Goal: Task Accomplishment & Management: Use online tool/utility

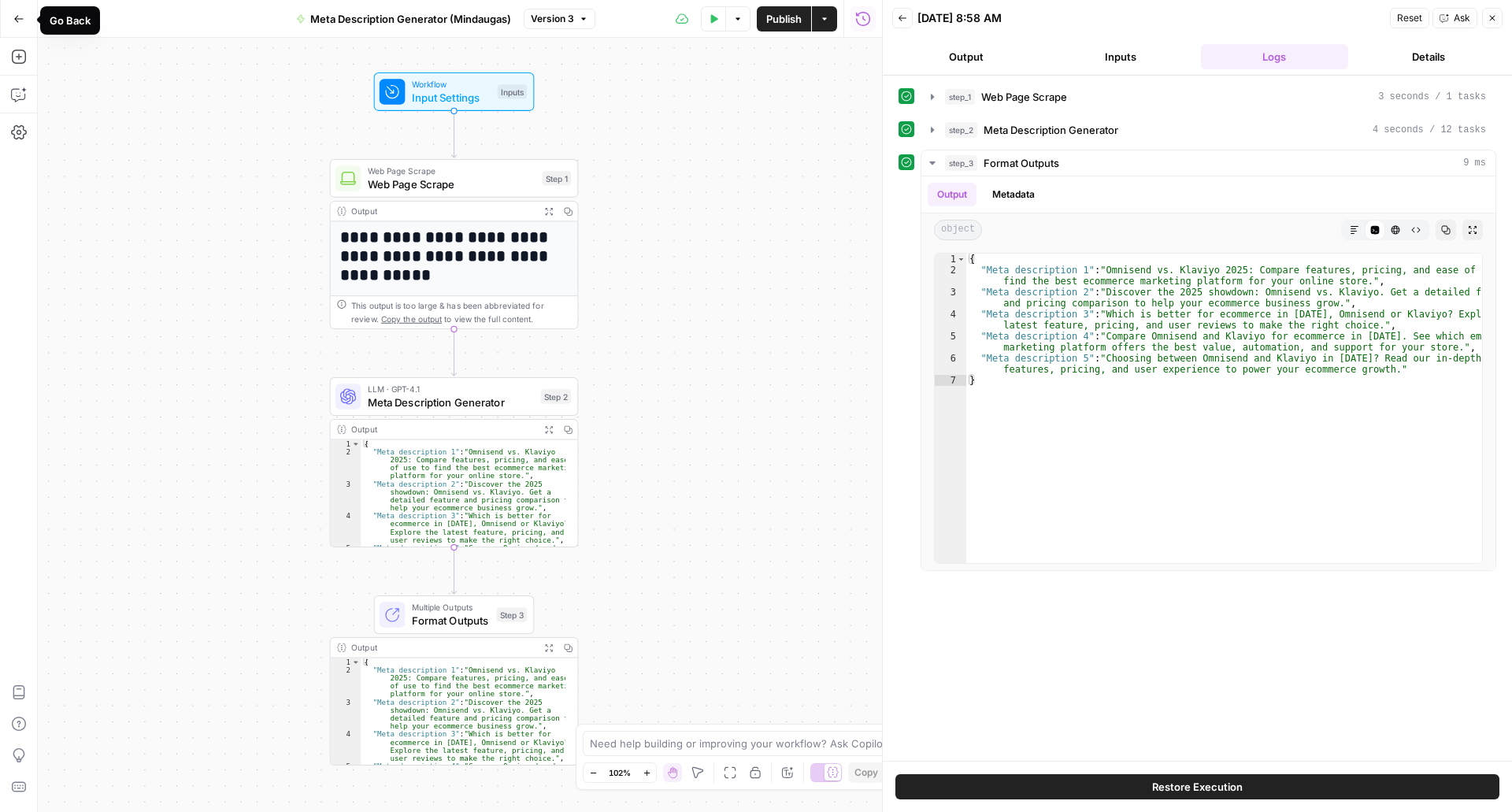
click at [19, 22] on icon "button" at bounding box center [19, 19] width 11 height 11
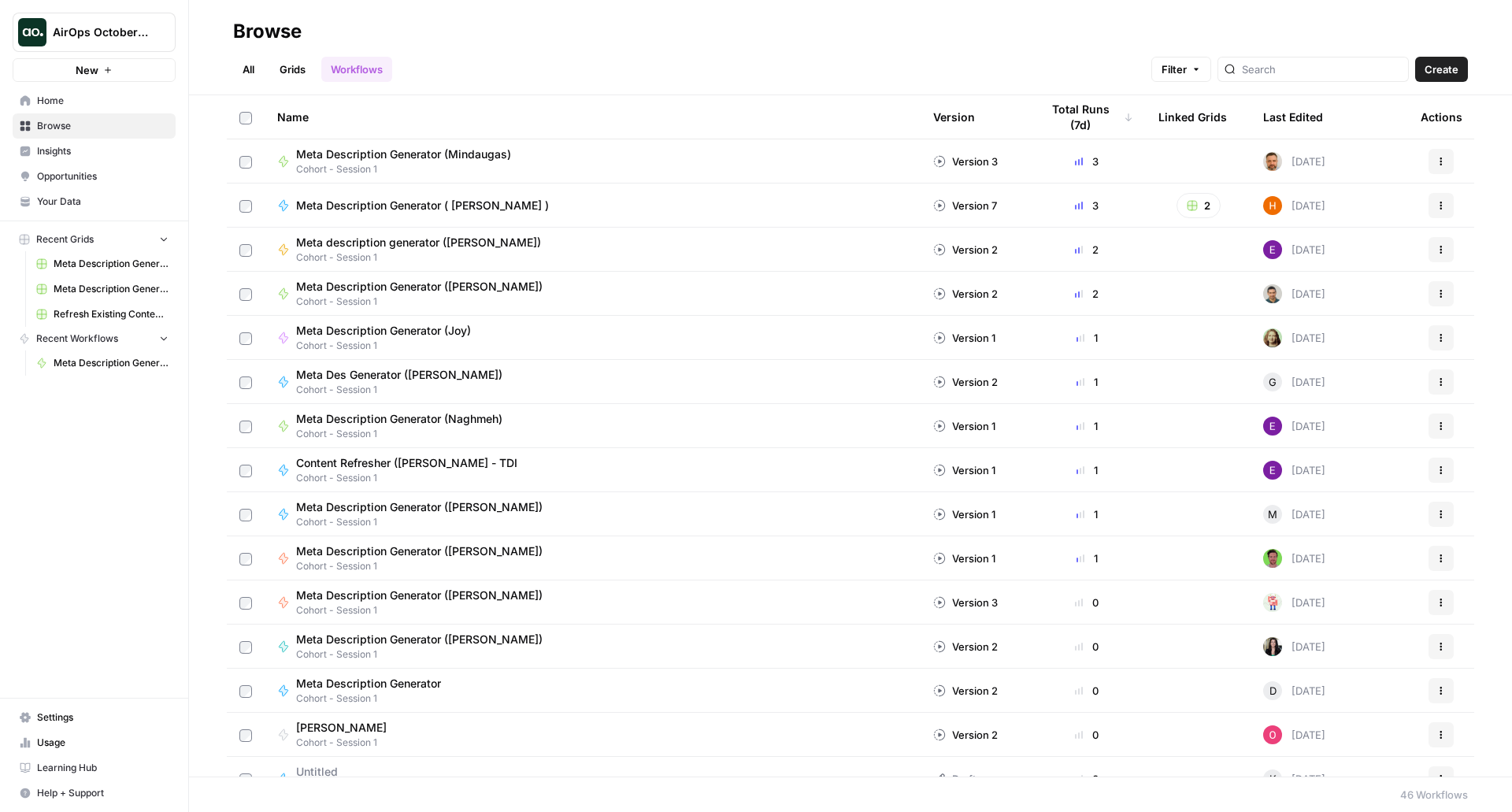
click at [68, 98] on span "Home" at bounding box center [102, 101] width 132 height 14
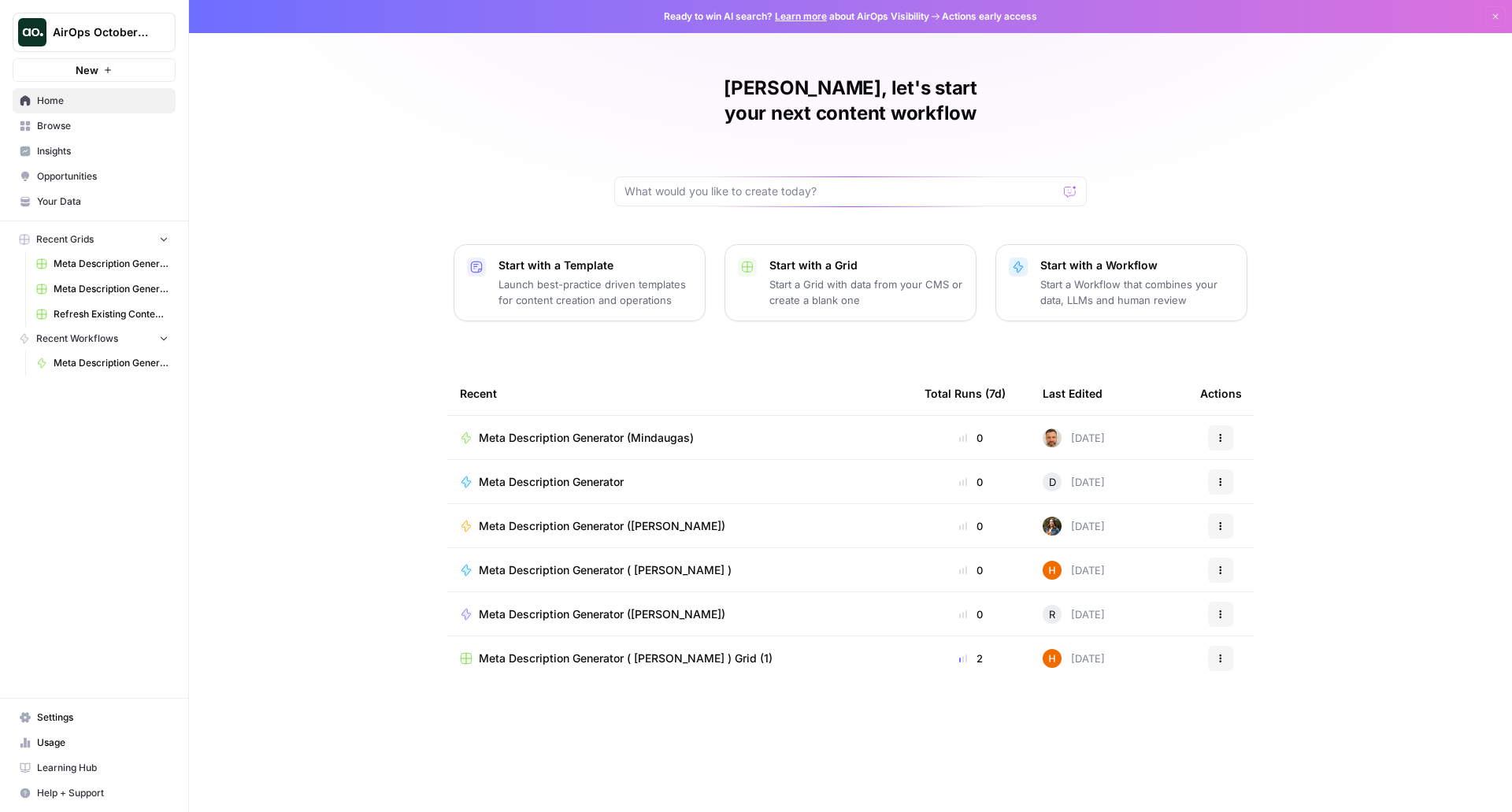
click at [890, 771] on div "Mindaugas, let's start your next content workflow Start with a Template Launch …" at bounding box center [850, 406] width 1323 height 812
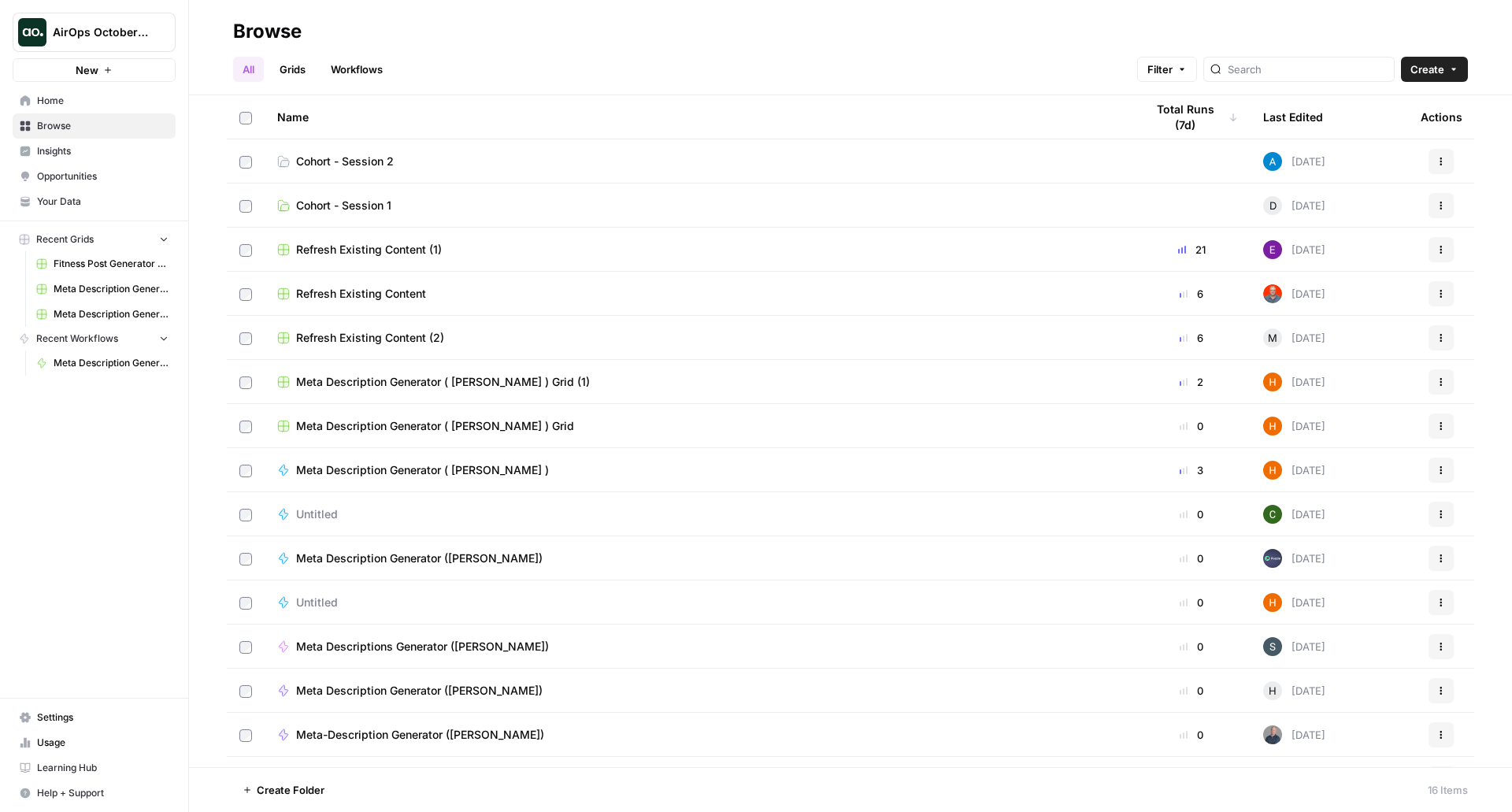
click at [147, 29] on span "AirOps October Cohort" at bounding box center [100, 33] width 96 height 16
click at [351, 206] on span "Cohort - Session 1" at bounding box center [344, 206] width 96 height 16
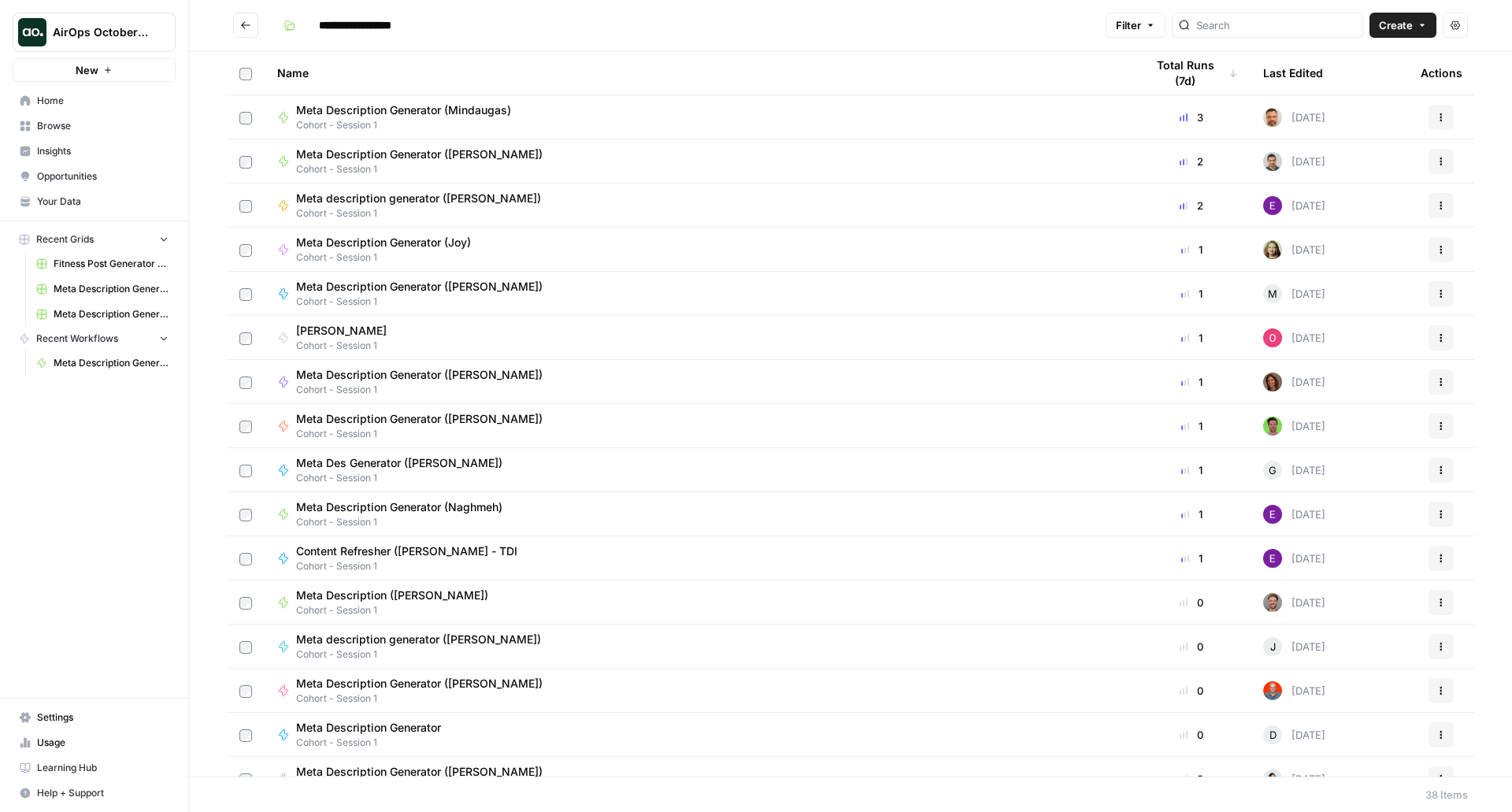
click at [249, 21] on icon "Go back" at bounding box center [245, 25] width 11 height 11
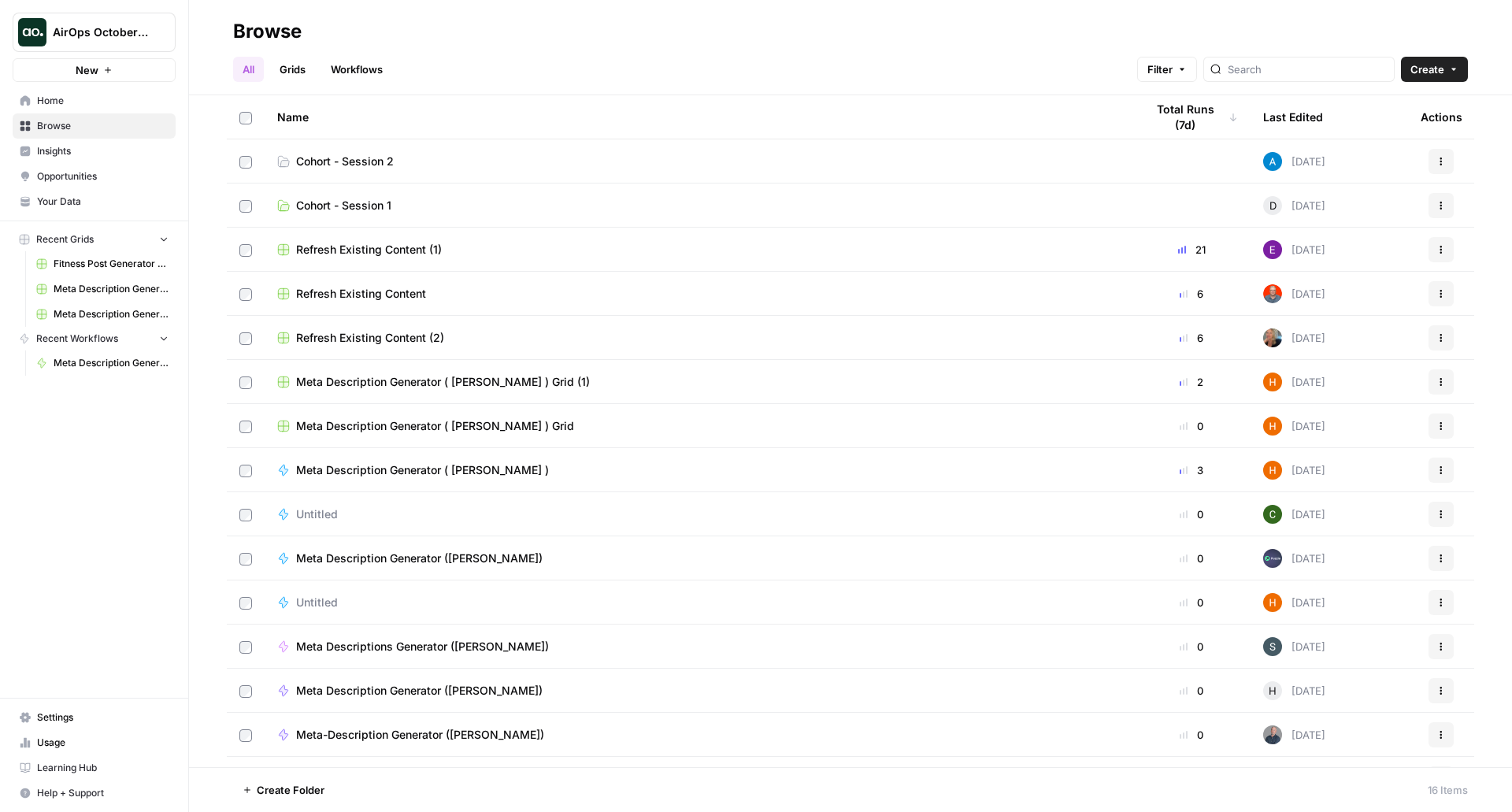
click at [345, 159] on span "Cohort - Session 2" at bounding box center [344, 162] width 98 height 16
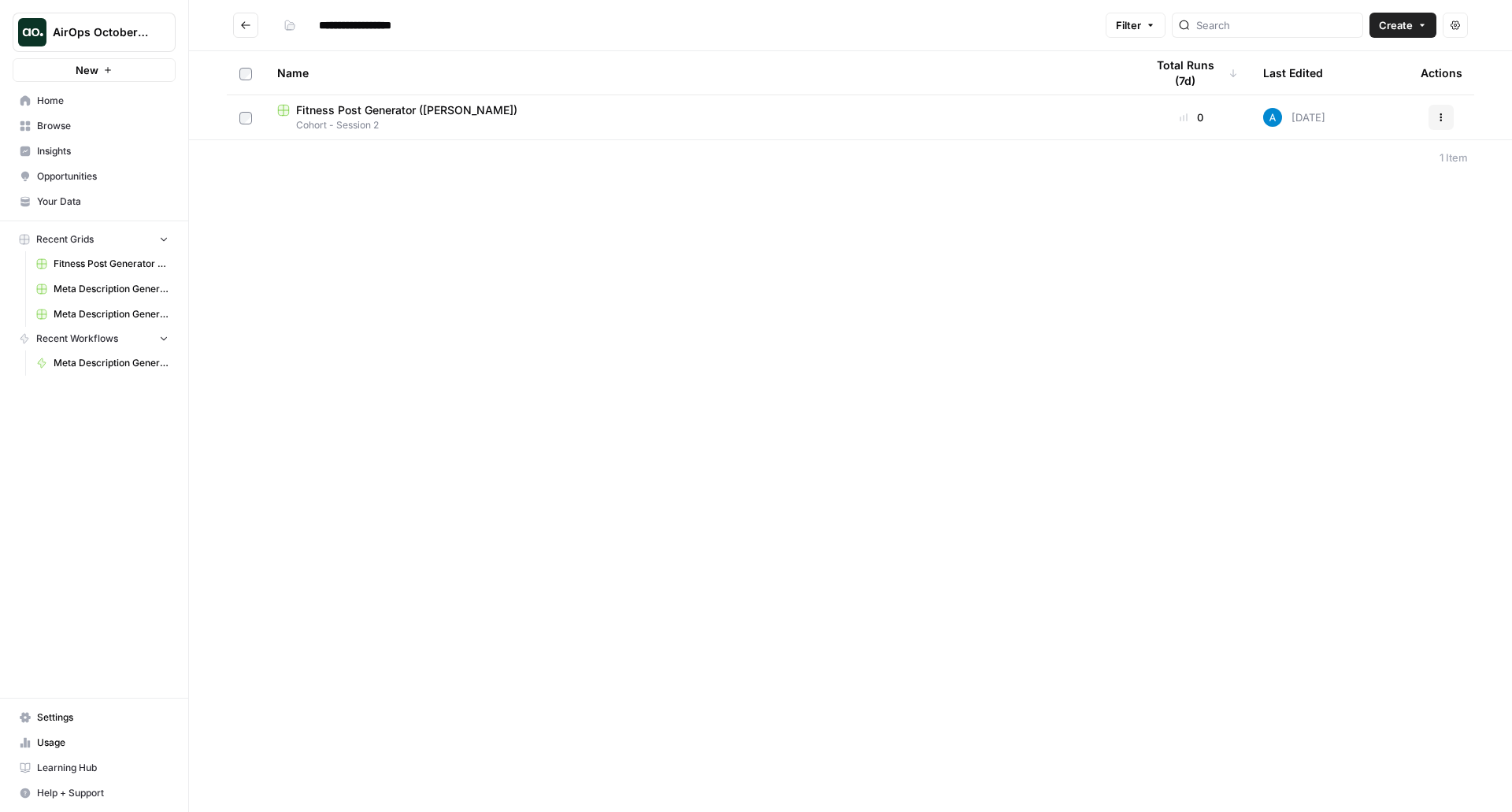
click at [57, 191] on link "Your Data" at bounding box center [94, 202] width 163 height 25
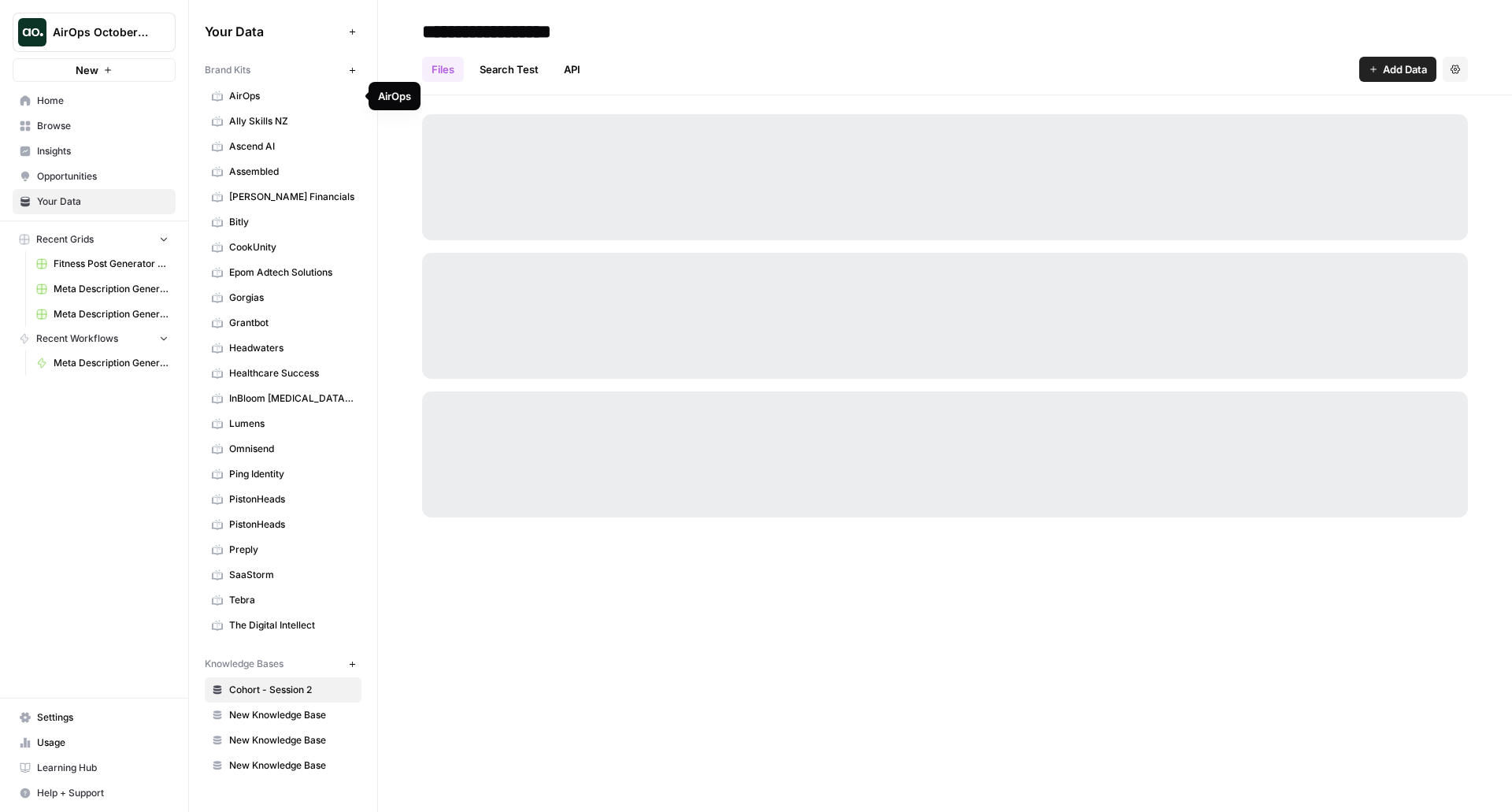
click at [292, 85] on link "AirOps" at bounding box center [283, 96] width 157 height 25
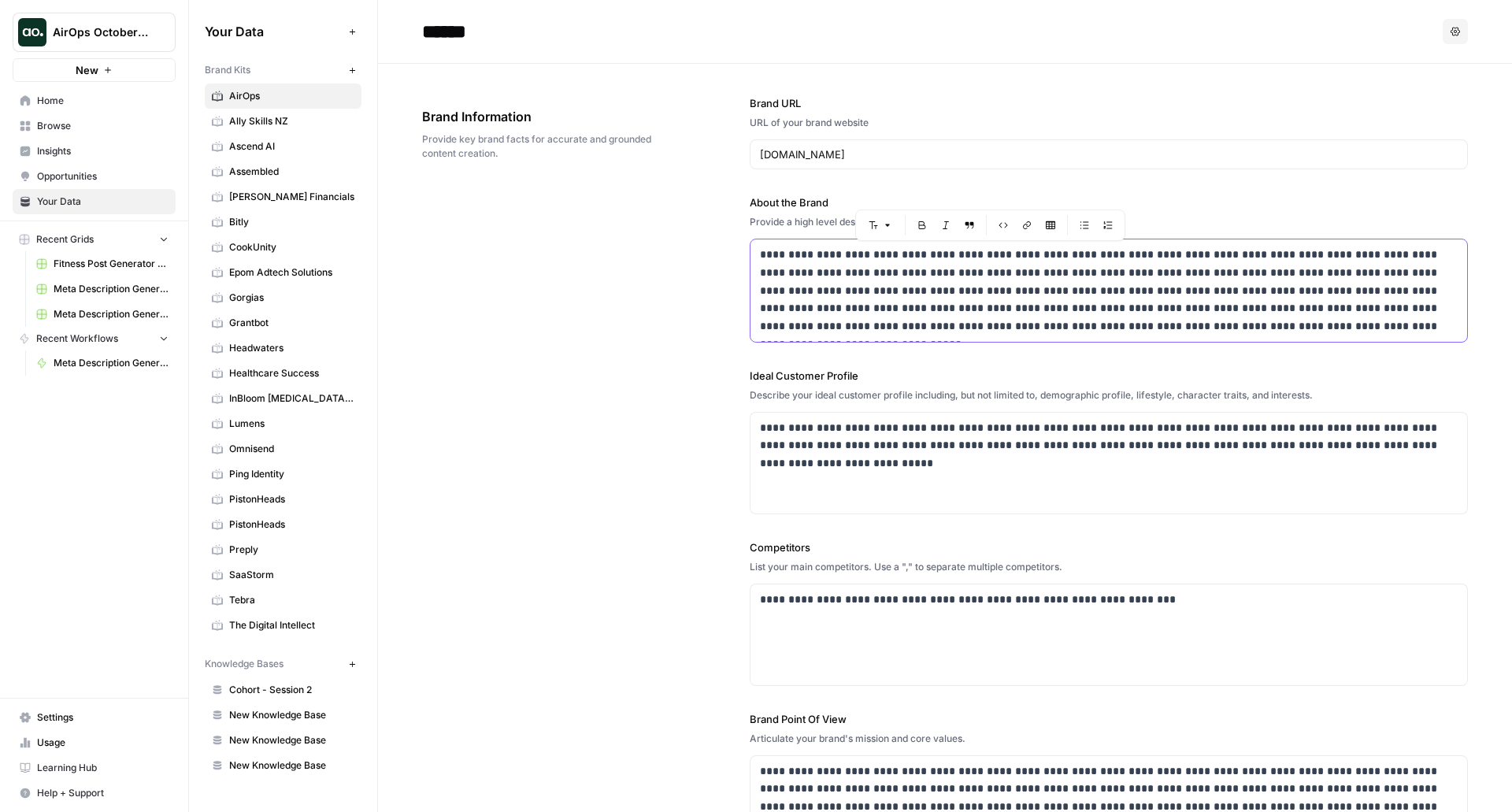
drag, startPoint x: 1238, startPoint y: 330, endPoint x: 734, endPoint y: 232, distance: 513.4
click at [734, 232] on div "**********" at bounding box center [945, 477] width 1046 height 826
drag, startPoint x: 835, startPoint y: 462, endPoint x: 717, endPoint y: 412, distance: 128.2
click at [709, 400] on body "AirOps October Cohort New Home Browse Insights Opportunities Your Data Recent G…" at bounding box center [756, 406] width 1512 height 812
click at [1216, 610] on div "**********" at bounding box center [1109, 634] width 717 height 100
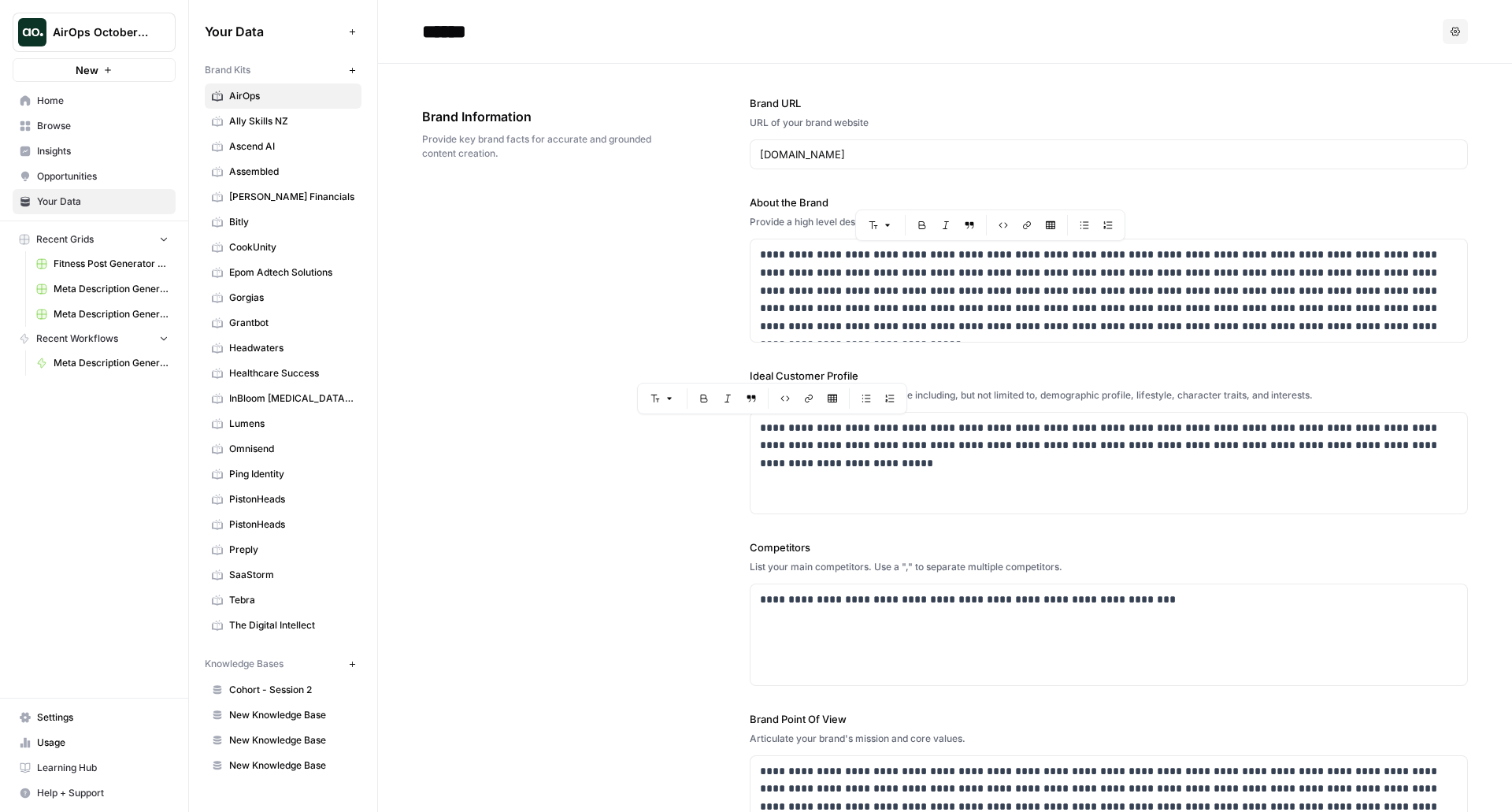
click at [1172, 554] on label "Competitors" at bounding box center [1109, 547] width 718 height 16
drag, startPoint x: 827, startPoint y: 598, endPoint x: 870, endPoint y: 605, distance: 43.6
click at [870, 605] on p "**********" at bounding box center [1104, 599] width 689 height 18
click at [859, 602] on p "**********" at bounding box center [1104, 599] width 689 height 18
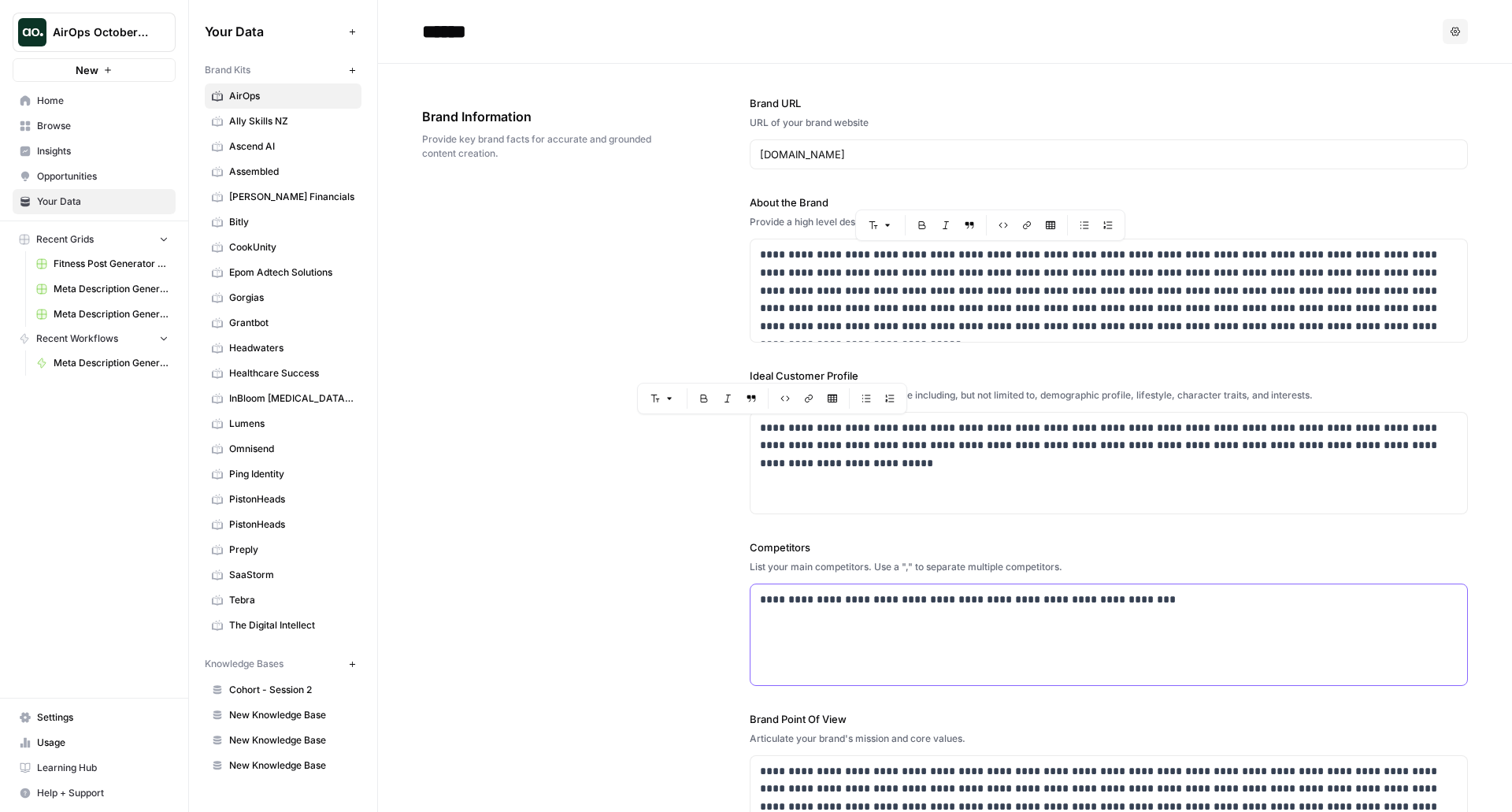
click at [859, 602] on p "**********" at bounding box center [1104, 599] width 689 height 18
click at [970, 650] on div "**********" at bounding box center [1109, 634] width 717 height 100
click at [823, 602] on p "**********" at bounding box center [1104, 599] width 689 height 18
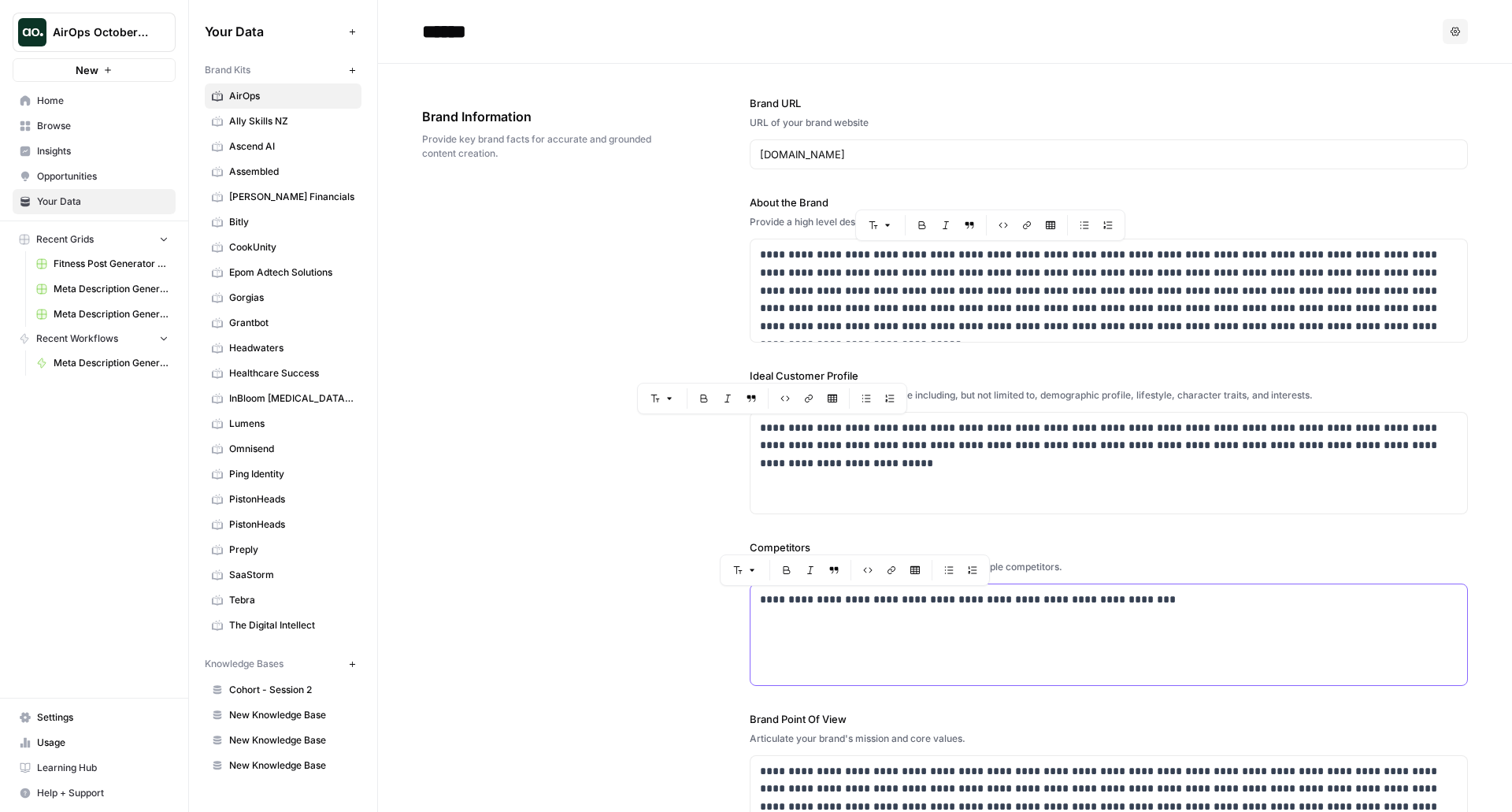
drag, startPoint x: 823, startPoint y: 602, endPoint x: 887, endPoint y: 604, distance: 64.0
click at [887, 604] on p "**********" at bounding box center [1104, 599] width 689 height 18
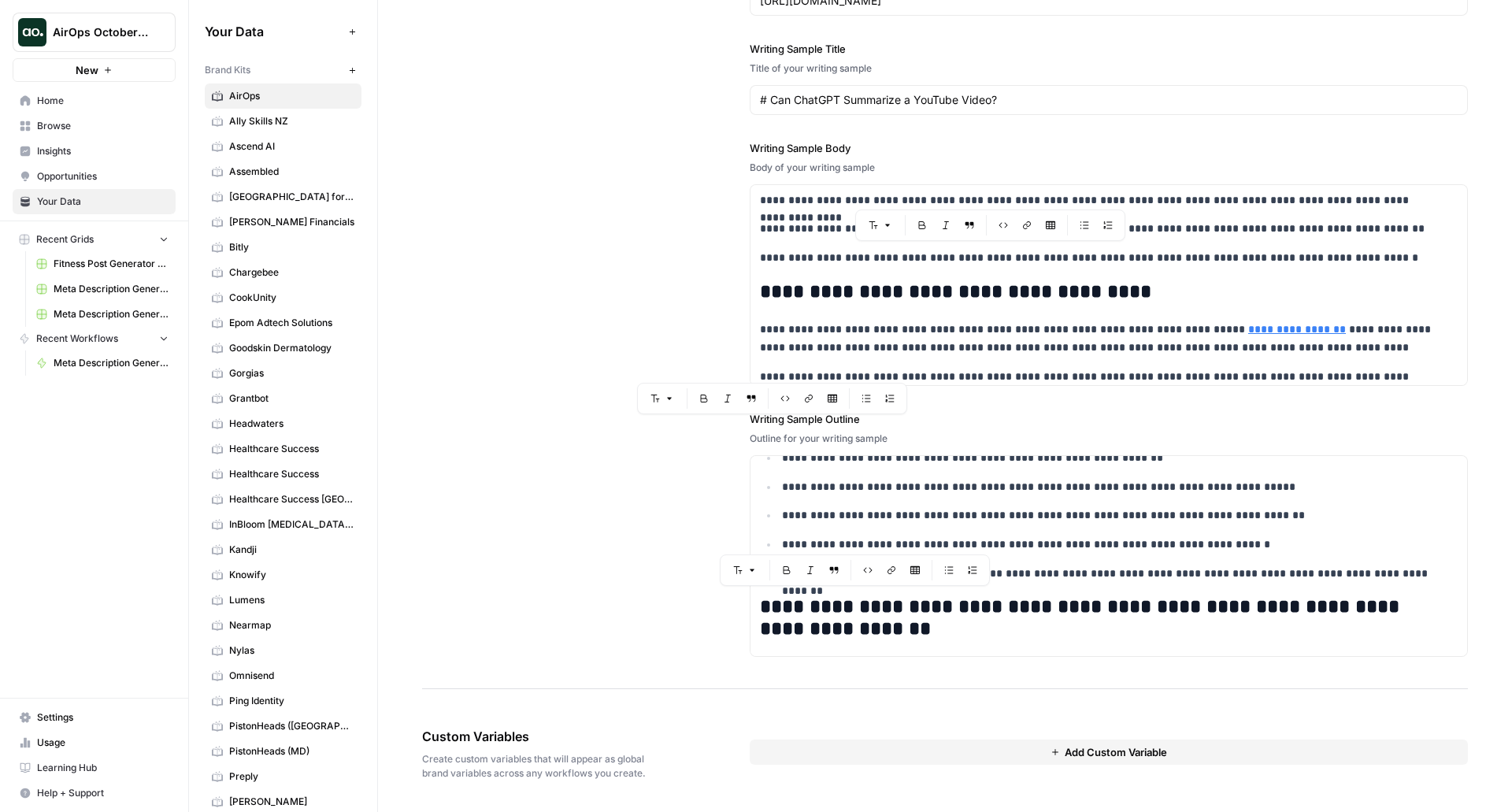
scroll to position [1417, 0]
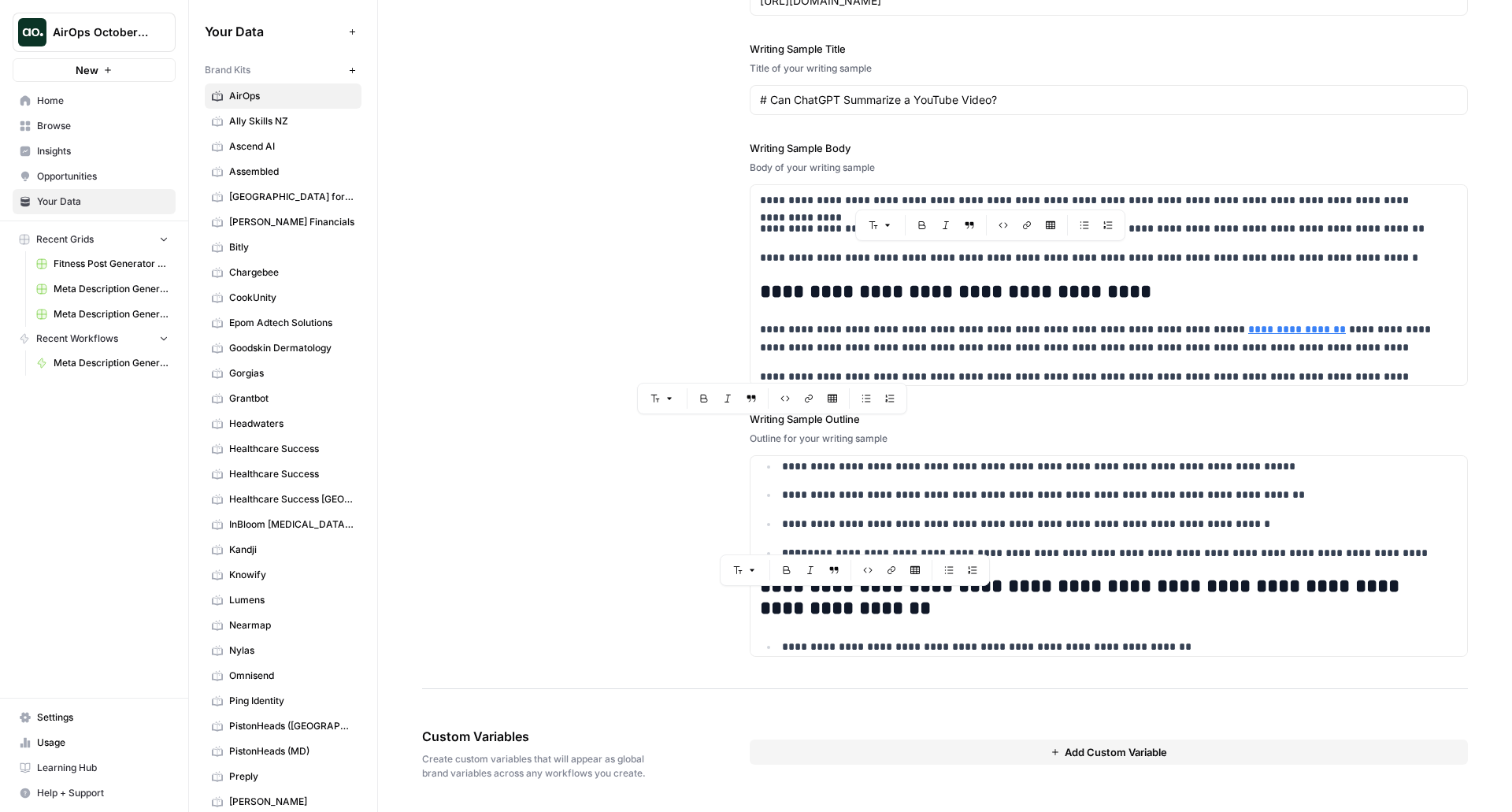
click at [744, 533] on div "**********" at bounding box center [945, 299] width 1046 height 779
click at [1096, 746] on span "Add Custom Variable" at bounding box center [1116, 752] width 102 height 16
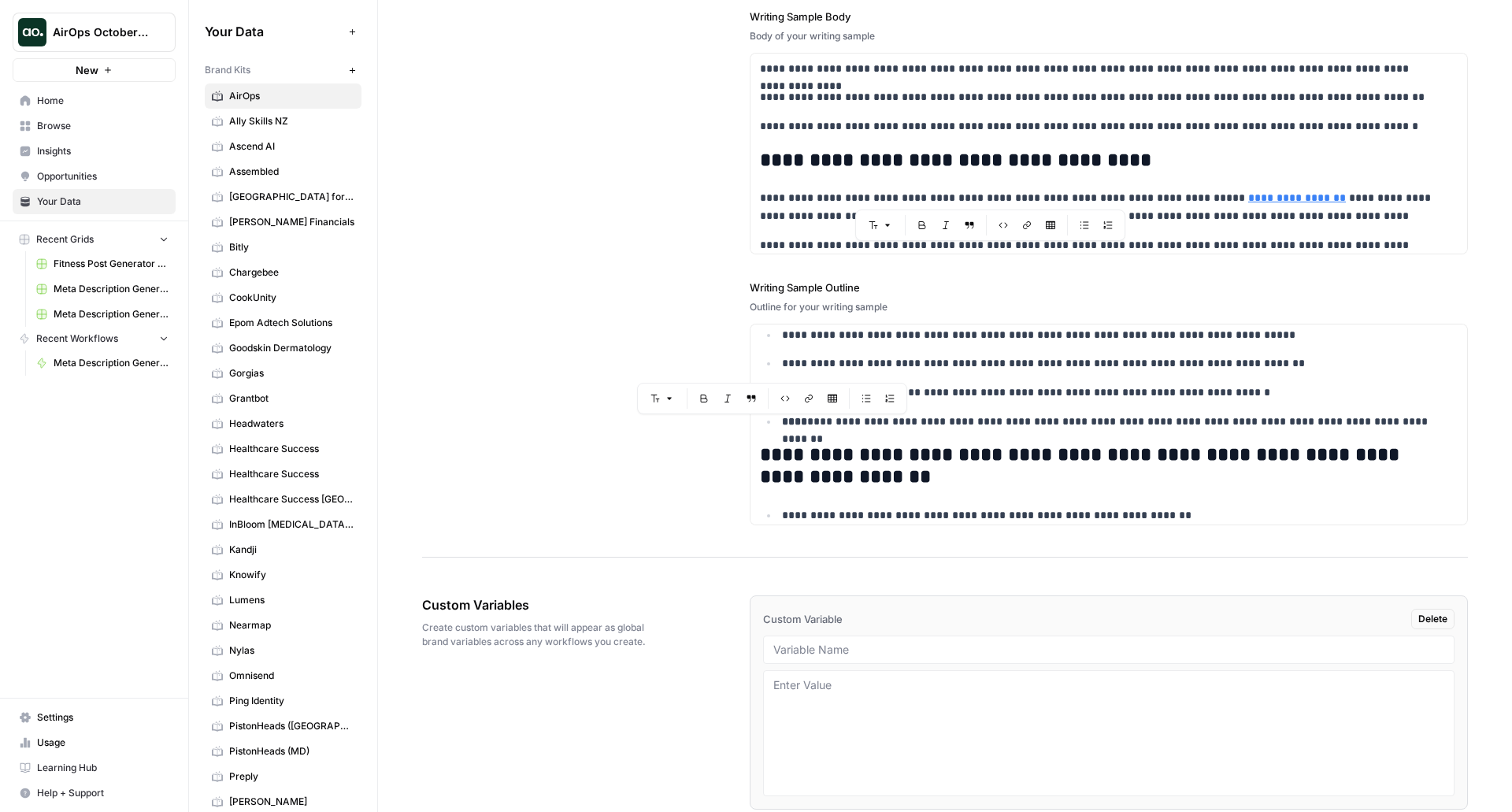
scroll to position [2022, 0]
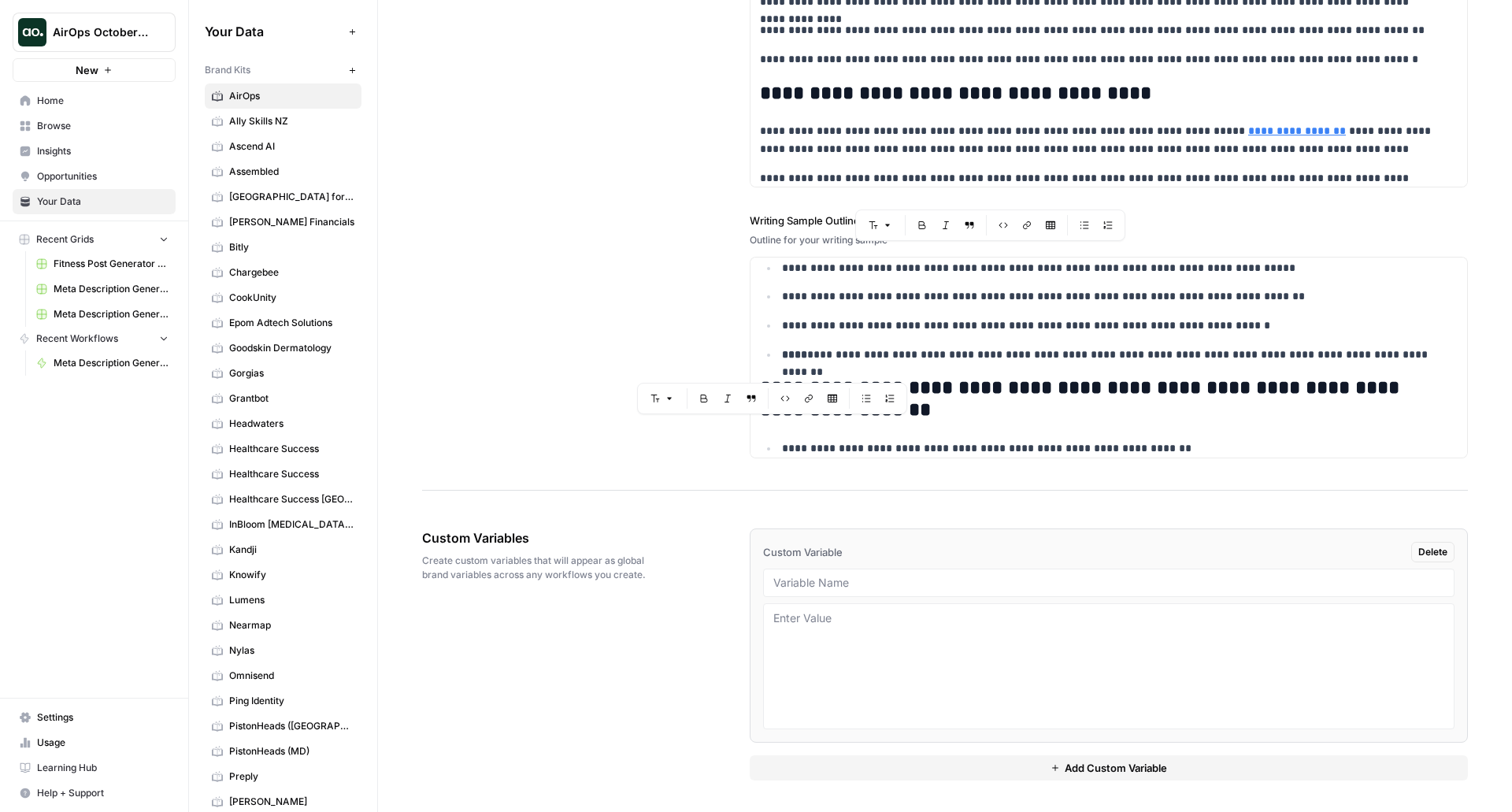
click at [97, 130] on span "Browse" at bounding box center [102, 126] width 132 height 14
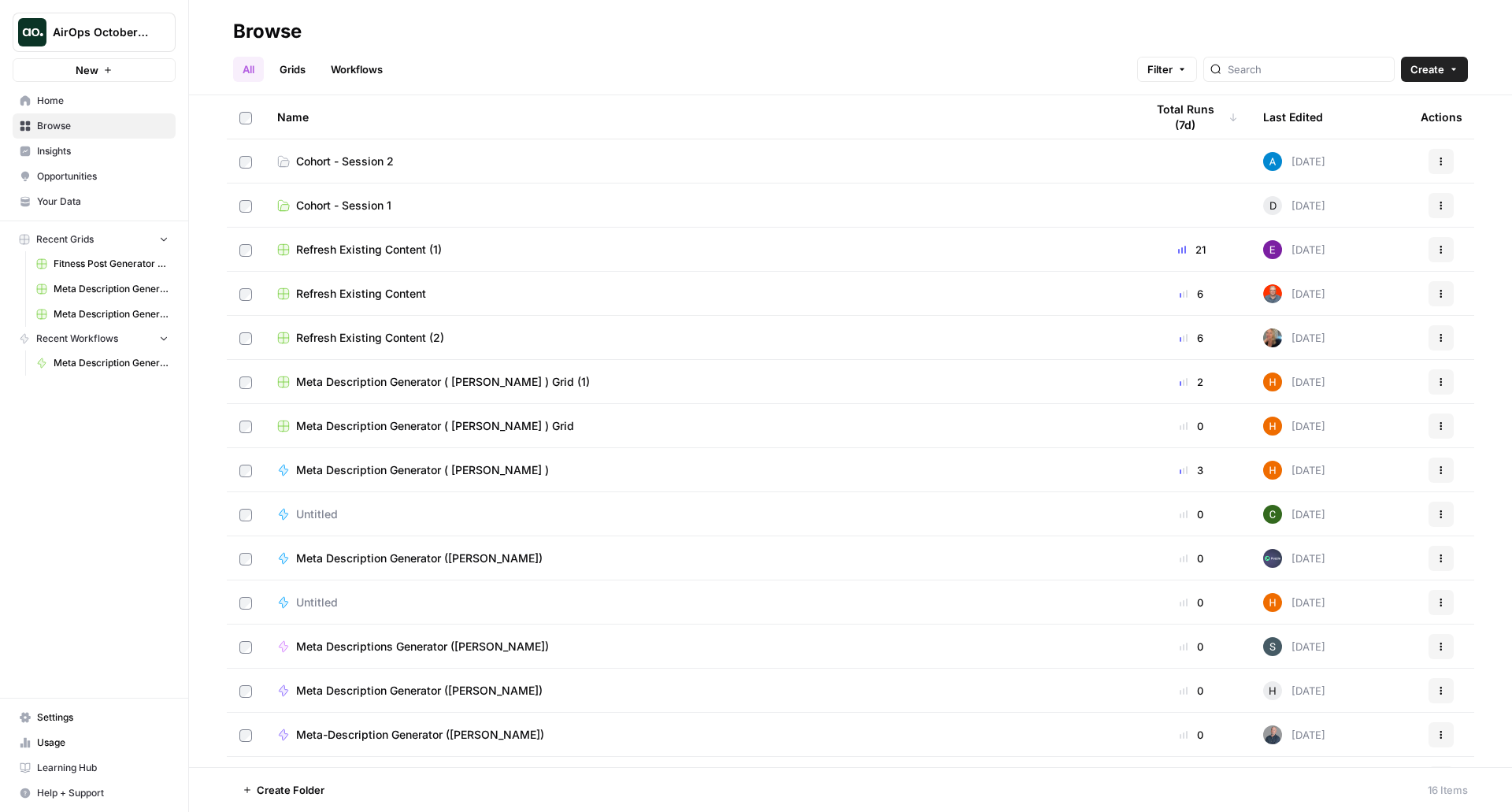
click at [308, 163] on span "Cohort - Session 2" at bounding box center [344, 162] width 98 height 16
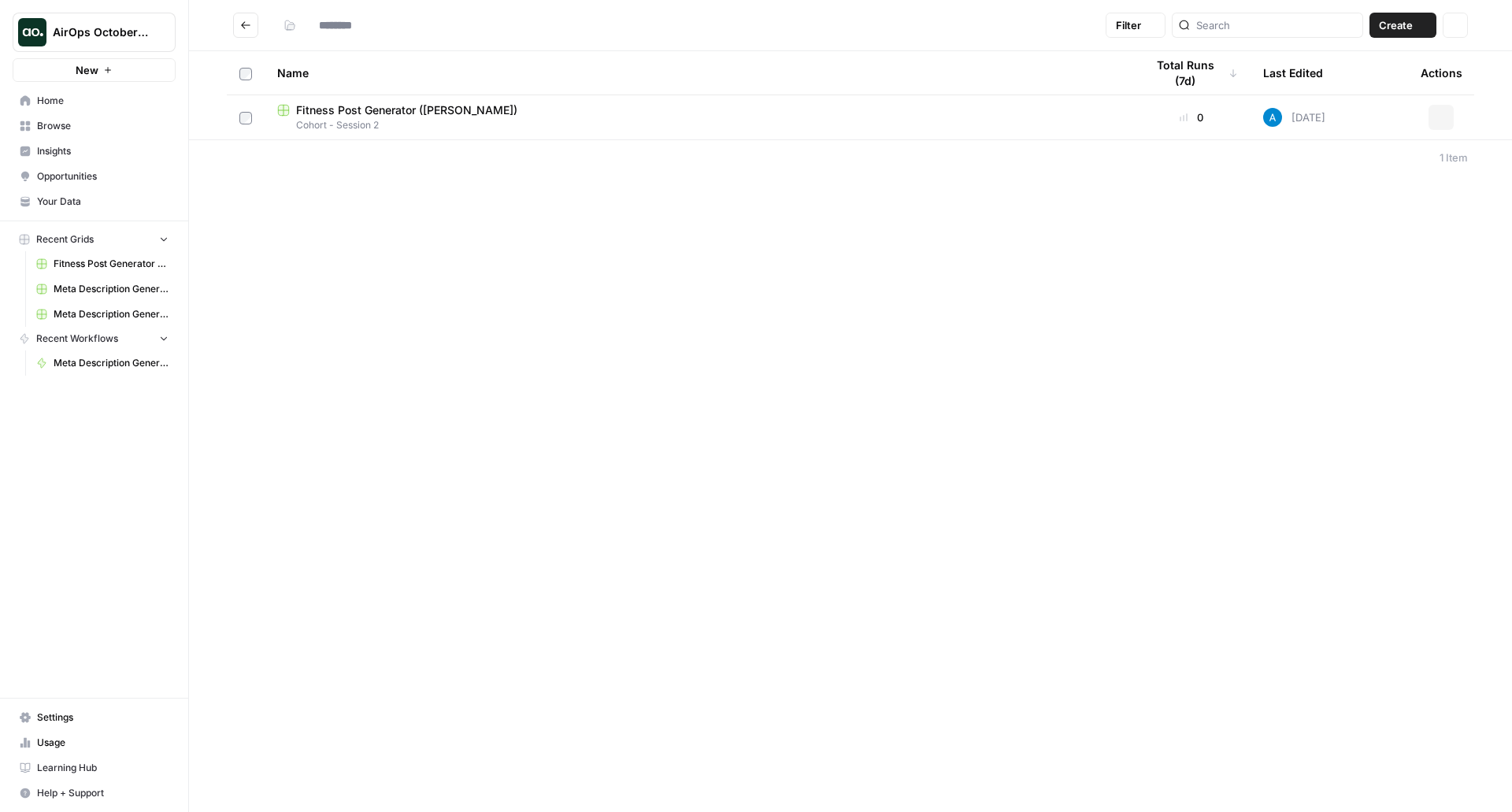
click at [308, 163] on footer "1 Item" at bounding box center [850, 157] width 1323 height 35
type input "**********"
click at [68, 198] on span "Your Data" at bounding box center [102, 202] width 132 height 14
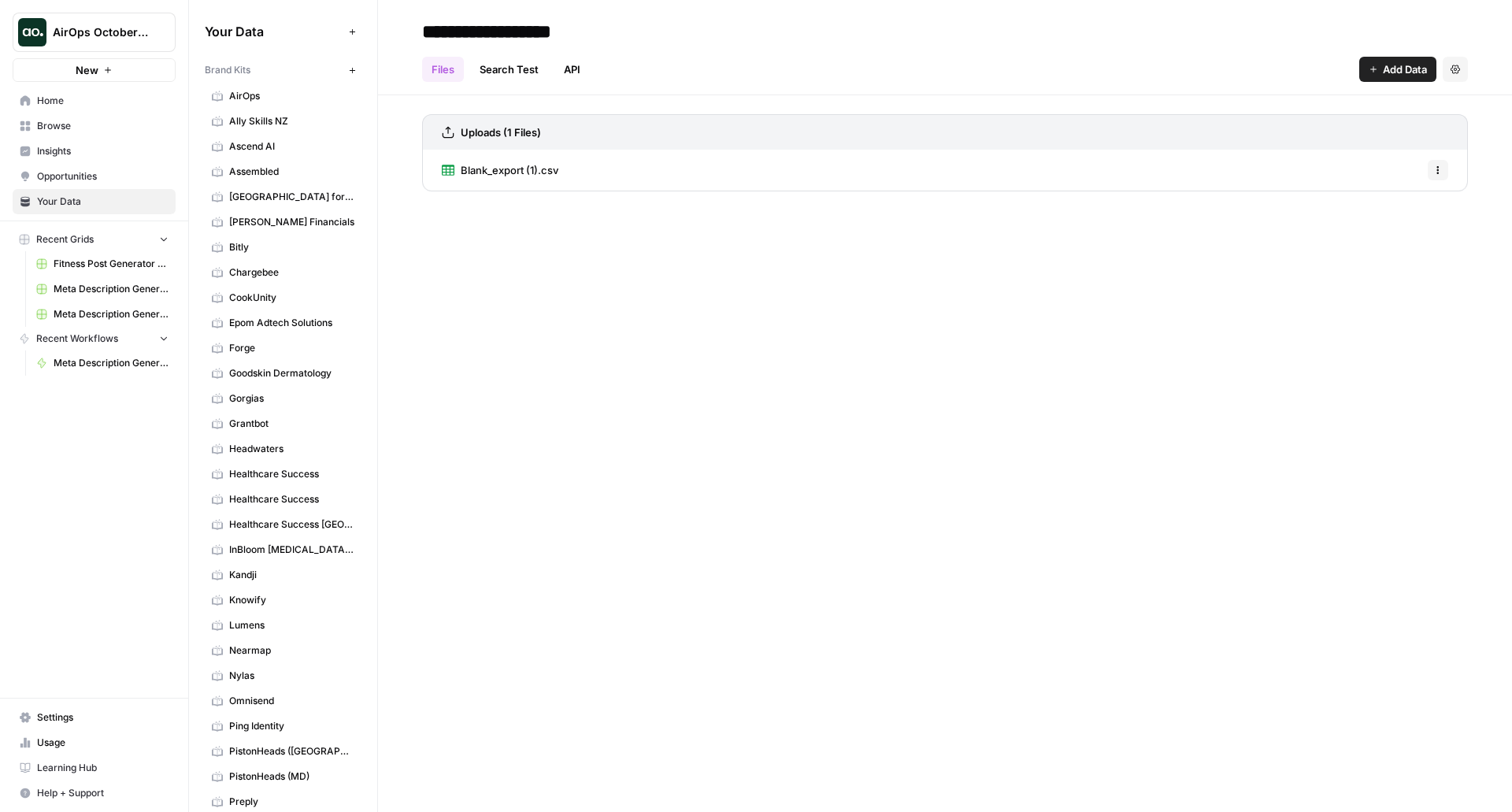
click at [68, 195] on span "Your Data" at bounding box center [102, 202] width 132 height 14
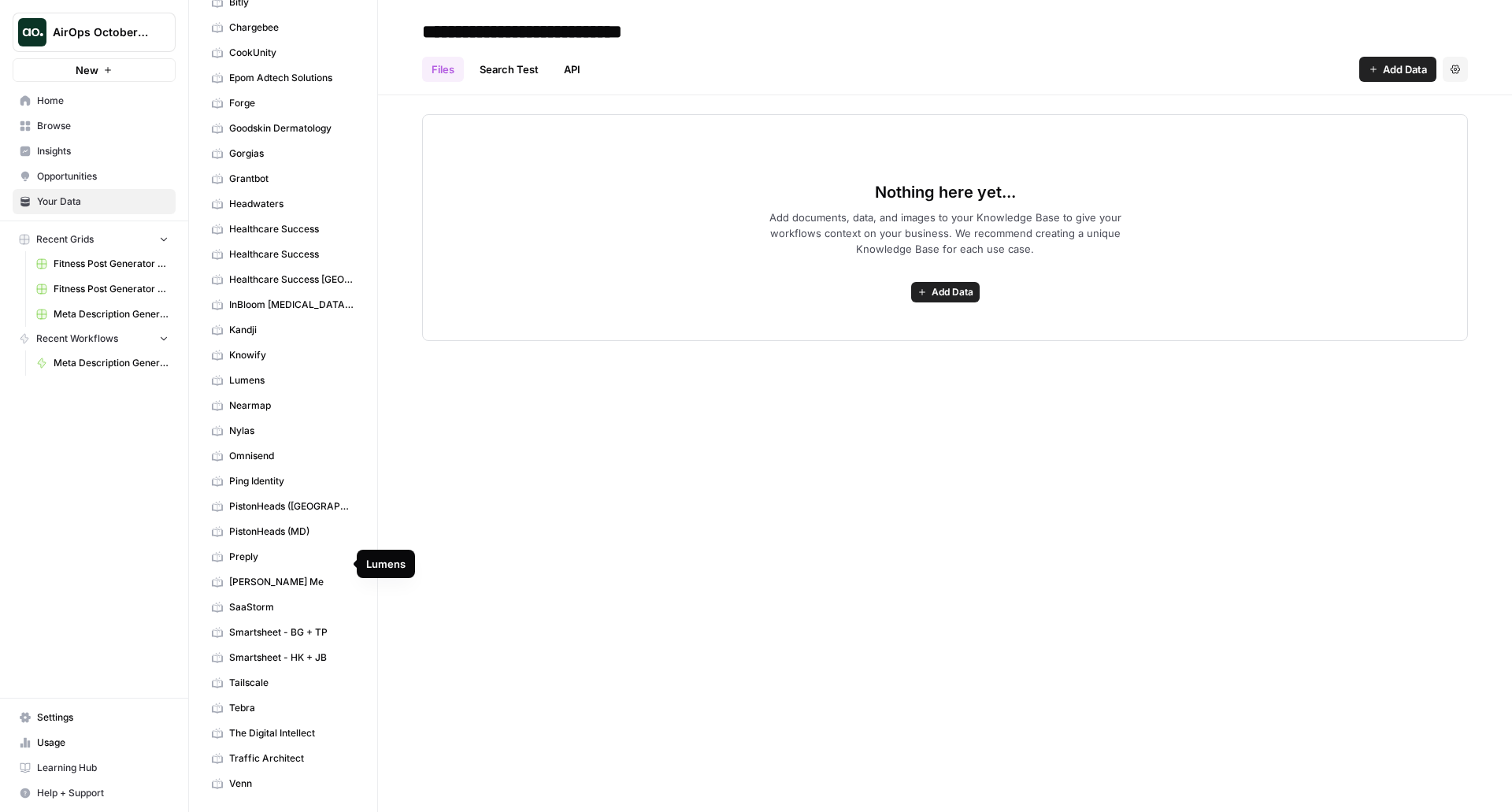
scroll to position [414, 0]
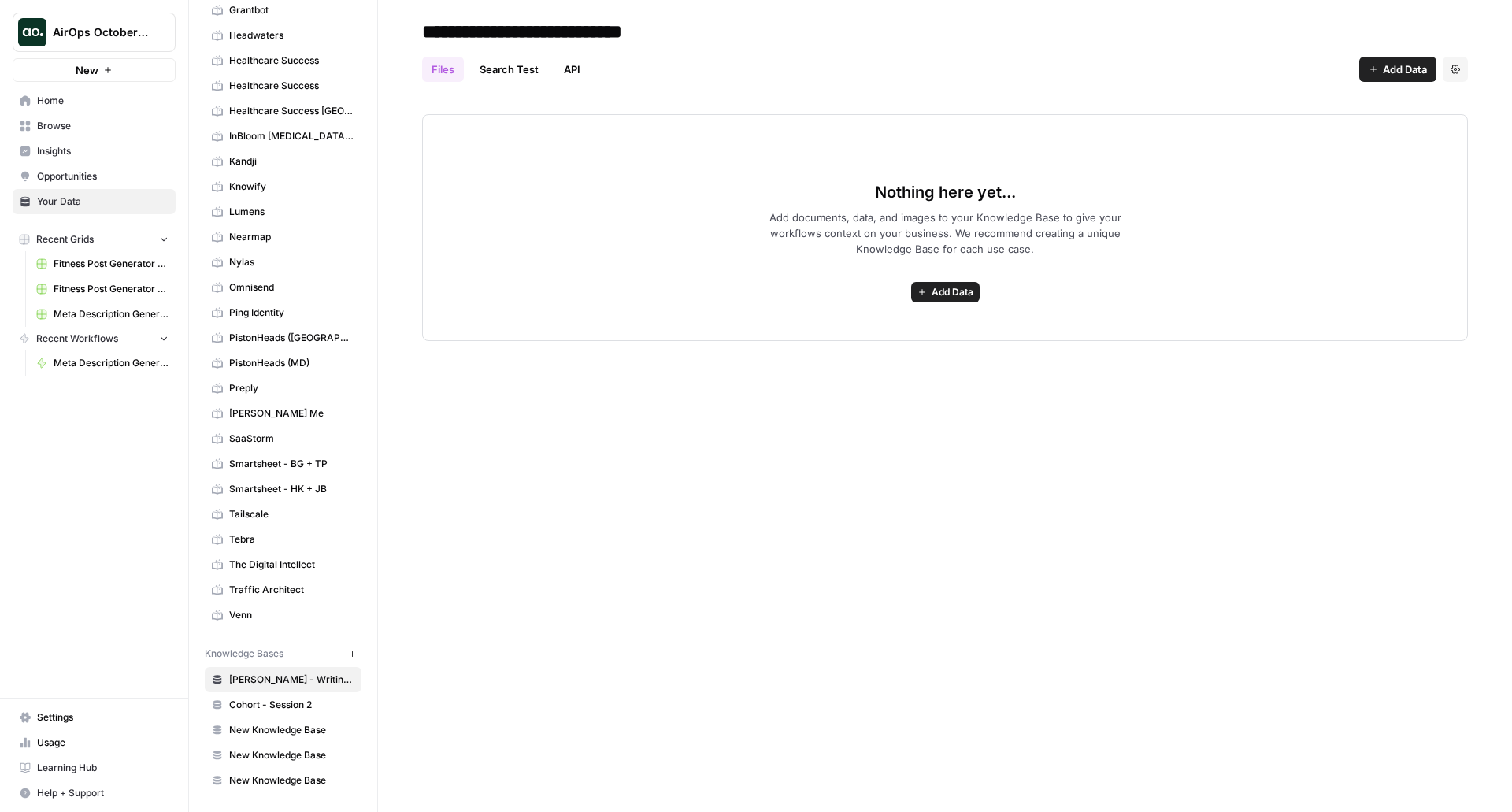
click at [277, 696] on link "Cohort - Session 2" at bounding box center [283, 704] width 157 height 25
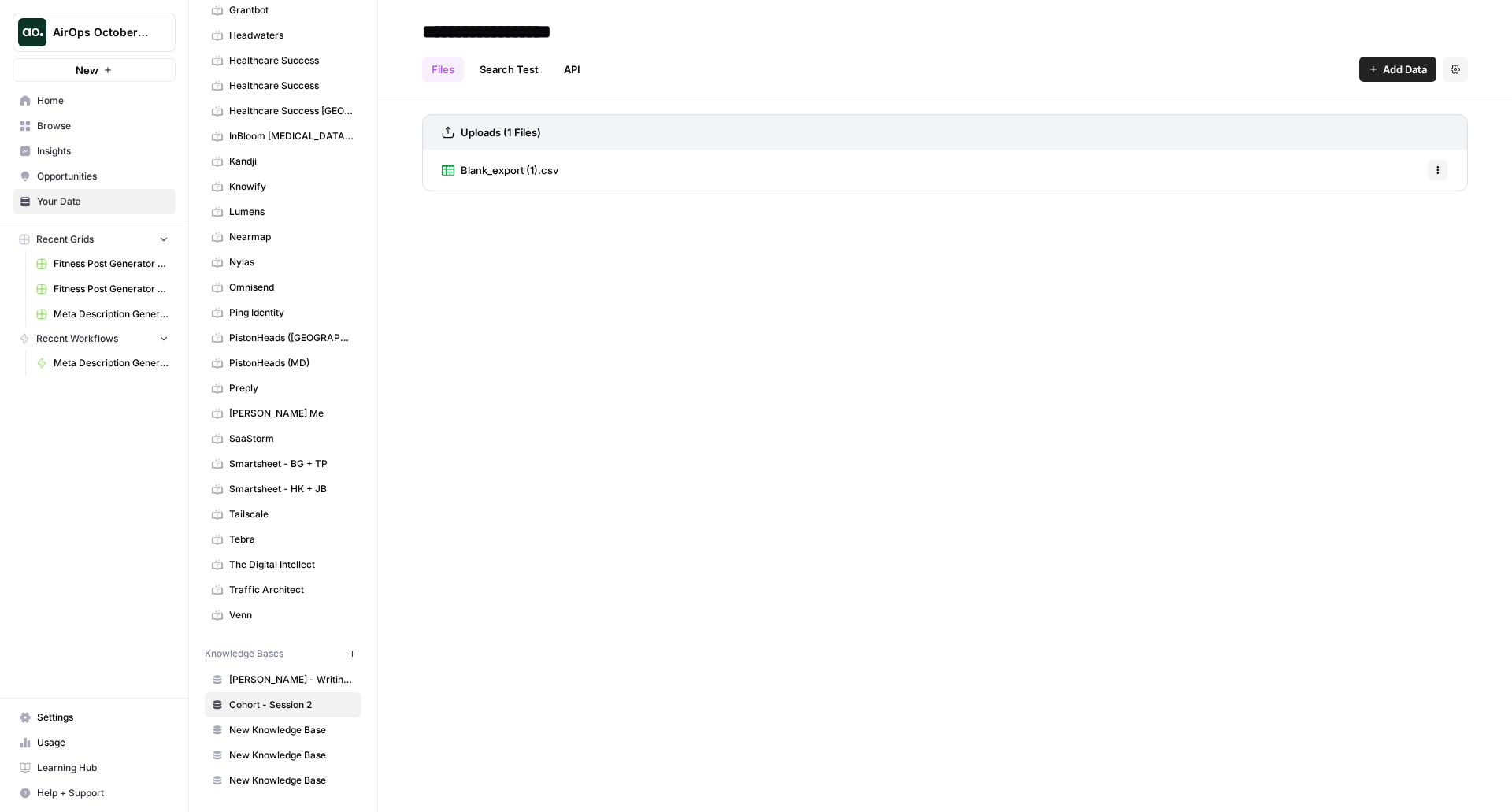
click at [525, 283] on div "**********" at bounding box center [945, 406] width 1134 height 812
click at [507, 172] on span "Blank_export (1).csv" at bounding box center [509, 171] width 98 height 16
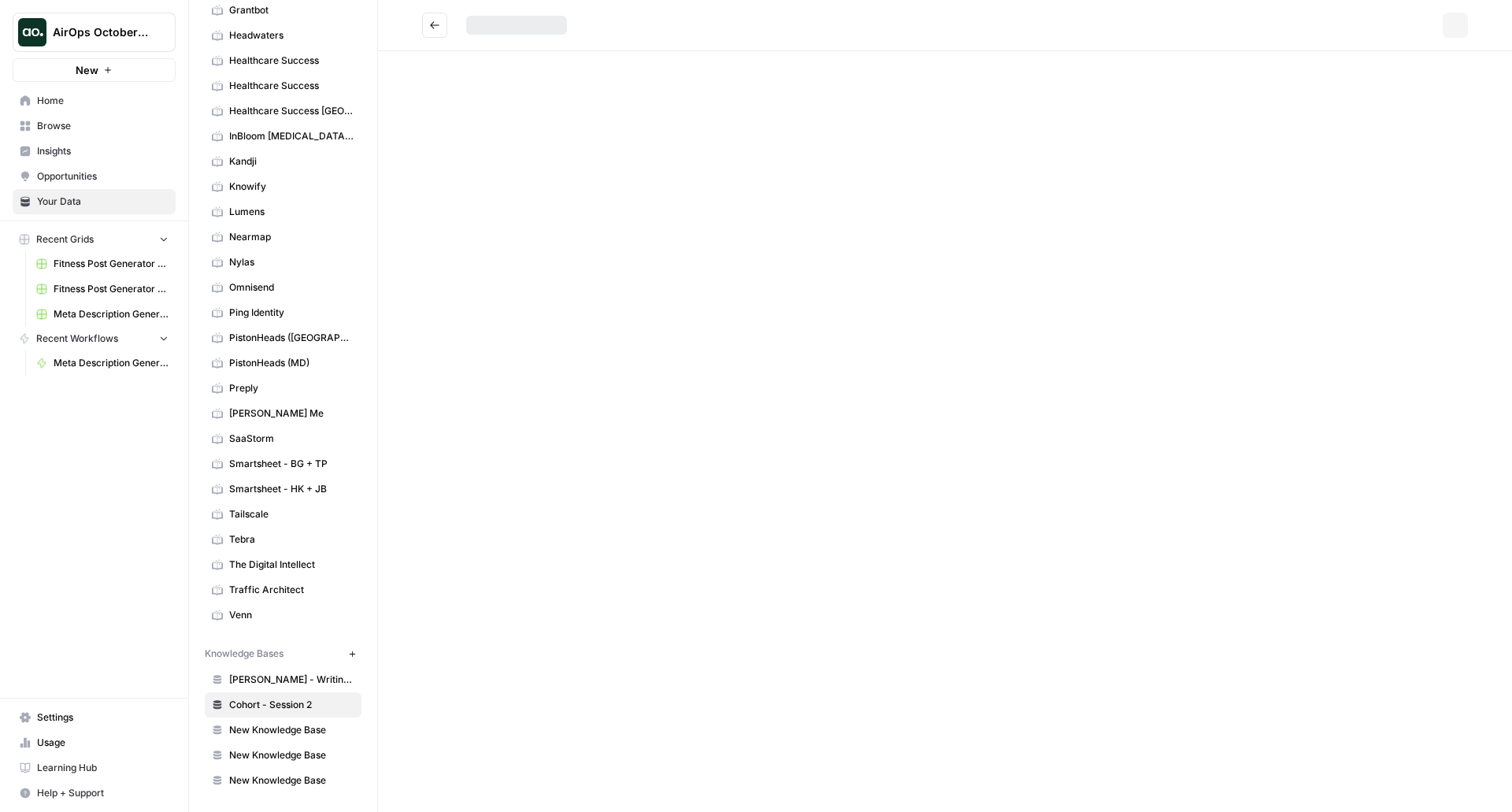
click at [507, 172] on div "Options" at bounding box center [945, 406] width 1134 height 812
click at [626, 23] on icon at bounding box center [630, 25] width 9 height 9
click at [849, 598] on div at bounding box center [945, 431] width 1134 height 760
click at [510, 96] on div "Preview is not available for this file. Reupload to preview and make the most o…" at bounding box center [945, 222] width 945 height 266
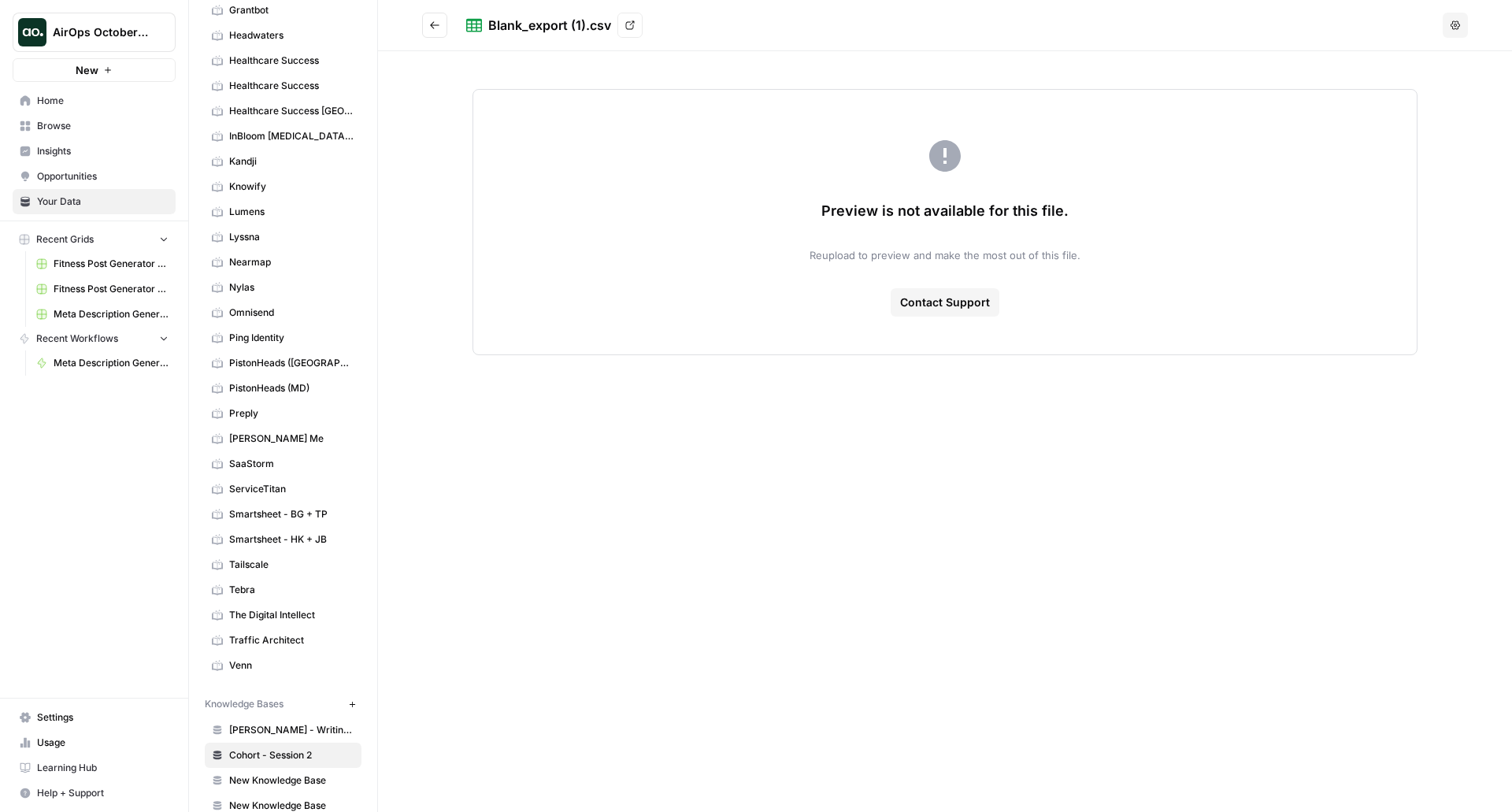
click at [553, 25] on div "Blank_export (1).csv" at bounding box center [550, 25] width 123 height 19
click at [634, 25] on link "View" at bounding box center [630, 25] width 26 height 25
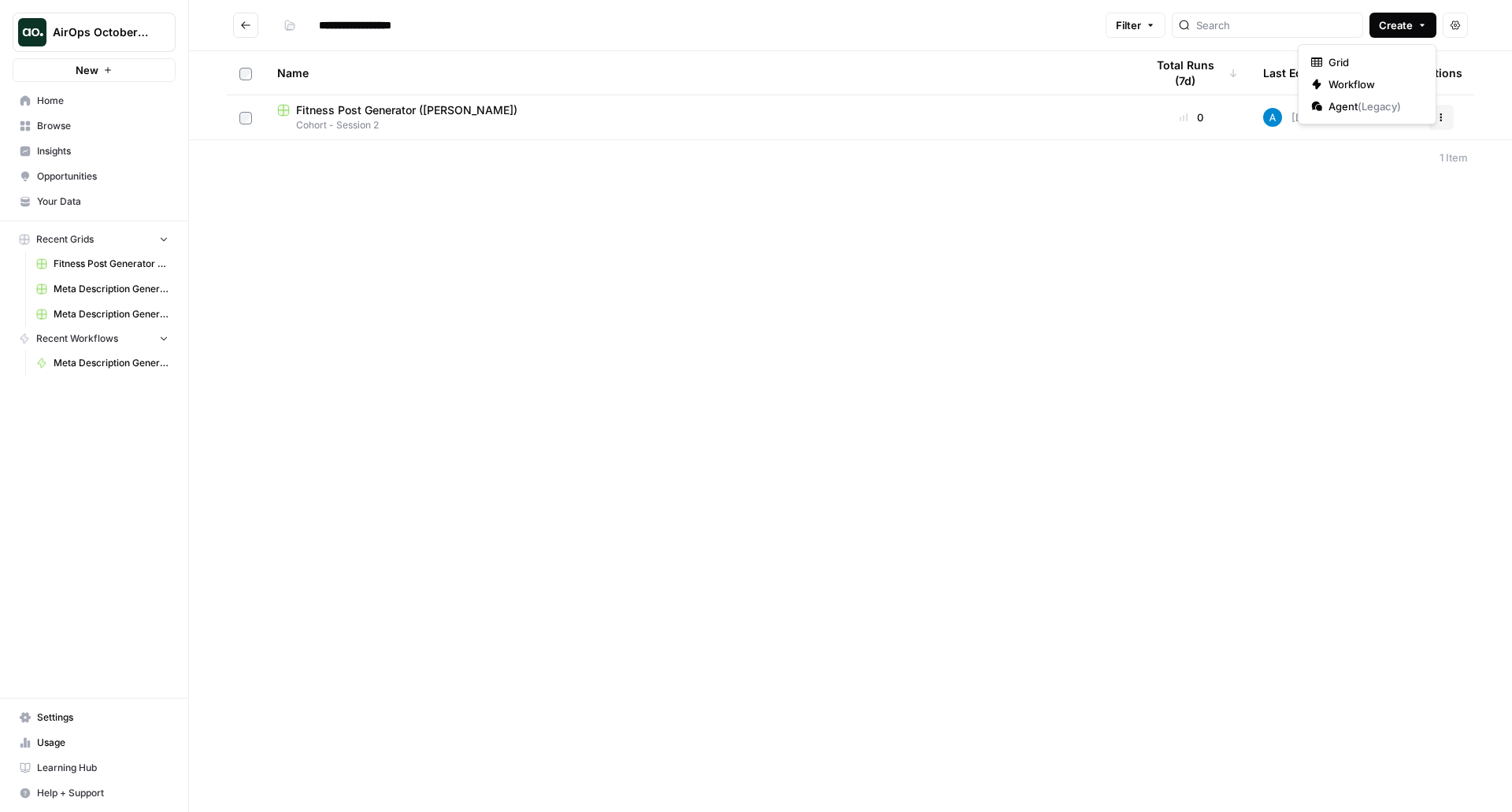
click at [1396, 20] on span "Create" at bounding box center [1396, 25] width 33 height 16
click at [1351, 62] on span "Grid" at bounding box center [1373, 62] width 88 height 16
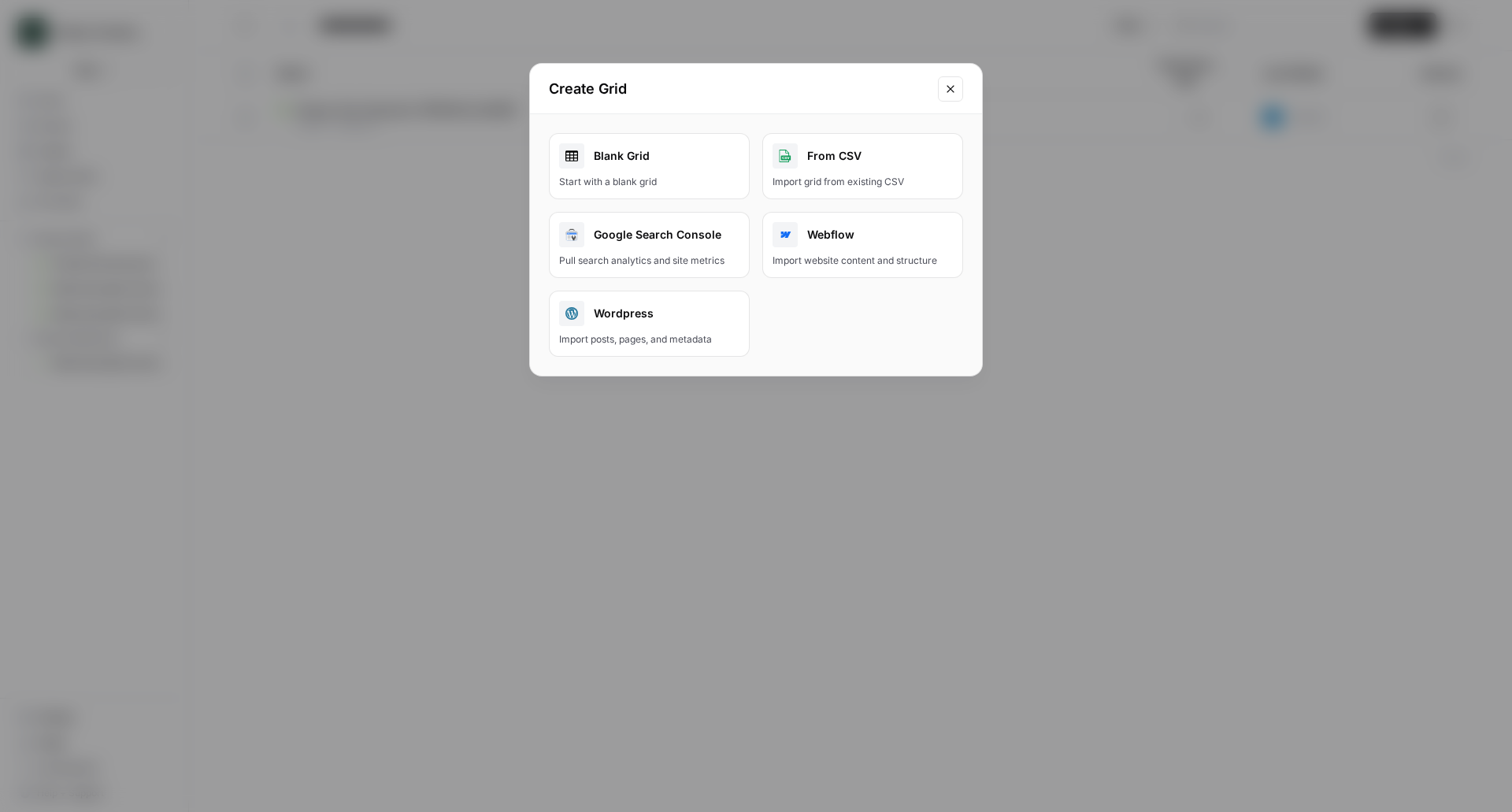
click at [628, 156] on div "Blank Grid" at bounding box center [649, 156] width 180 height 25
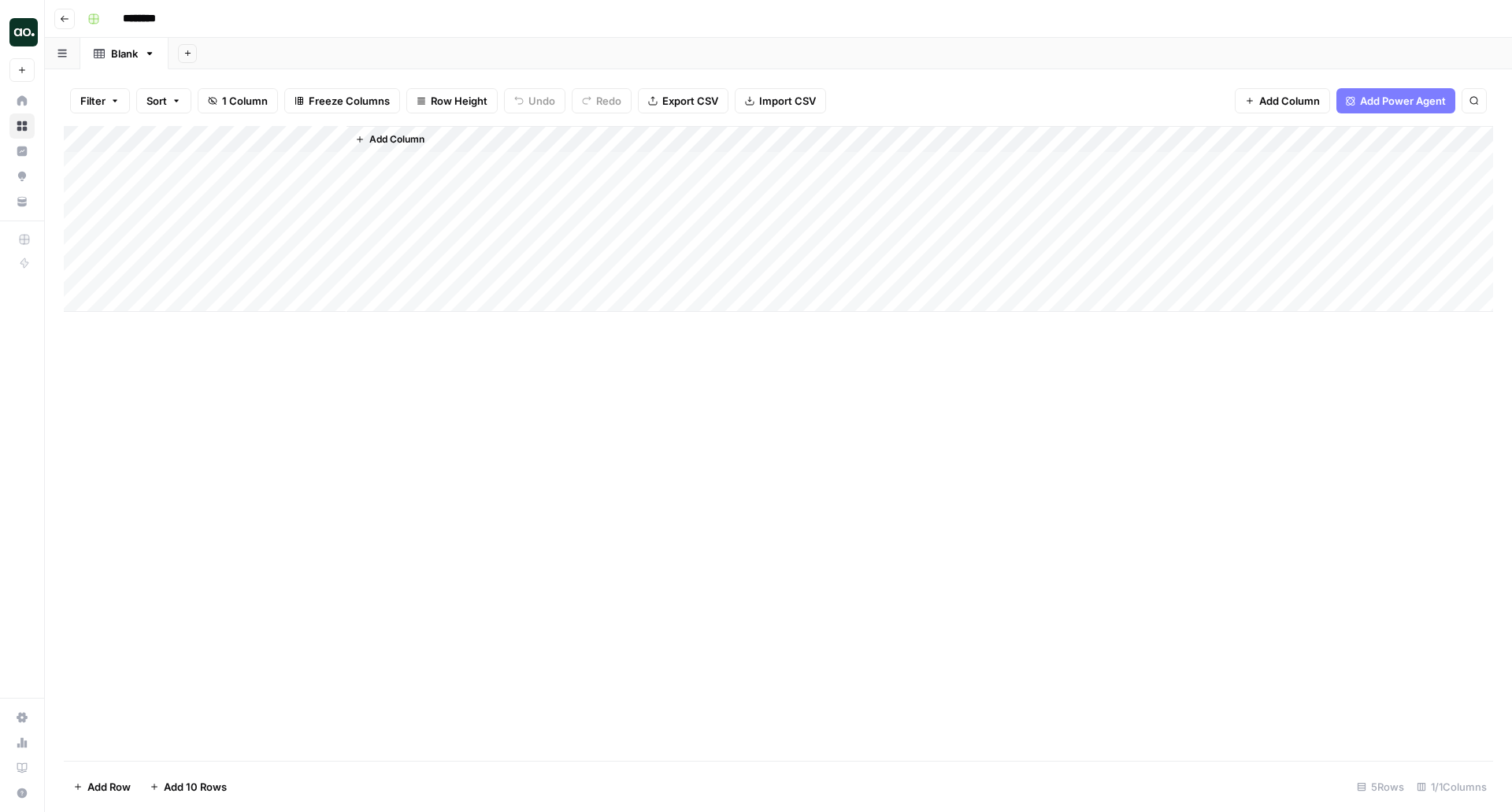
click at [759, 96] on span "Import CSV" at bounding box center [787, 101] width 57 height 16
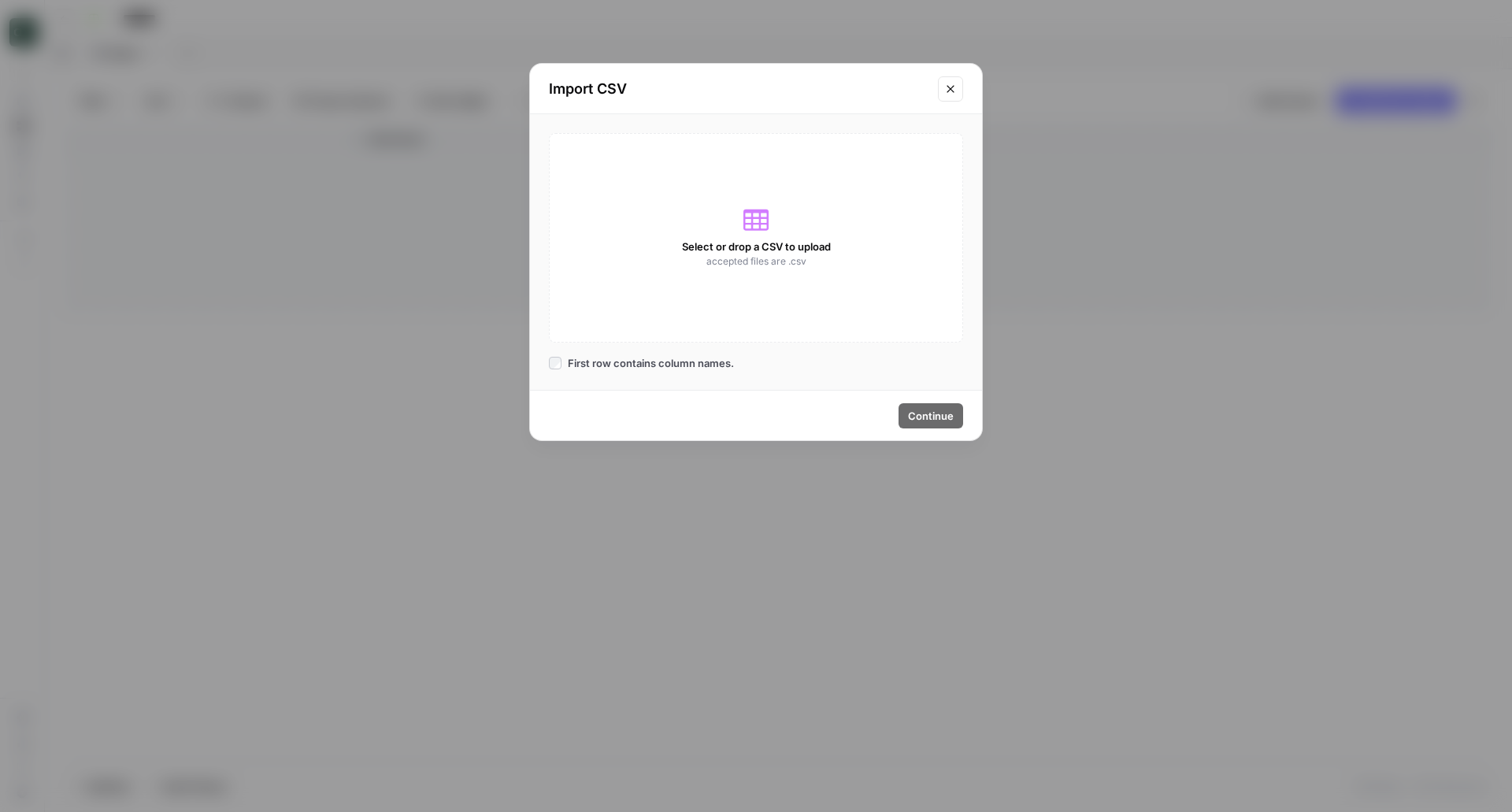
click at [714, 231] on div "Select or drop a CSV to upload accepted files are .csv" at bounding box center [756, 237] width 414 height 210
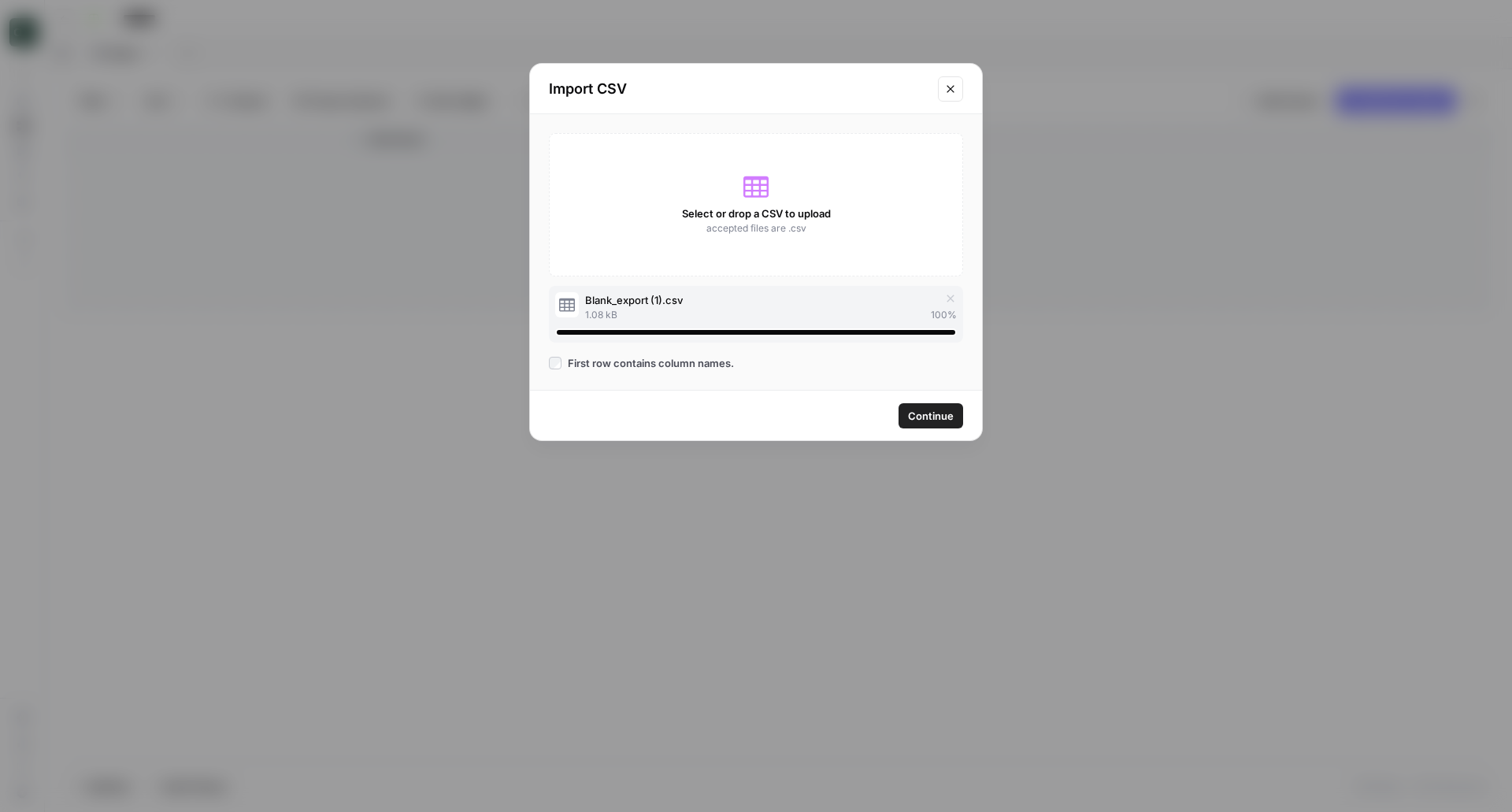
click at [925, 410] on span "Continue" at bounding box center [930, 416] width 45 height 16
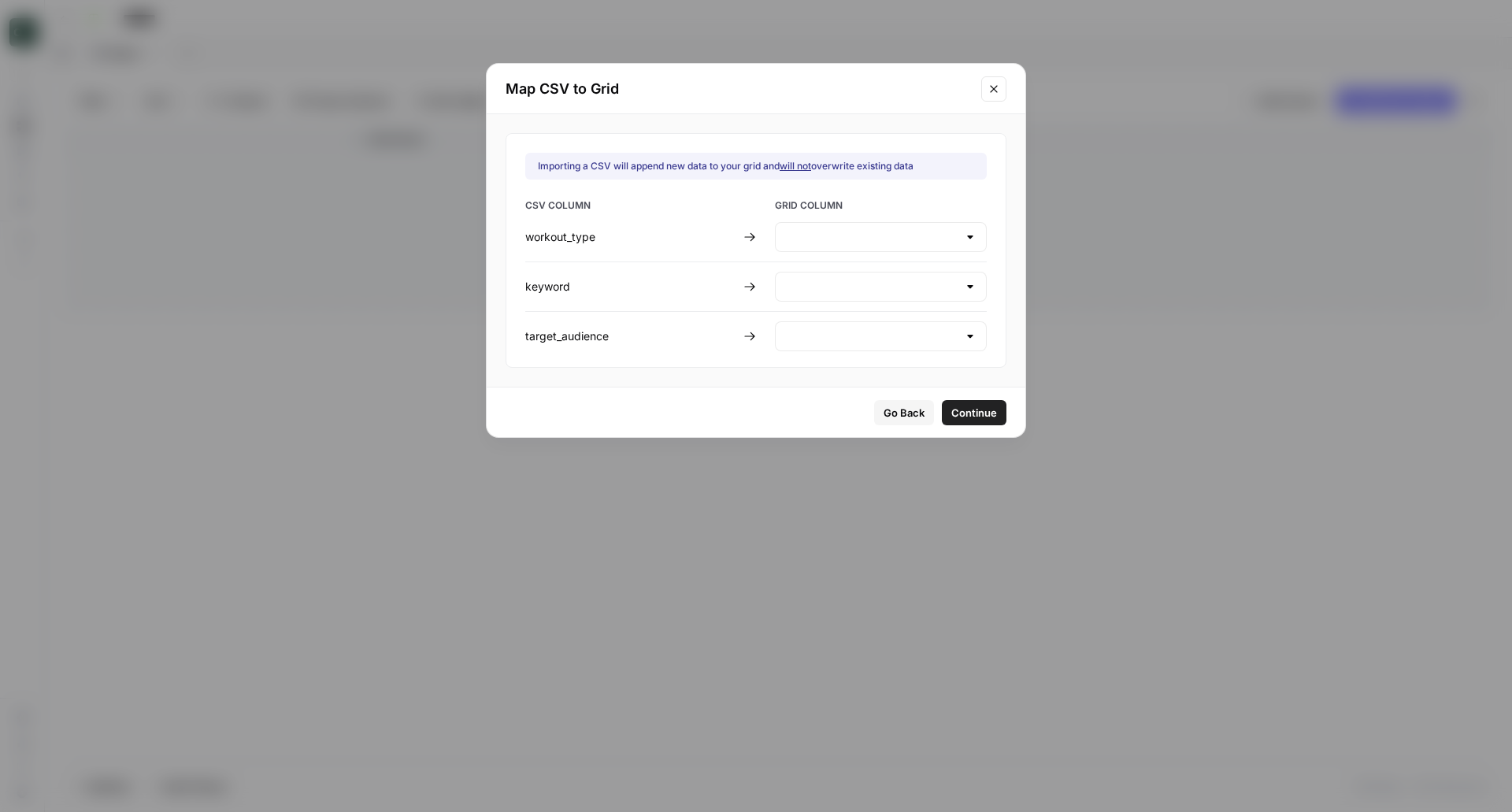
type input "Create new column"
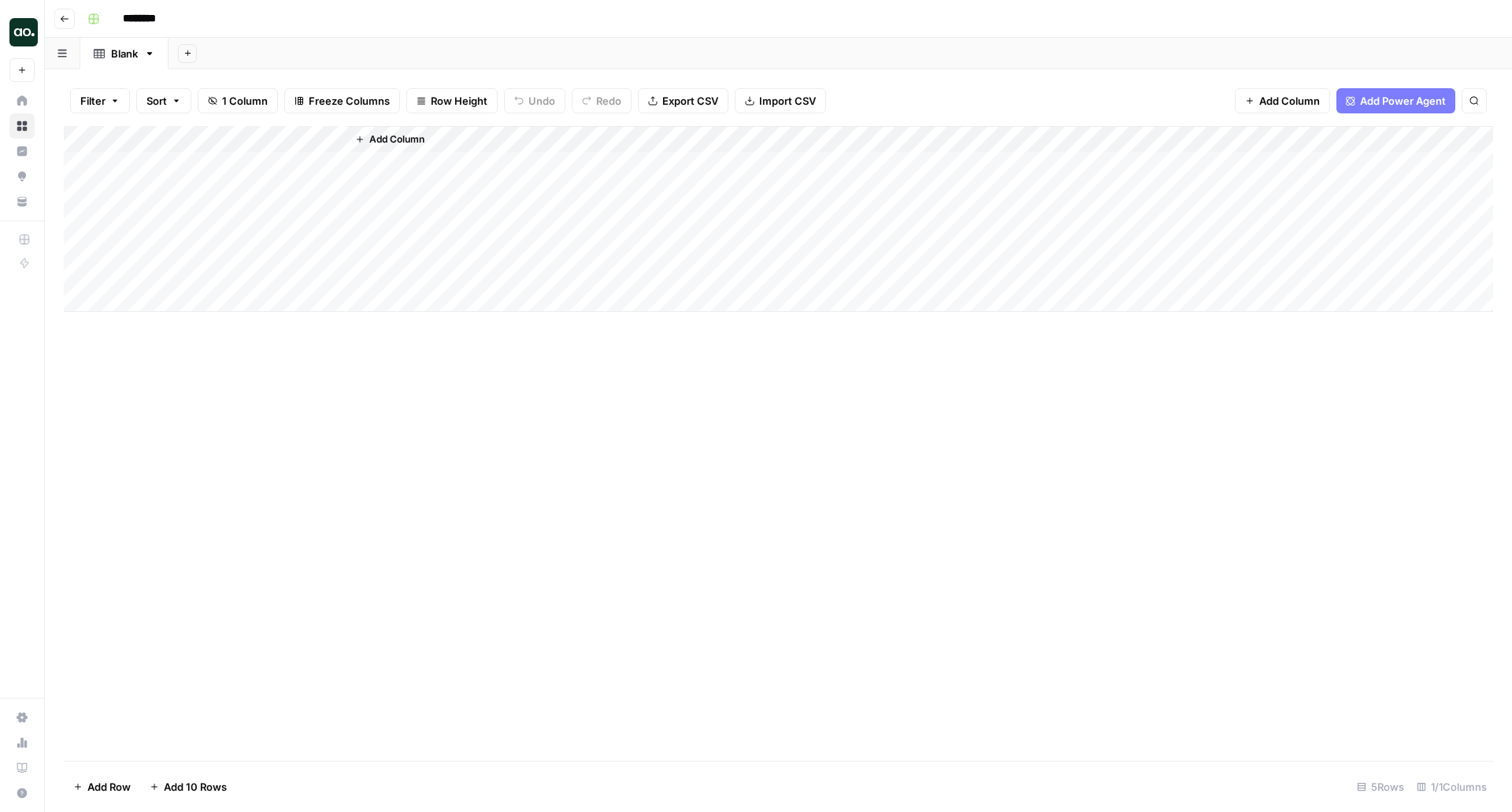
click at [793, 621] on div "Add Column" at bounding box center [778, 443] width 1429 height 634
click at [760, 109] on button "Import CSV" at bounding box center [780, 101] width 92 height 25
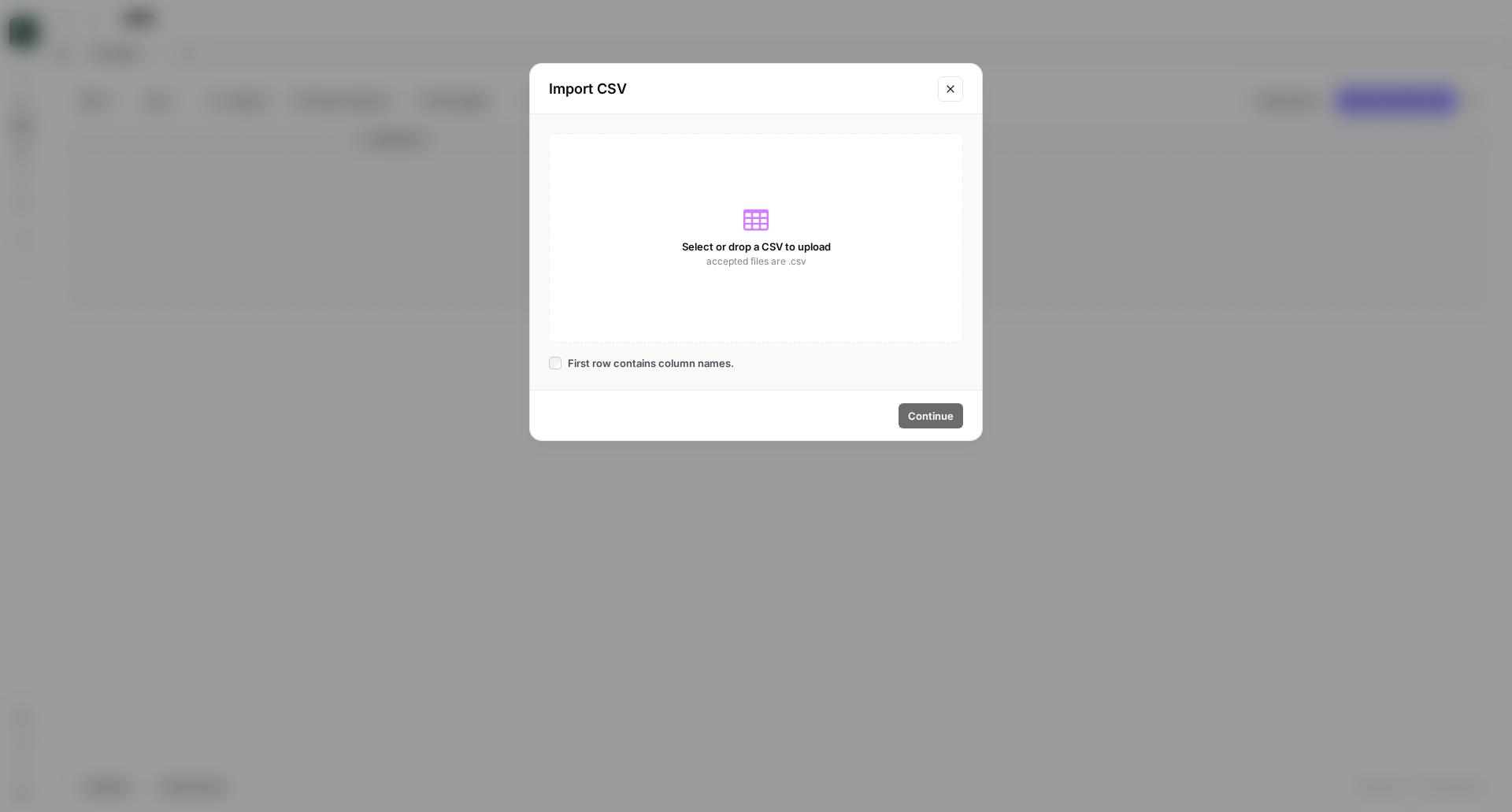
click at [729, 233] on div "Select or drop a CSV to upload accepted files are .csv" at bounding box center [756, 237] width 414 height 210
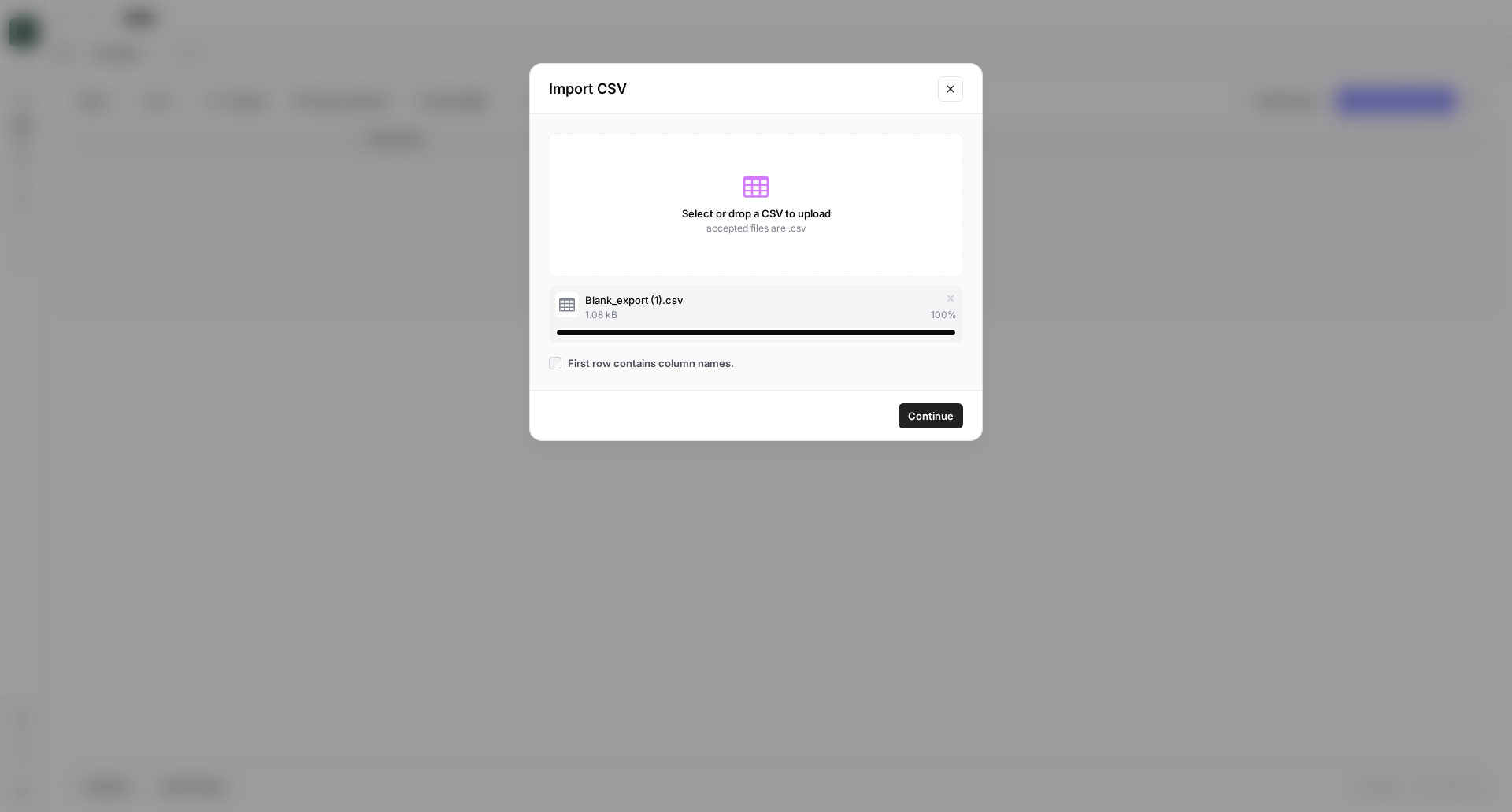
click at [921, 404] on button "Continue" at bounding box center [930, 416] width 65 height 25
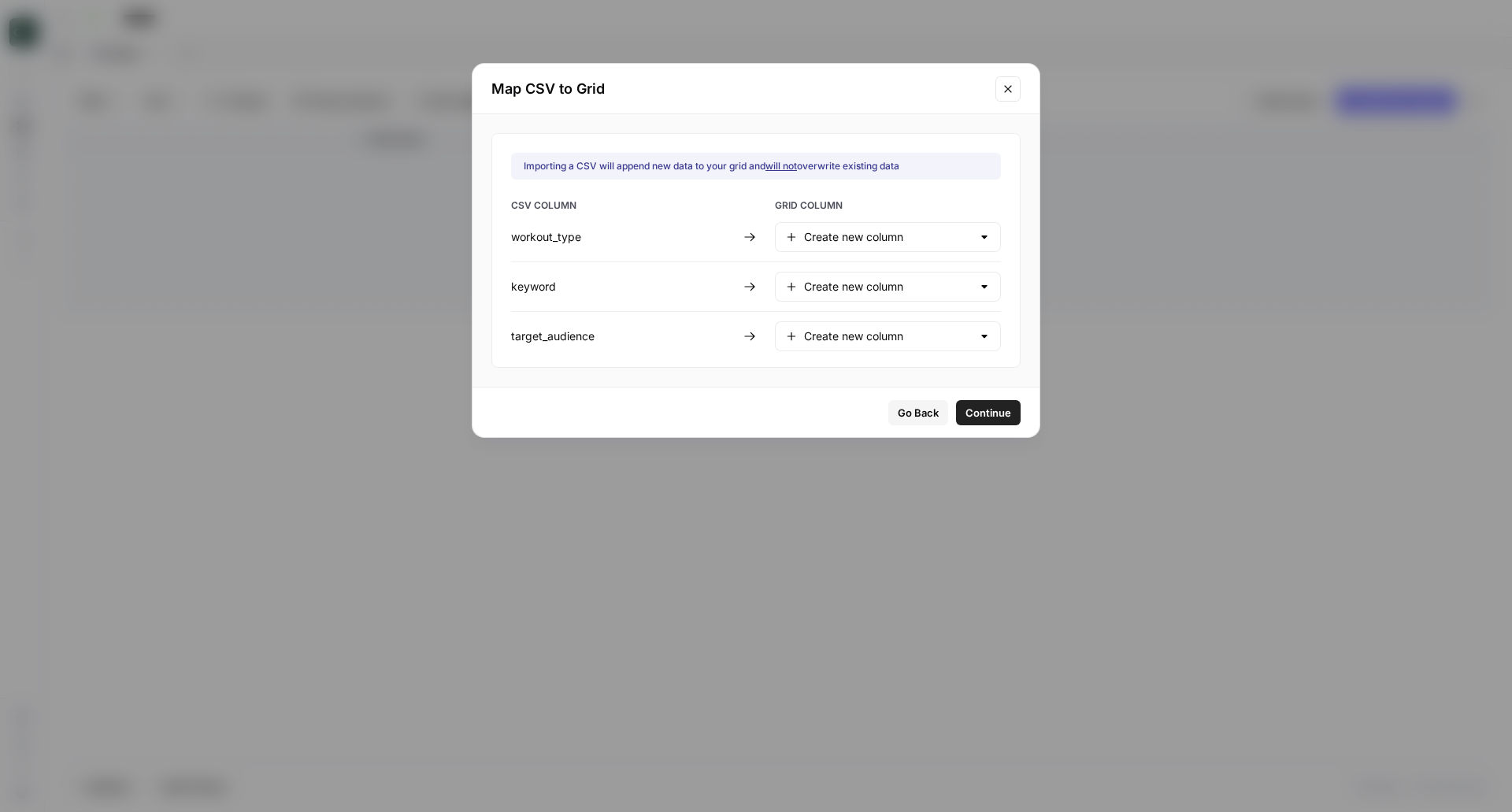
click at [975, 409] on span "Continue" at bounding box center [988, 413] width 45 height 16
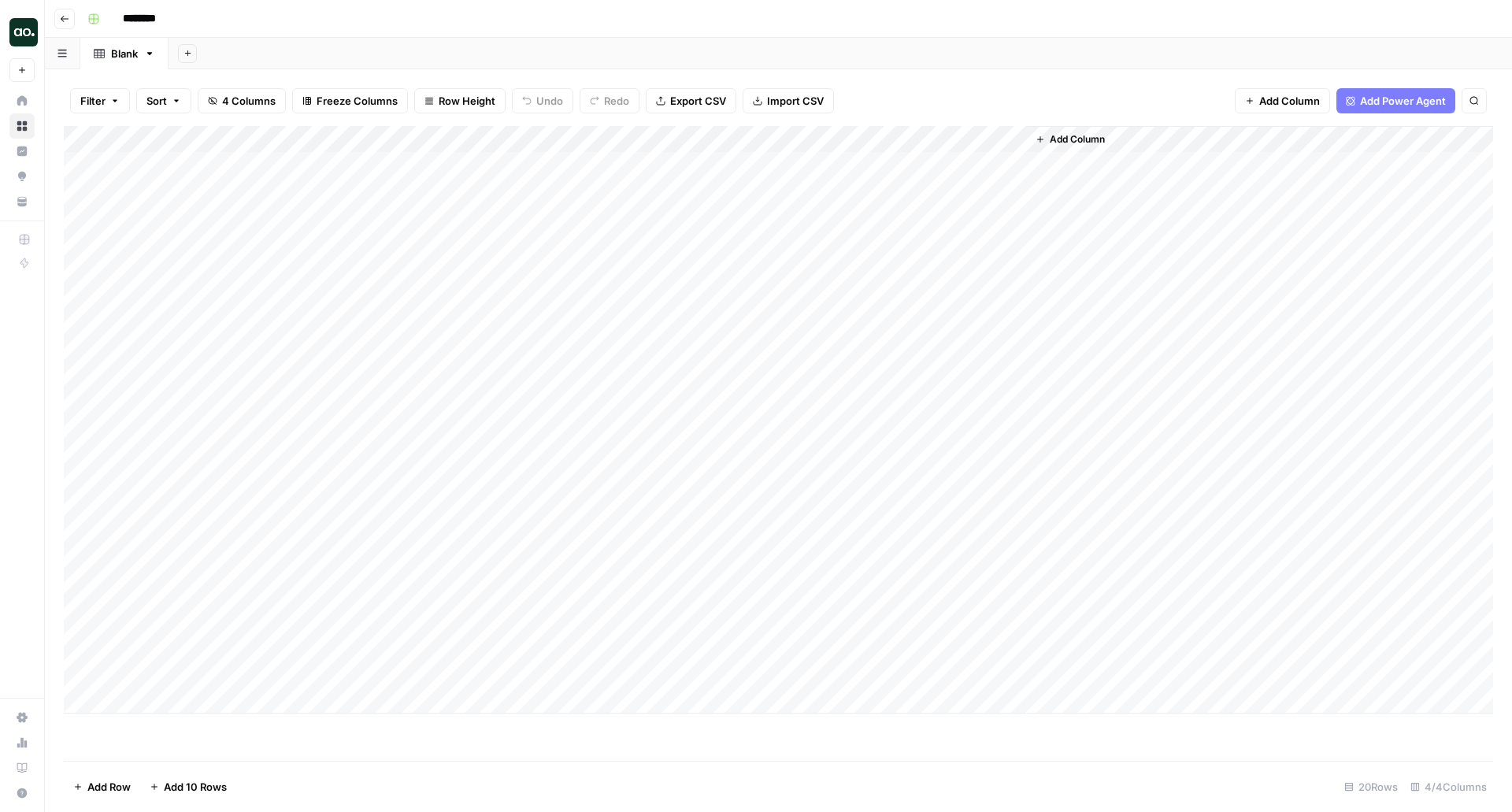
click at [81, 277] on div "Add Column" at bounding box center [778, 419] width 1429 height 587
click at [81, 241] on div "Add Column" at bounding box center [778, 419] width 1429 height 587
click at [81, 218] on div "Add Column" at bounding box center [778, 419] width 1429 height 587
click at [78, 191] on div "Add Column" at bounding box center [778, 419] width 1429 height 587
click at [80, 168] on div "Add Column" at bounding box center [778, 419] width 1429 height 587
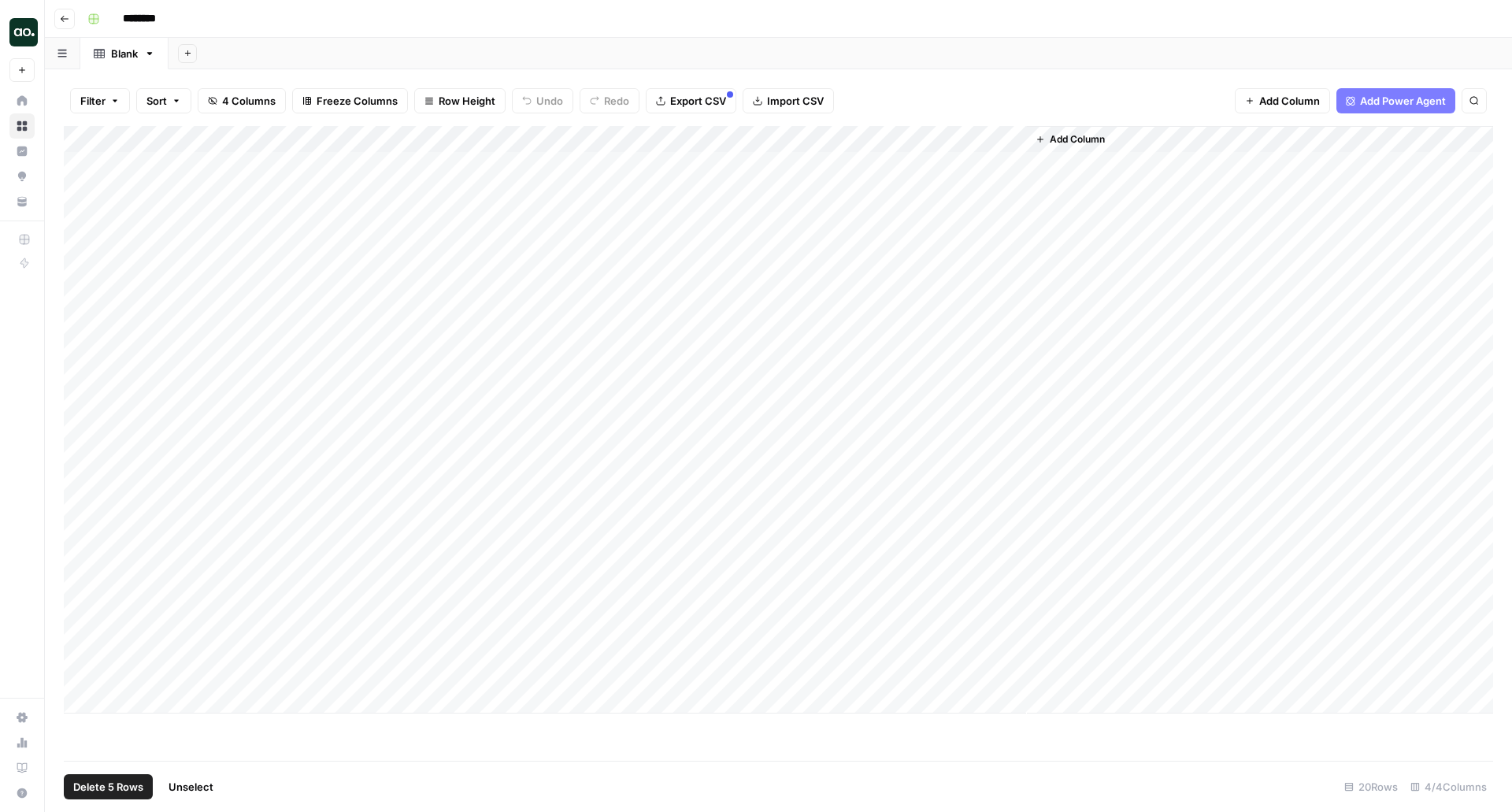
click at [120, 784] on span "Delete 5 Rows" at bounding box center [108, 787] width 70 height 16
click at [704, 181] on span "Delete" at bounding box center [700, 182] width 33 height 16
click at [92, 136] on div "Add Column" at bounding box center [778, 352] width 1429 height 453
click at [332, 141] on div "Add Column" at bounding box center [778, 352] width 1429 height 453
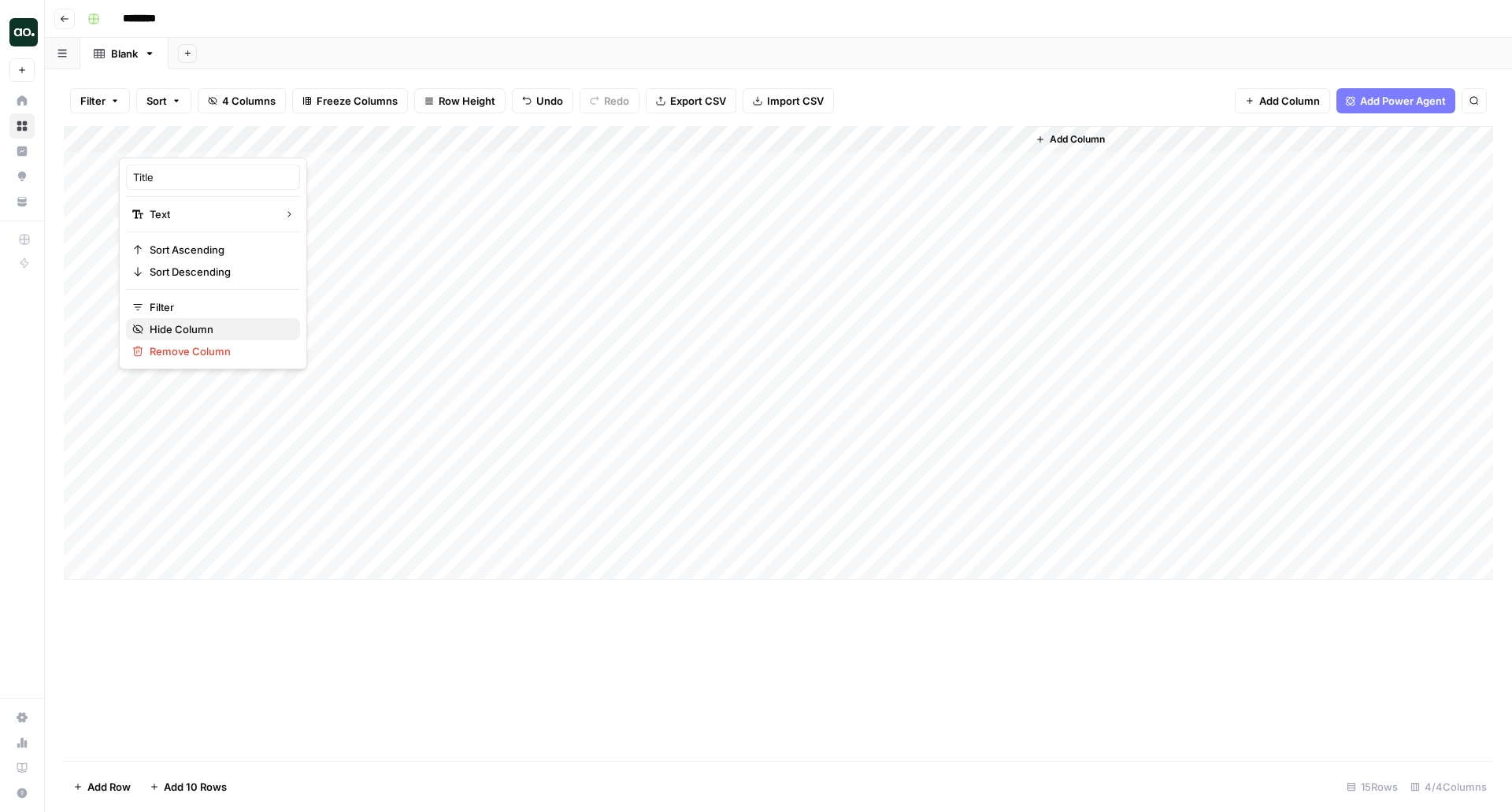
click at [198, 322] on span "Hide Column" at bounding box center [218, 329] width 138 height 16
click at [420, 303] on div "Add Column" at bounding box center [778, 352] width 1429 height 453
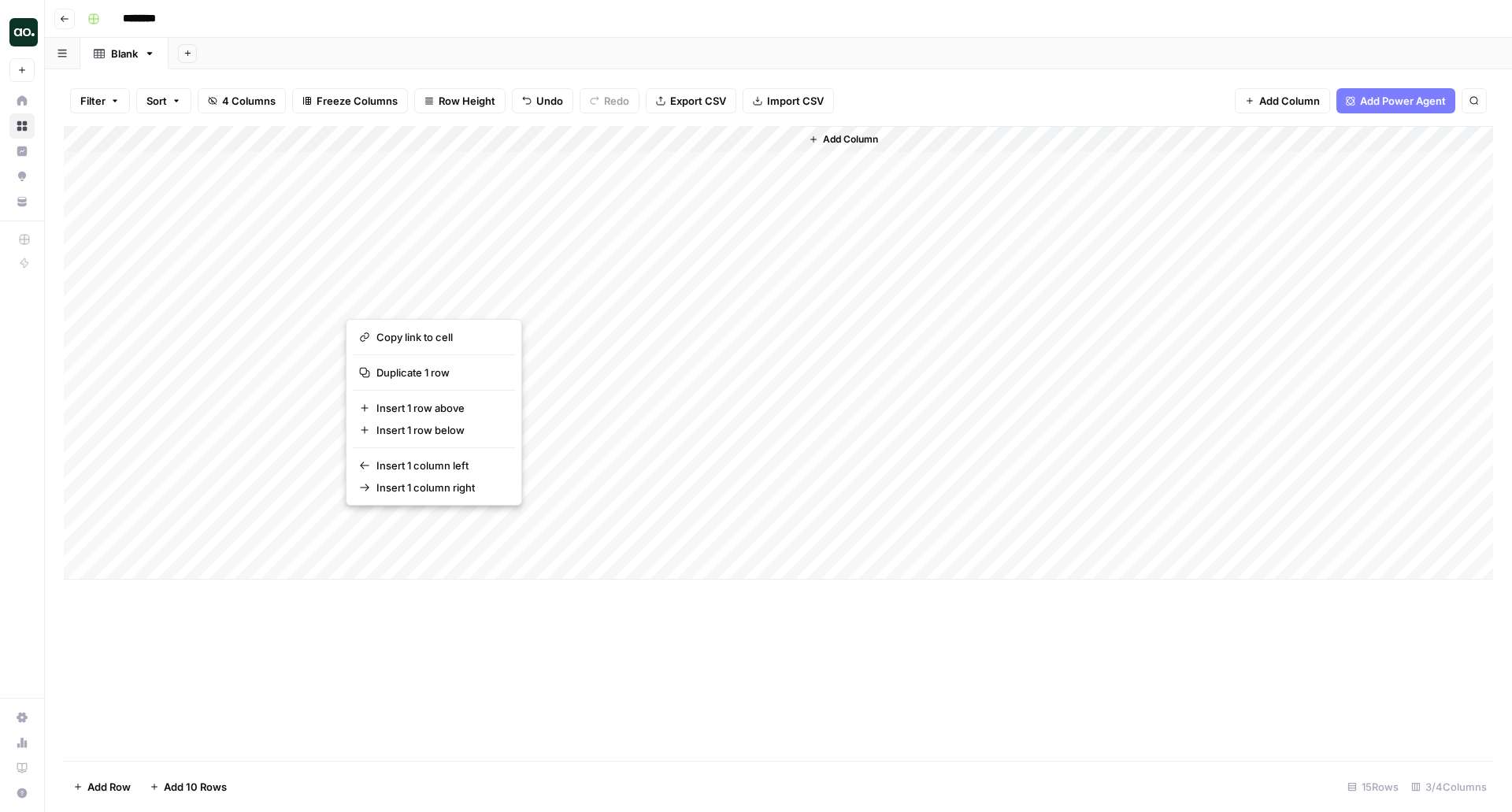
click at [658, 293] on div "Add Column" at bounding box center [778, 352] width 1429 height 453
click at [119, 296] on div "Add Column" at bounding box center [778, 352] width 1429 height 453
drag, startPoint x: 142, startPoint y: 293, endPoint x: 760, endPoint y: 298, distance: 618.0
click at [760, 298] on div "Add Column" at bounding box center [778, 352] width 1429 height 453
click at [892, 303] on div "Add Column" at bounding box center [1146, 352] width 693 height 453
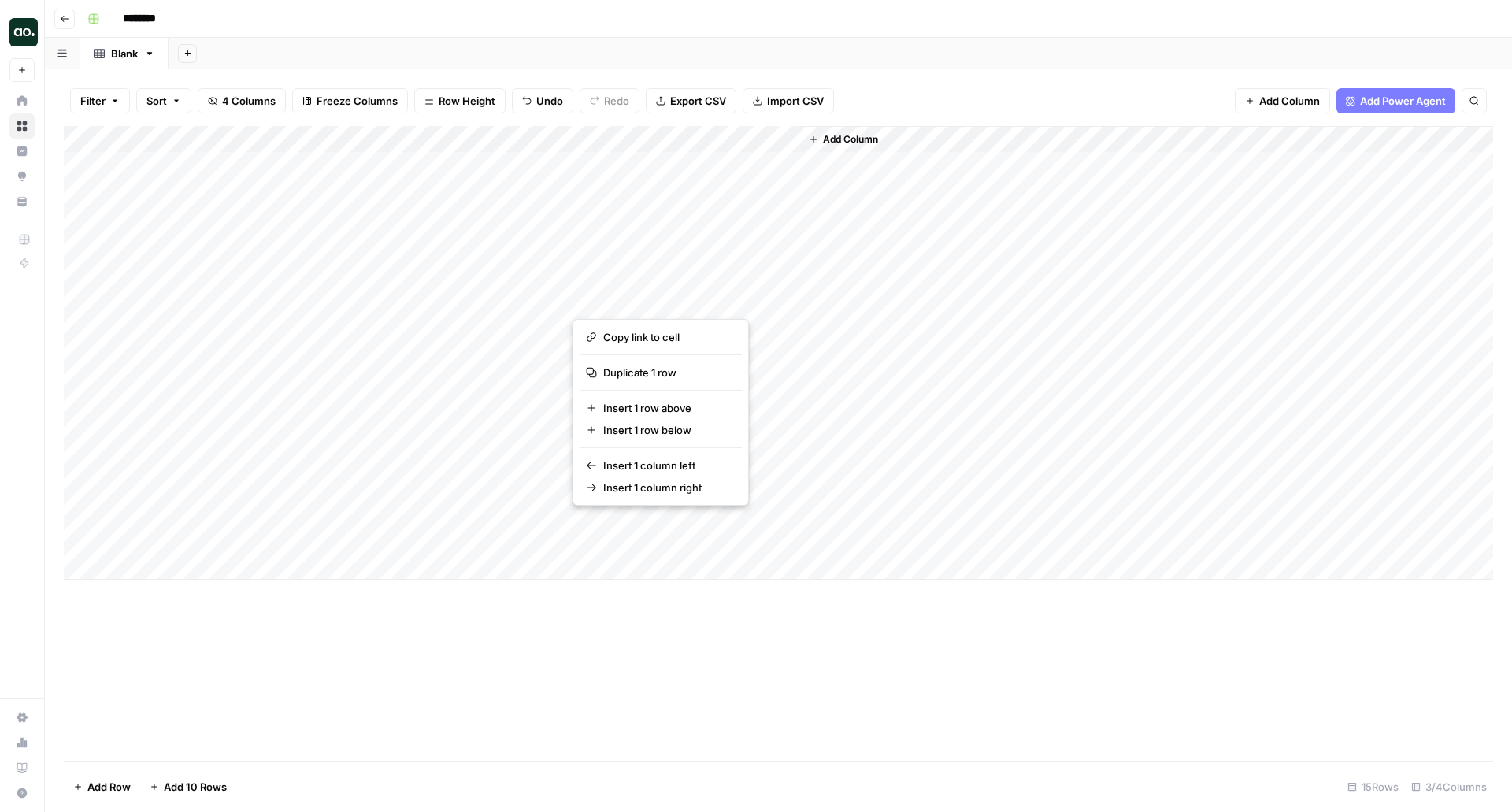
click at [100, 298] on div "Add Column" at bounding box center [778, 352] width 1429 height 453
click at [84, 298] on div "Add Column" at bounding box center [778, 352] width 1429 height 453
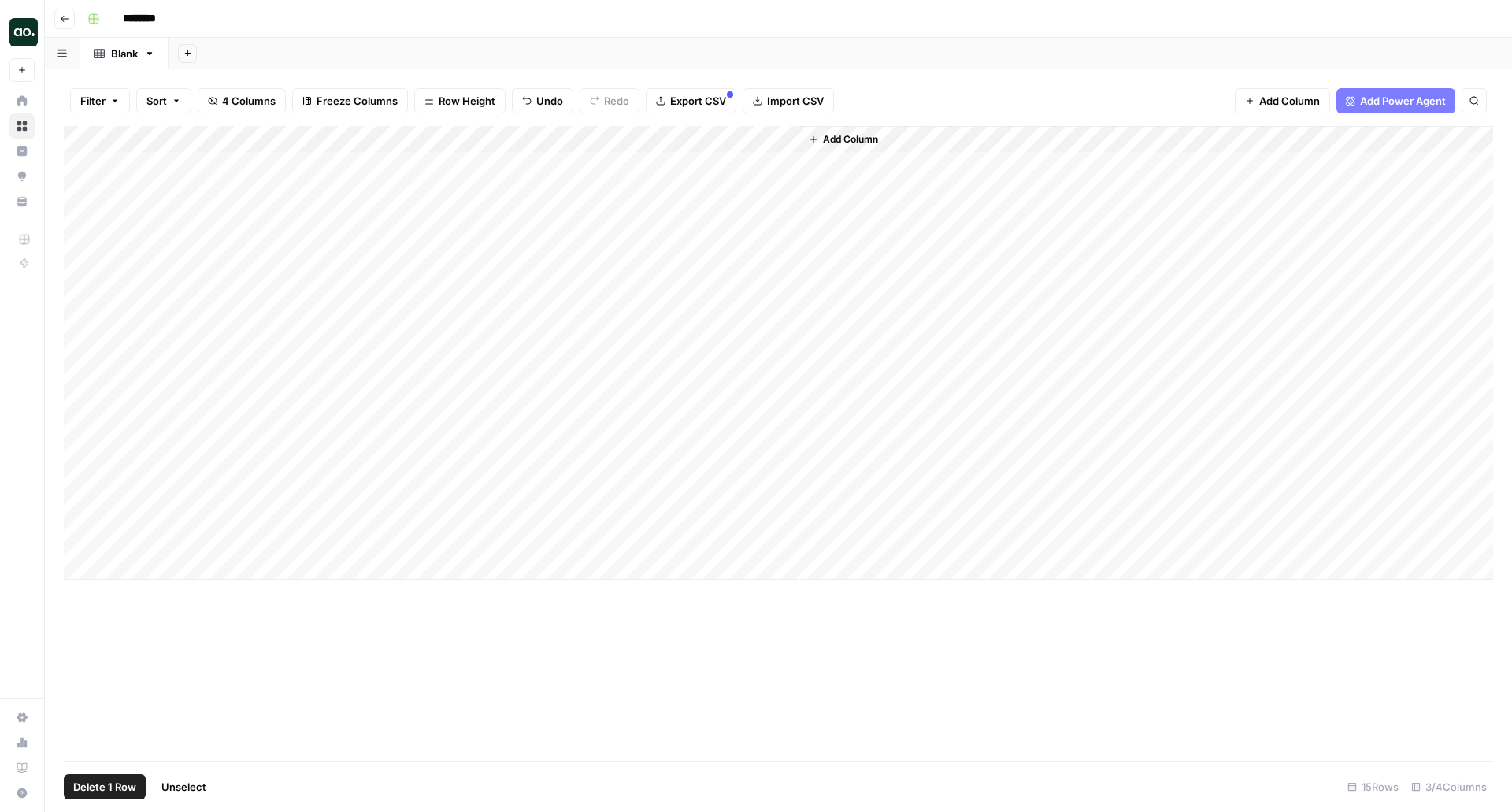
click at [1477, 101] on icon "button" at bounding box center [1475, 101] width 10 height 10
click at [77, 297] on div "Add Column" at bounding box center [778, 352] width 1429 height 453
click at [852, 142] on span "Add Column" at bounding box center [850, 139] width 55 height 14
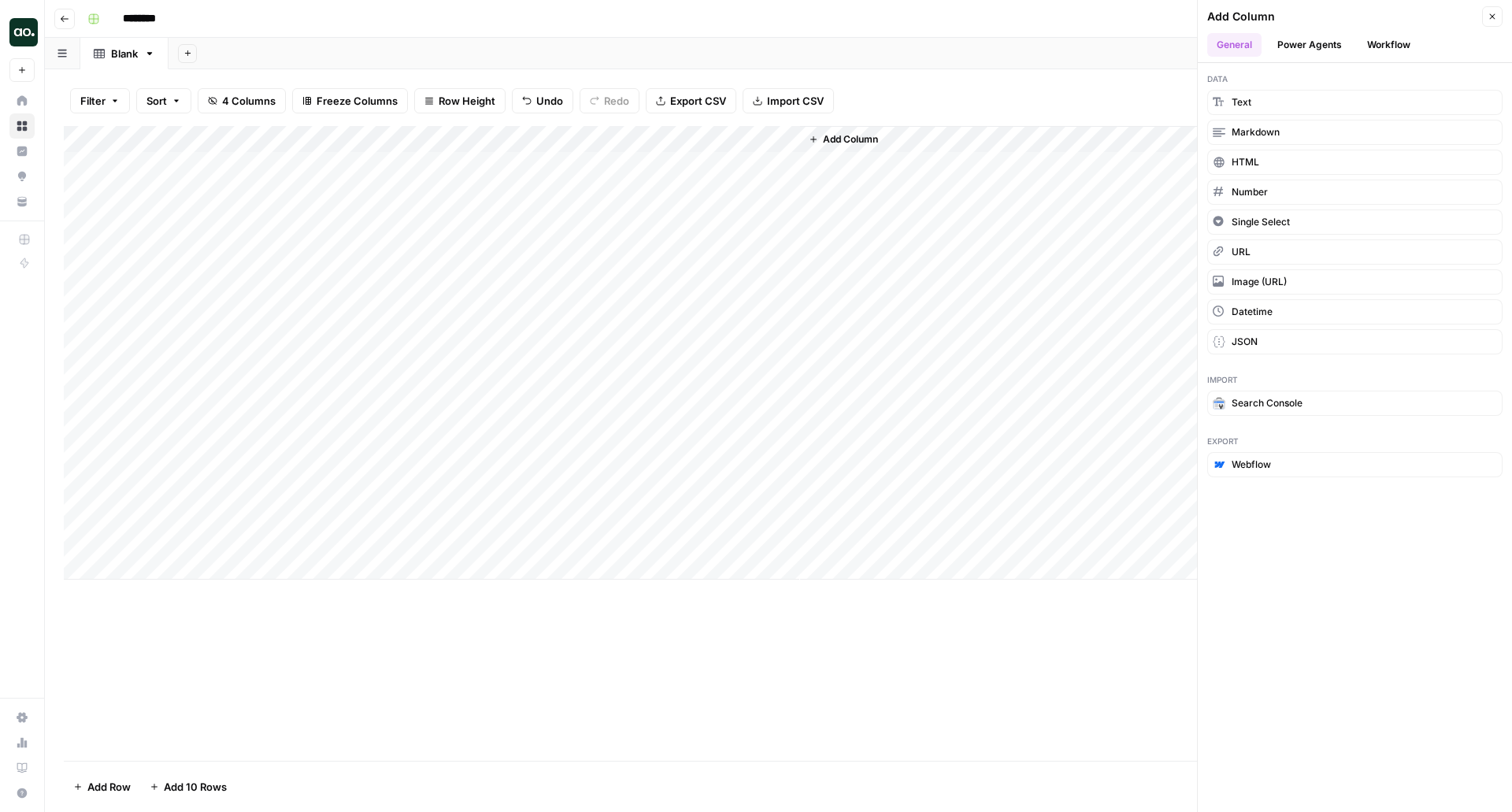
click at [1496, 21] on icon "button" at bounding box center [1492, 17] width 10 height 10
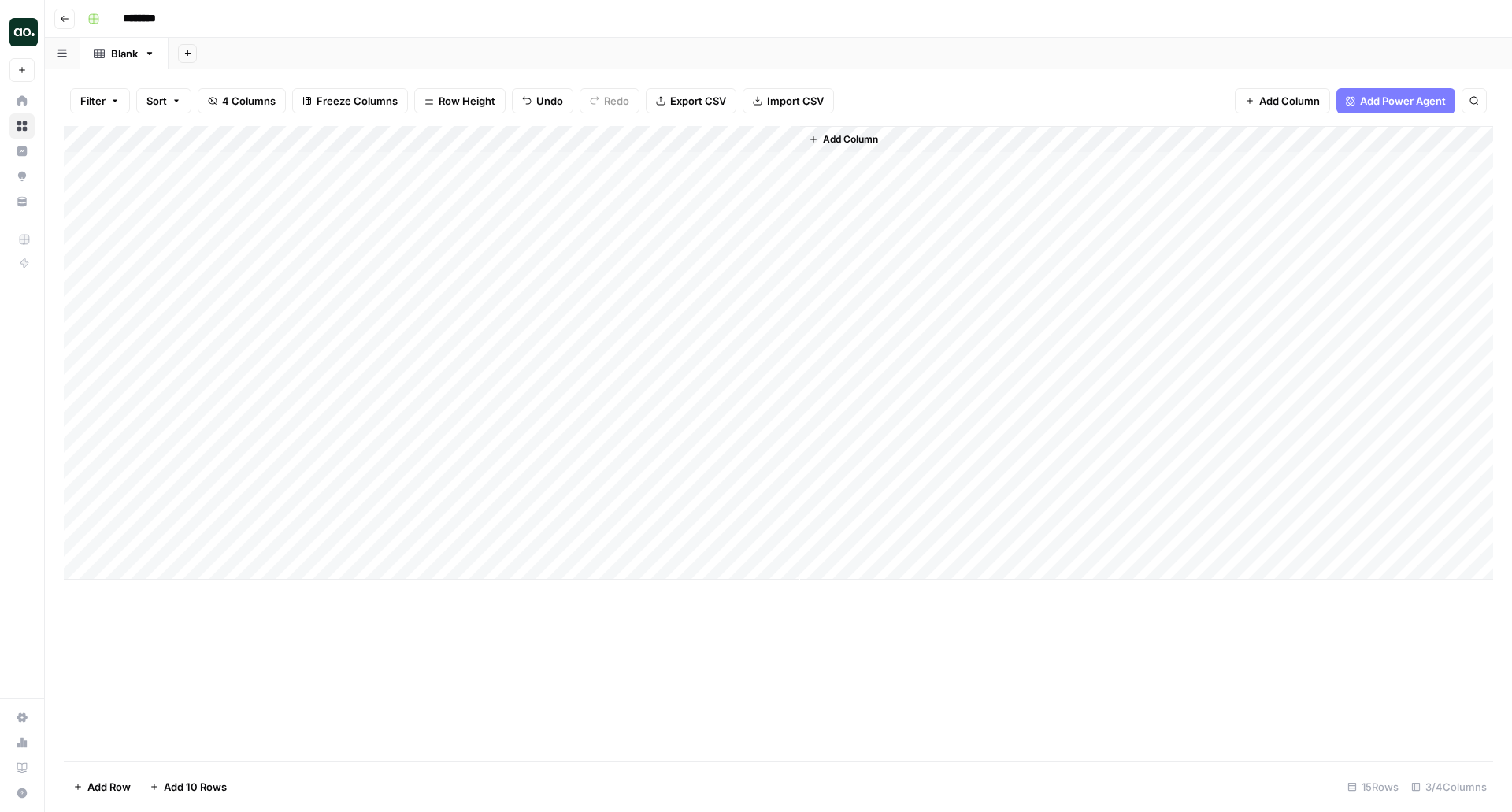
click at [449, 353] on div "Add Column" at bounding box center [778, 352] width 1429 height 453
click at [499, 332] on div "Add Column" at bounding box center [778, 352] width 1429 height 453
click at [847, 328] on div "Add Column" at bounding box center [1146, 352] width 693 height 453
click at [620, 347] on div "Add Column" at bounding box center [778, 352] width 1429 height 453
click at [1435, 104] on span "Add Power Agent" at bounding box center [1403, 101] width 86 height 16
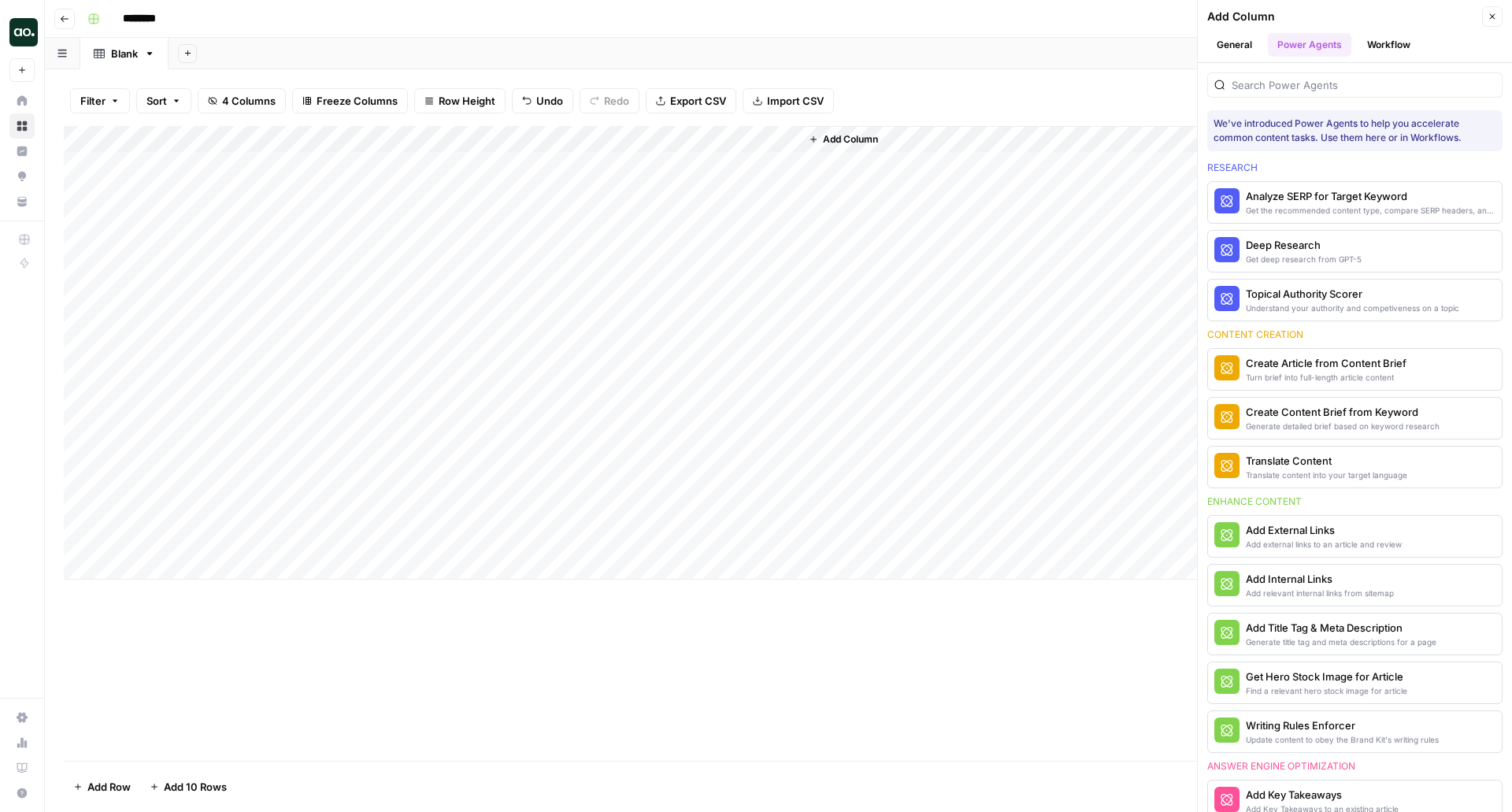
click at [1392, 53] on button "Workflow" at bounding box center [1388, 45] width 62 height 24
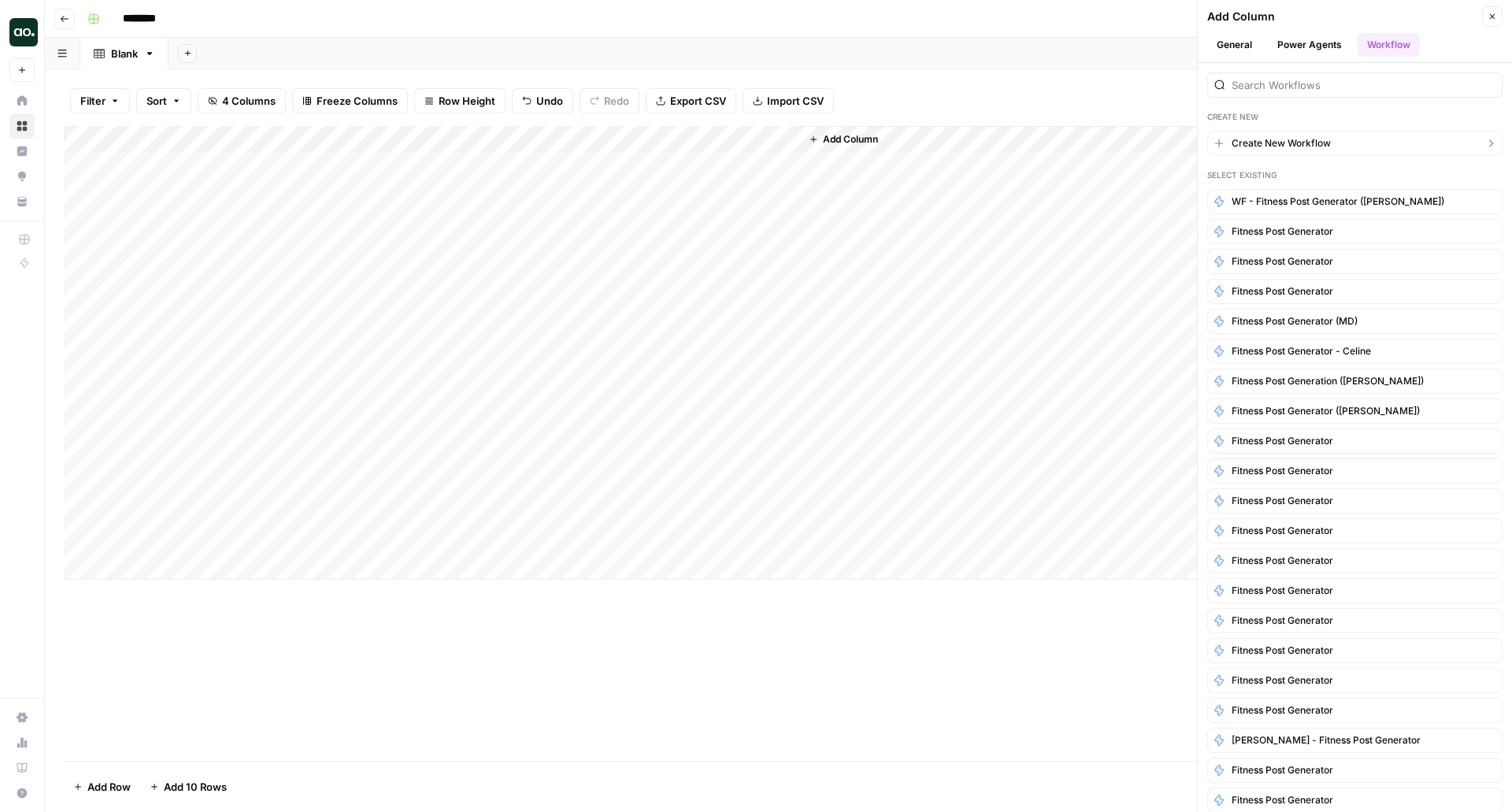
click at [1304, 135] on button "Create New Workflow" at bounding box center [1355, 143] width 296 height 25
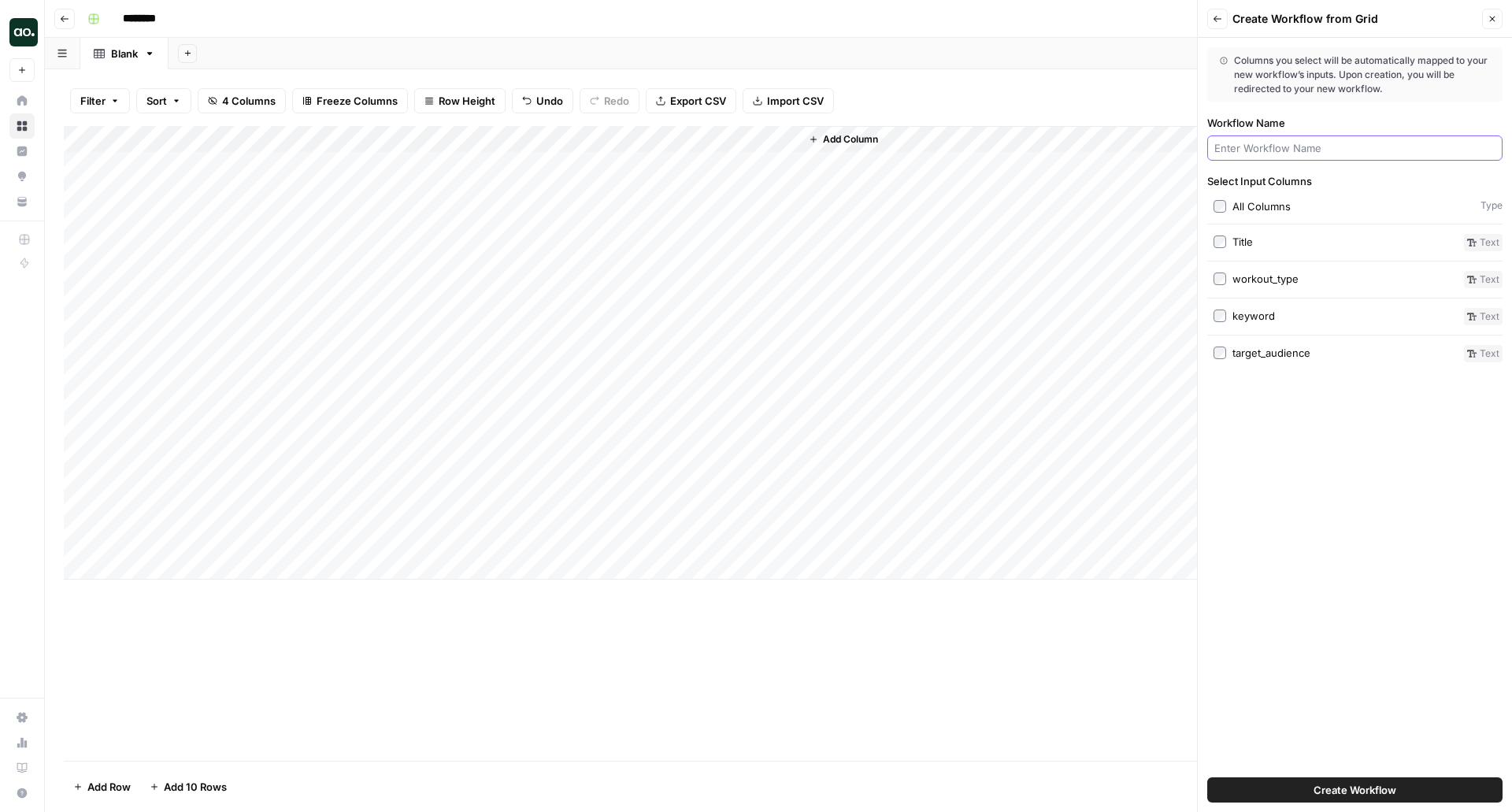
click at [1281, 153] on input "Workflow Name" at bounding box center [1355, 148] width 281 height 16
paste input "Fitness Post Generator"
type input "Fitness Post Generator"
click at [1338, 794] on span "Create Workflow" at bounding box center [1355, 790] width 83 height 16
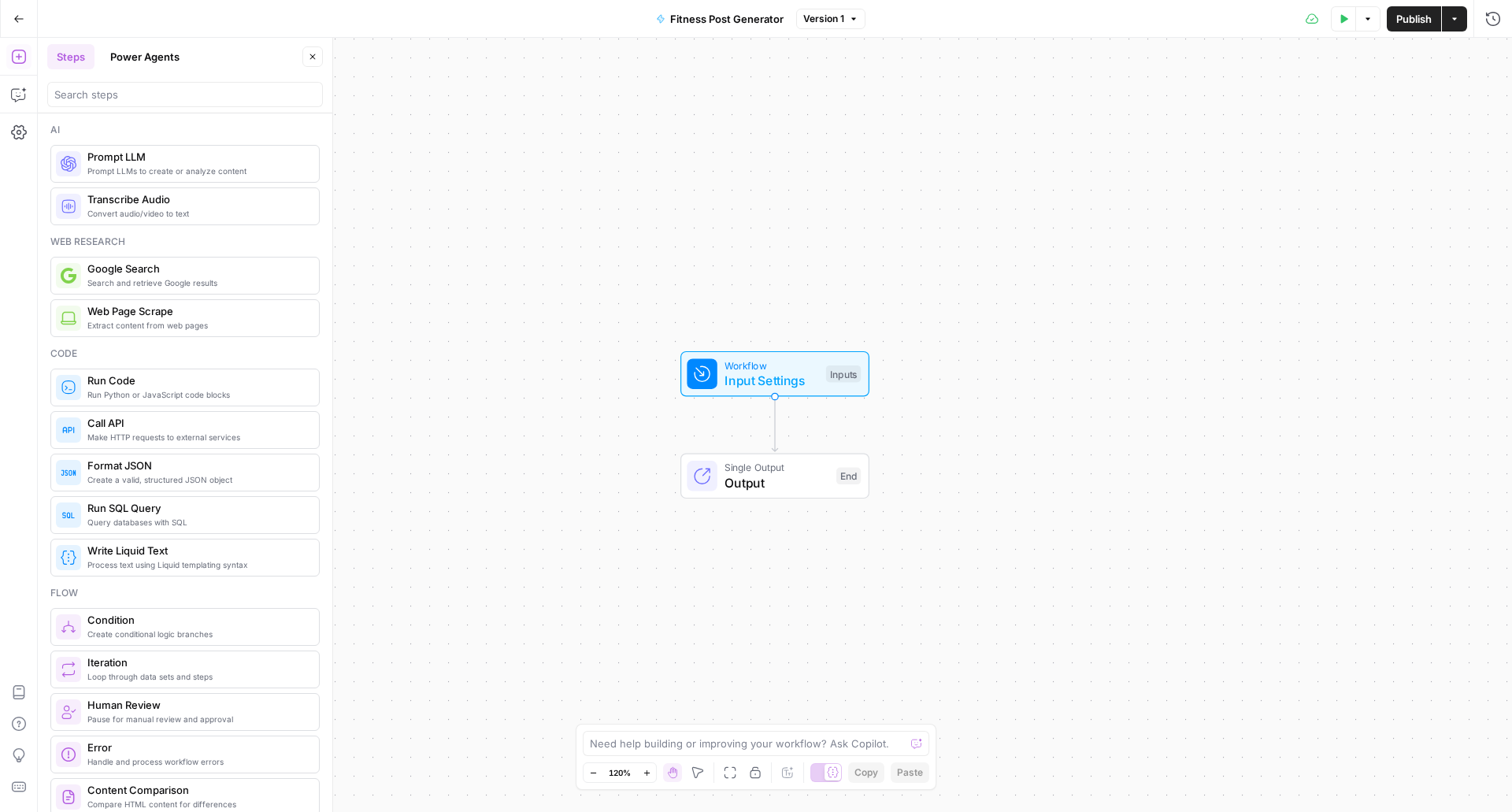
click at [763, 381] on span "Input Settings" at bounding box center [772, 380] width 94 height 19
click at [1220, 367] on span "Add Field" at bounding box center [1236, 366] width 45 height 16
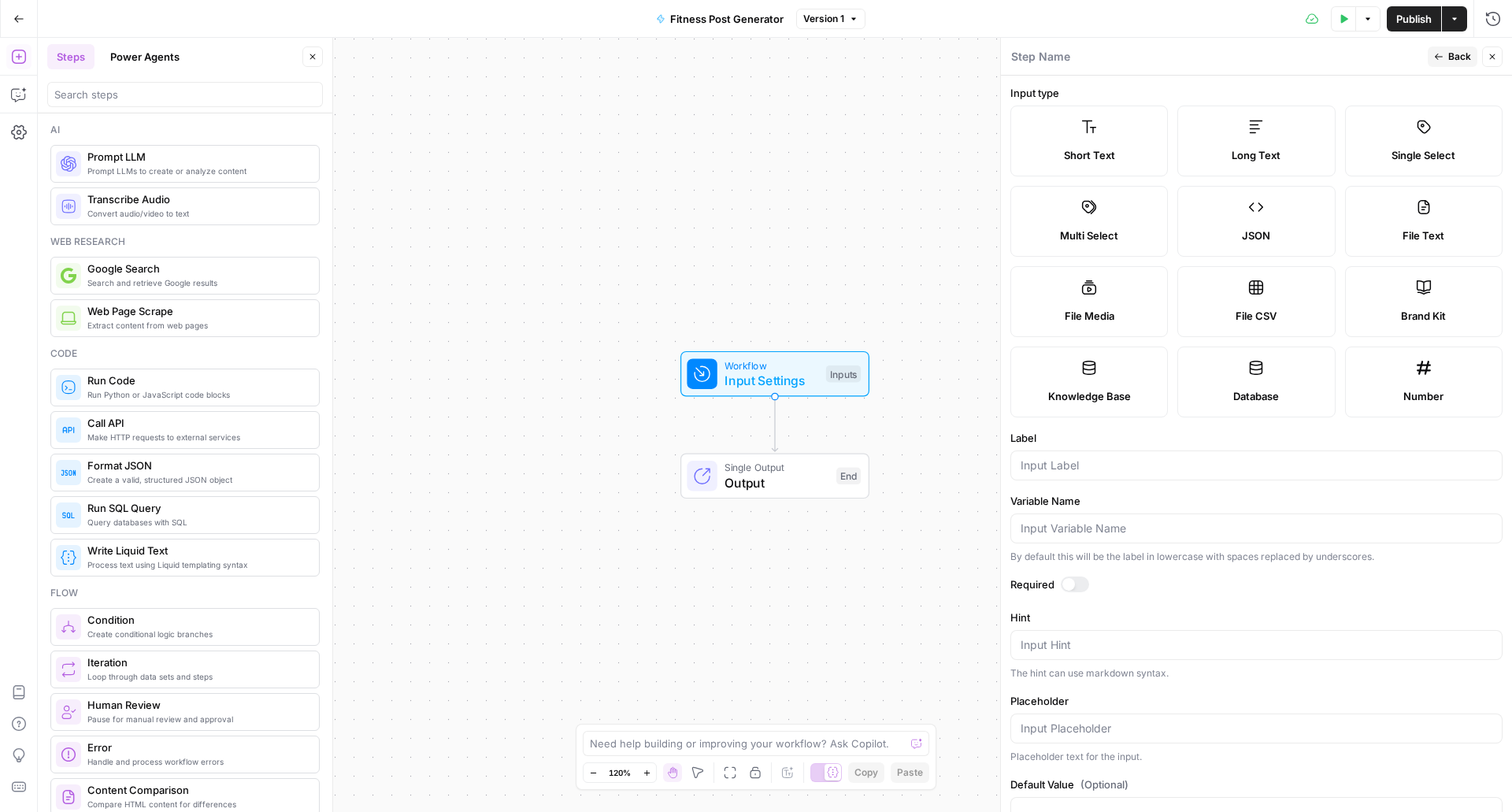
click at [1454, 296] on label "Brand Kit" at bounding box center [1424, 301] width 158 height 71
type input "Brand Kit"
type input "brand_kit"
click at [1072, 593] on div "Required" at bounding box center [1257, 586] width 493 height 21
click at [1075, 584] on div at bounding box center [1075, 584] width 29 height 16
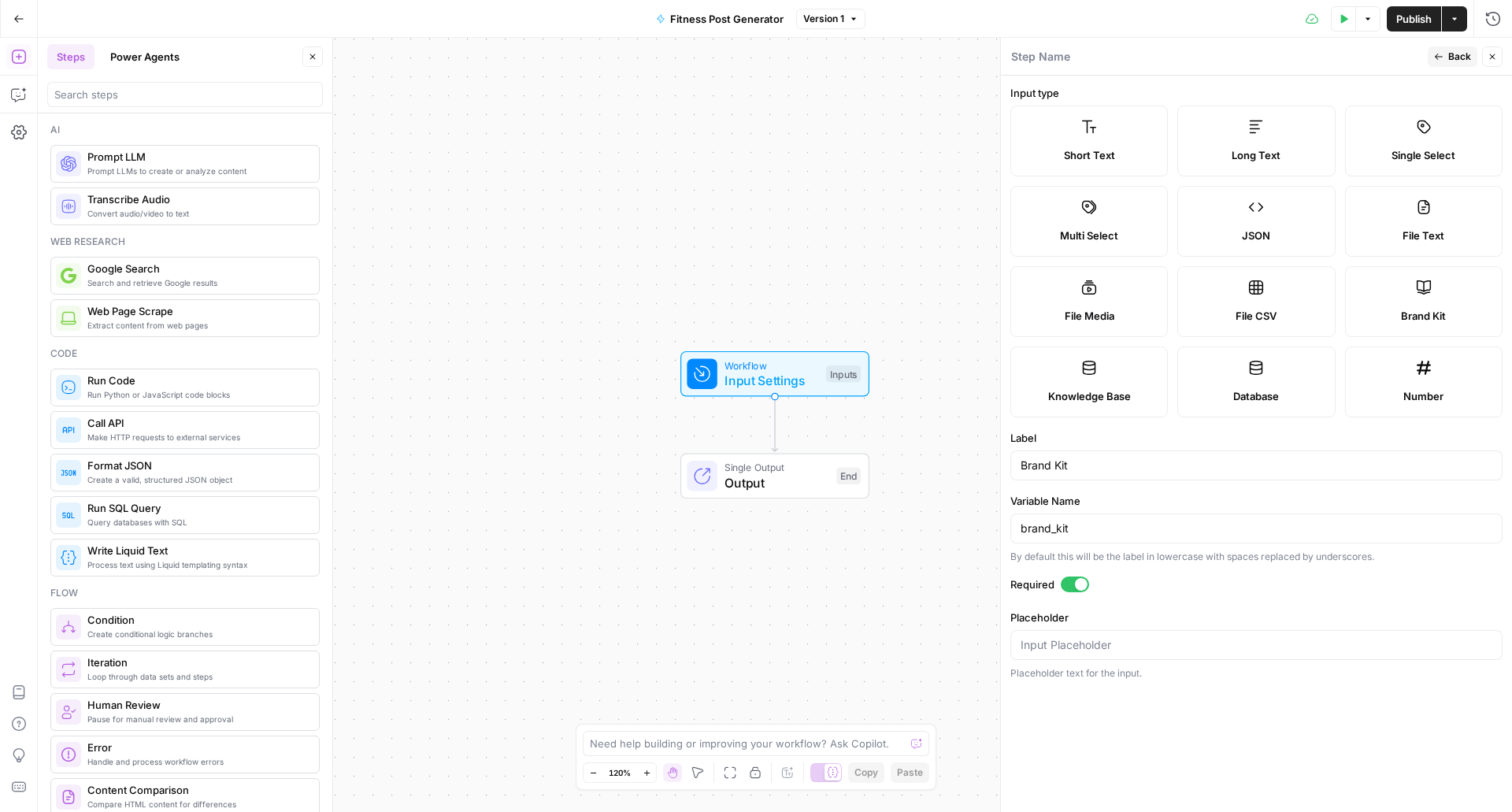
click at [1470, 61] on span "Back" at bounding box center [1459, 57] width 23 height 14
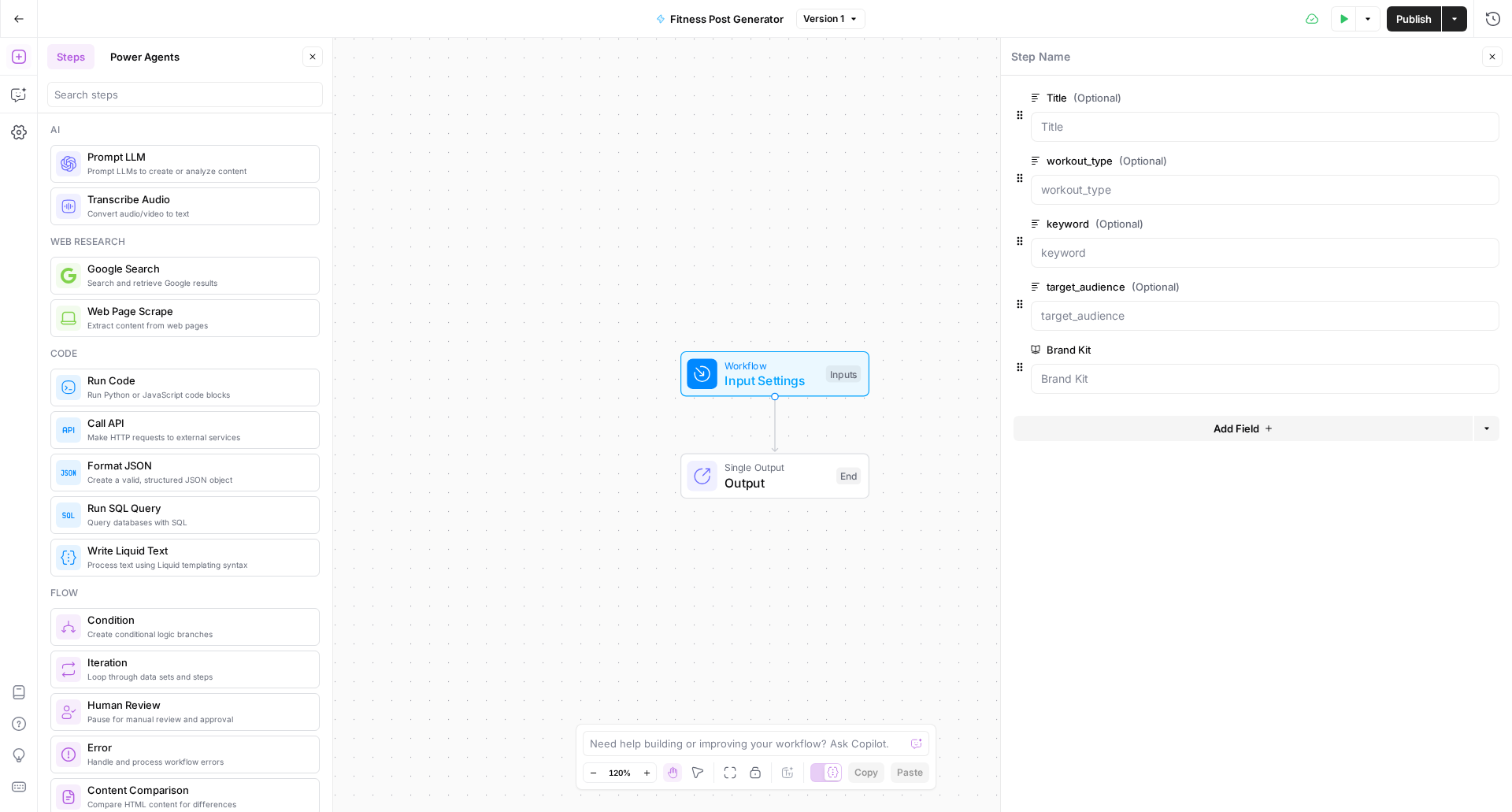
click at [1492, 48] on button "Close" at bounding box center [1492, 57] width 21 height 21
click at [23, 53] on icon "button" at bounding box center [19, 57] width 16 height 16
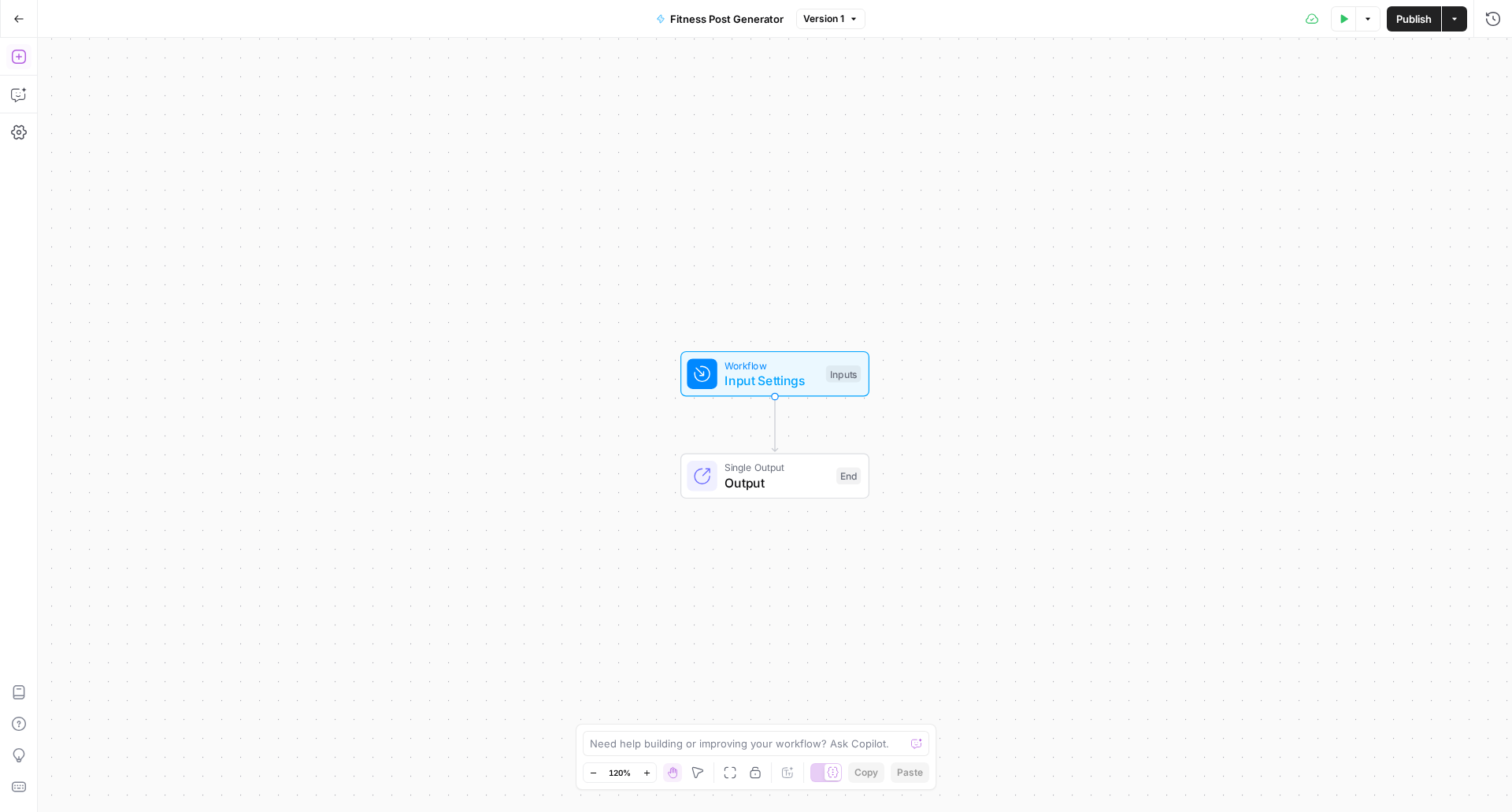
click at [23, 53] on icon "button" at bounding box center [19, 57] width 16 height 16
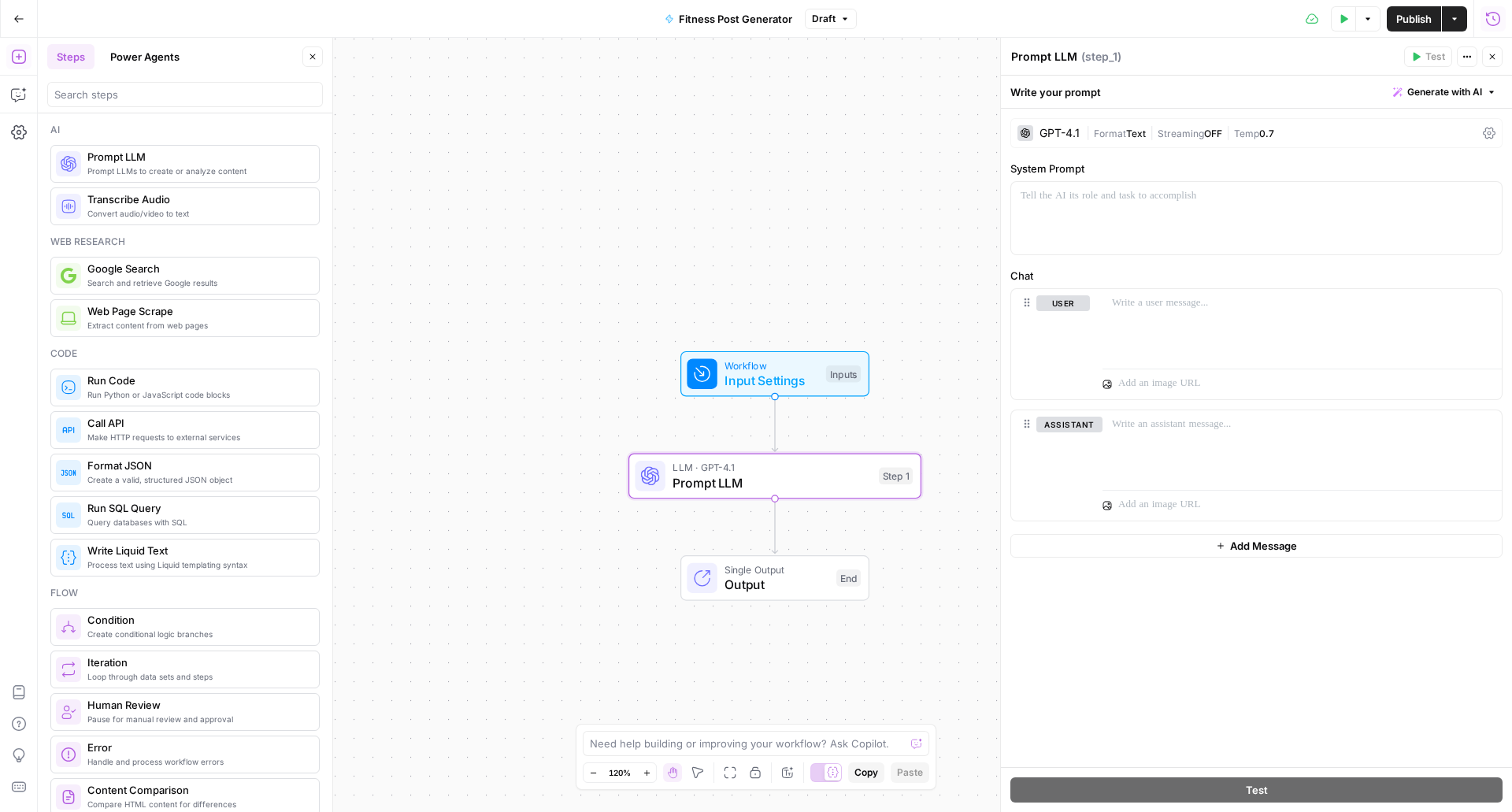
click at [1435, 94] on span "Generate with AI" at bounding box center [1445, 92] width 75 height 14
click at [1405, 132] on span "Generate" at bounding box center [1423, 127] width 115 height 16
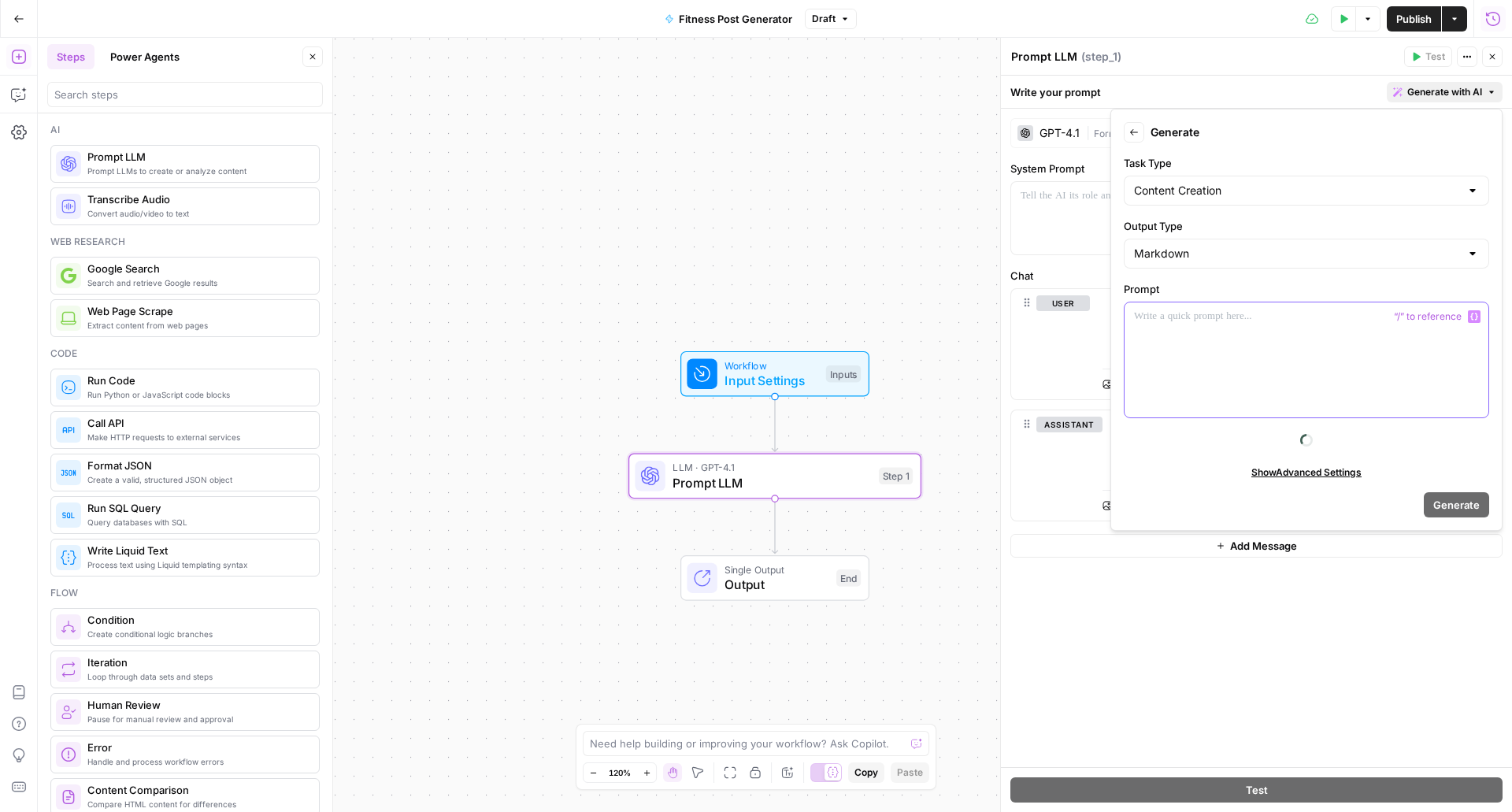
click at [1255, 360] on div at bounding box center [1306, 359] width 363 height 115
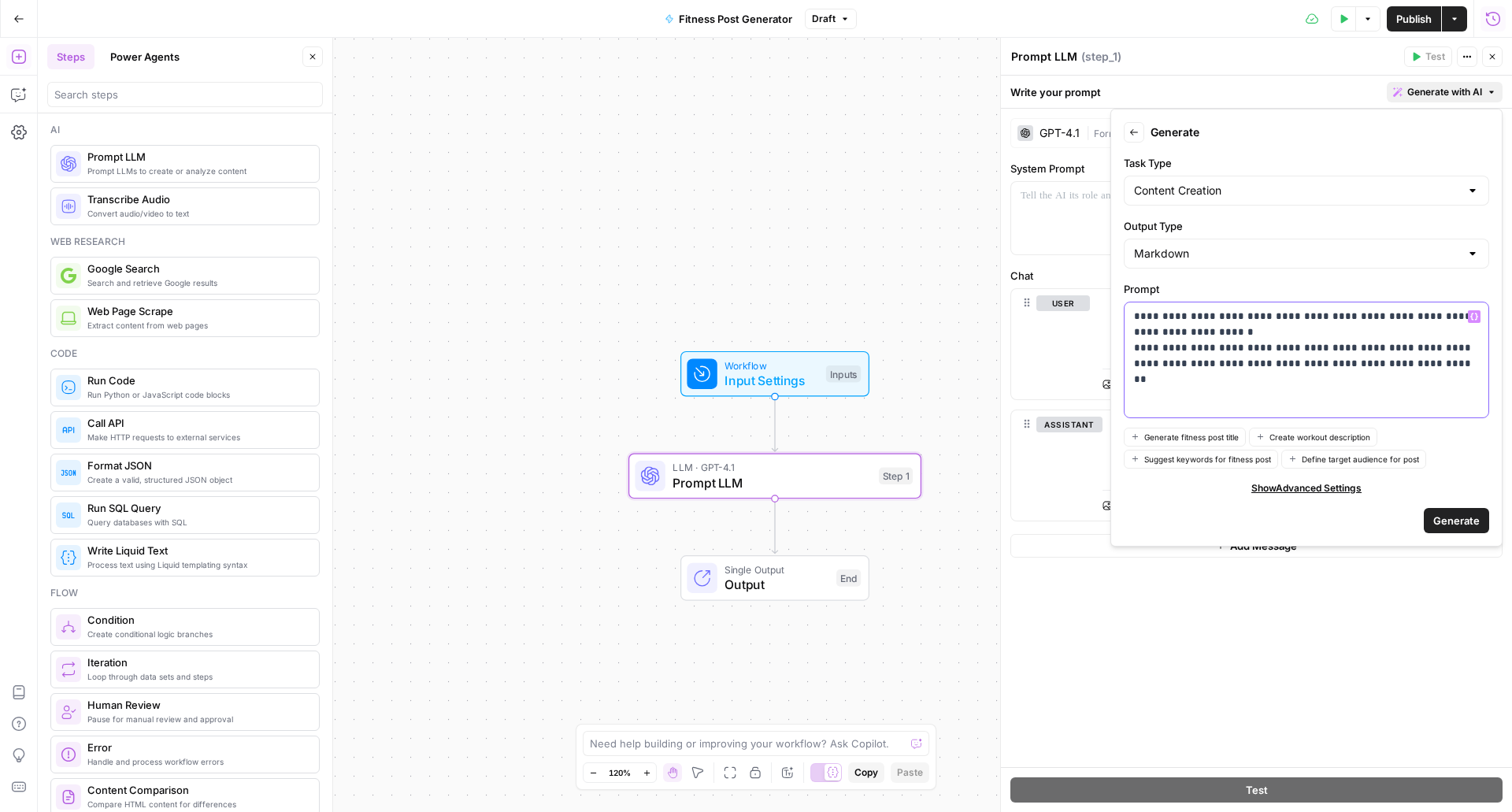
click at [1400, 367] on p "**********" at bounding box center [1306, 339] width 345 height 63
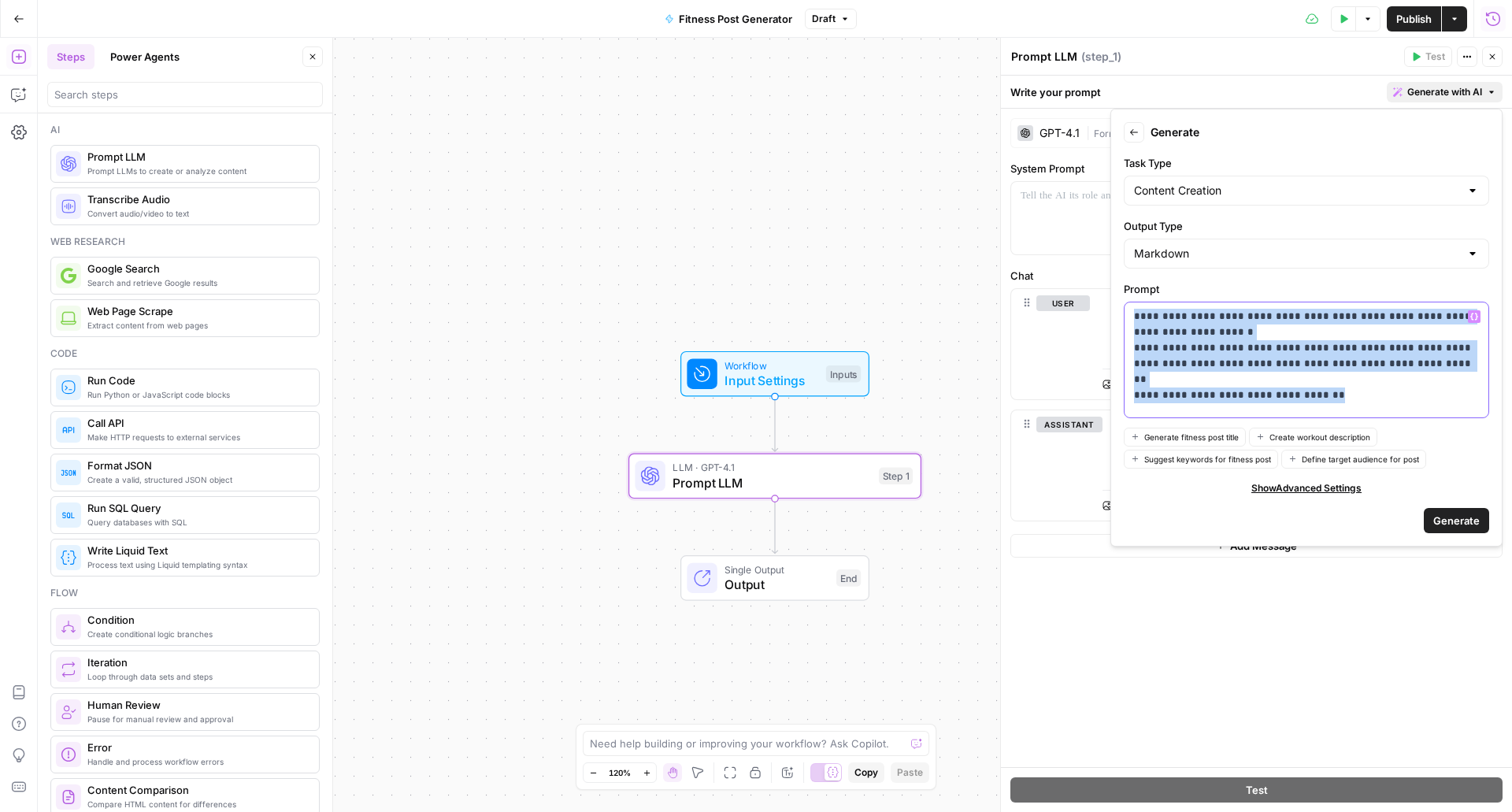
drag, startPoint x: 1346, startPoint y: 378, endPoint x: 1126, endPoint y: 256, distance: 251.6
click at [1126, 256] on form "**********" at bounding box center [1306, 328] width 378 height 424
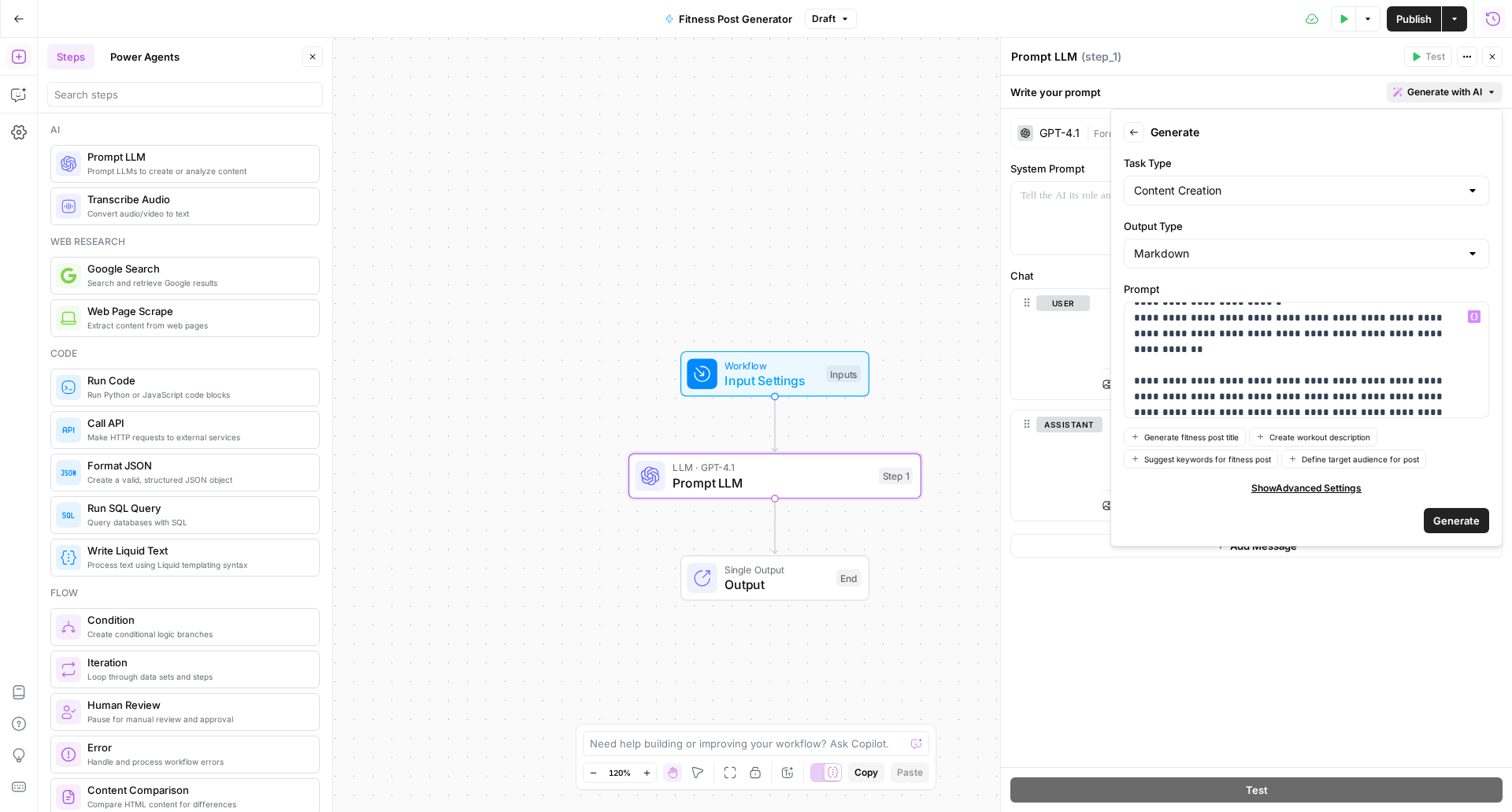
scroll to position [55, 0]
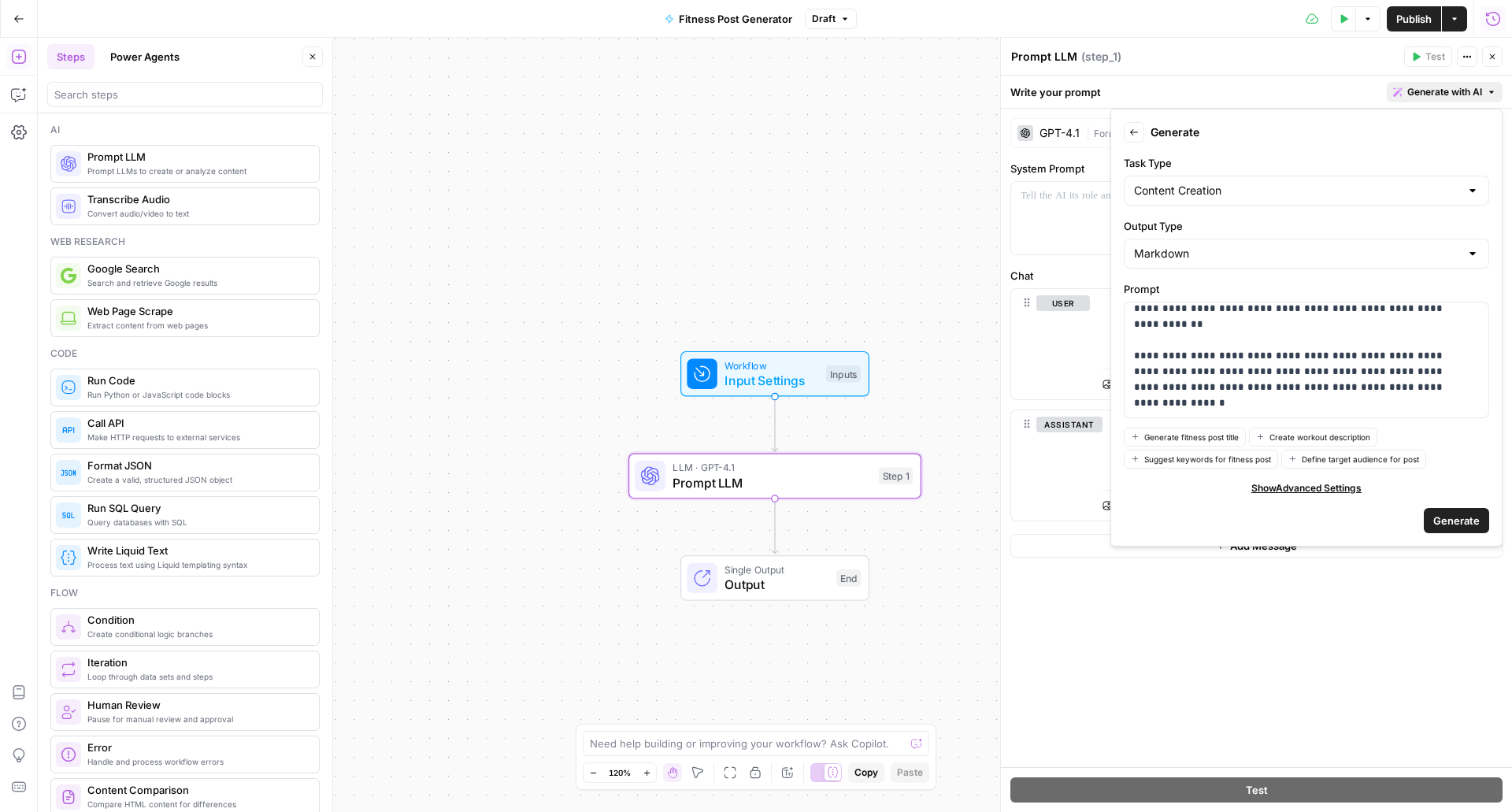
click at [1459, 523] on span "Generate" at bounding box center [1456, 520] width 46 height 16
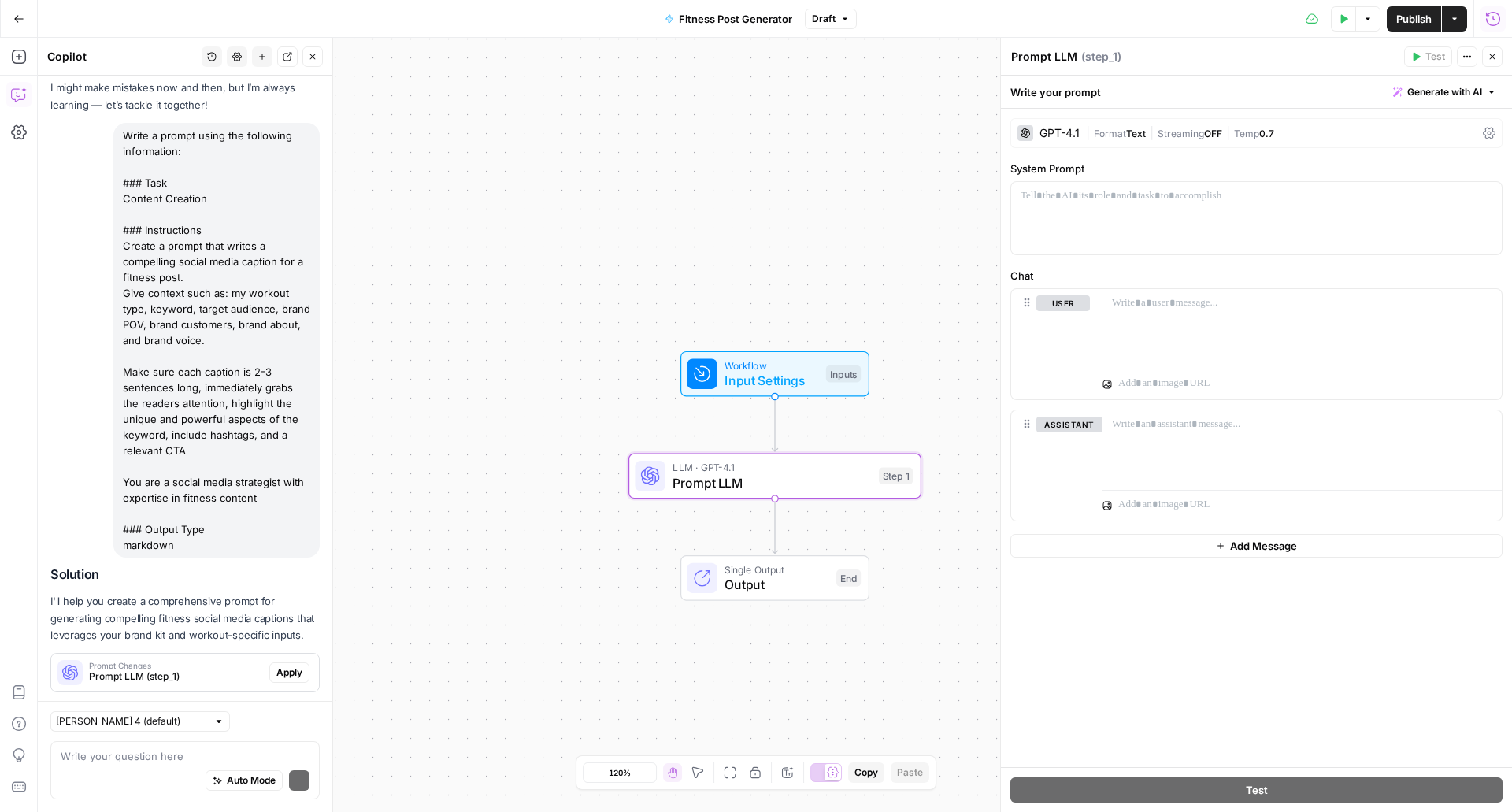
scroll to position [124, 0]
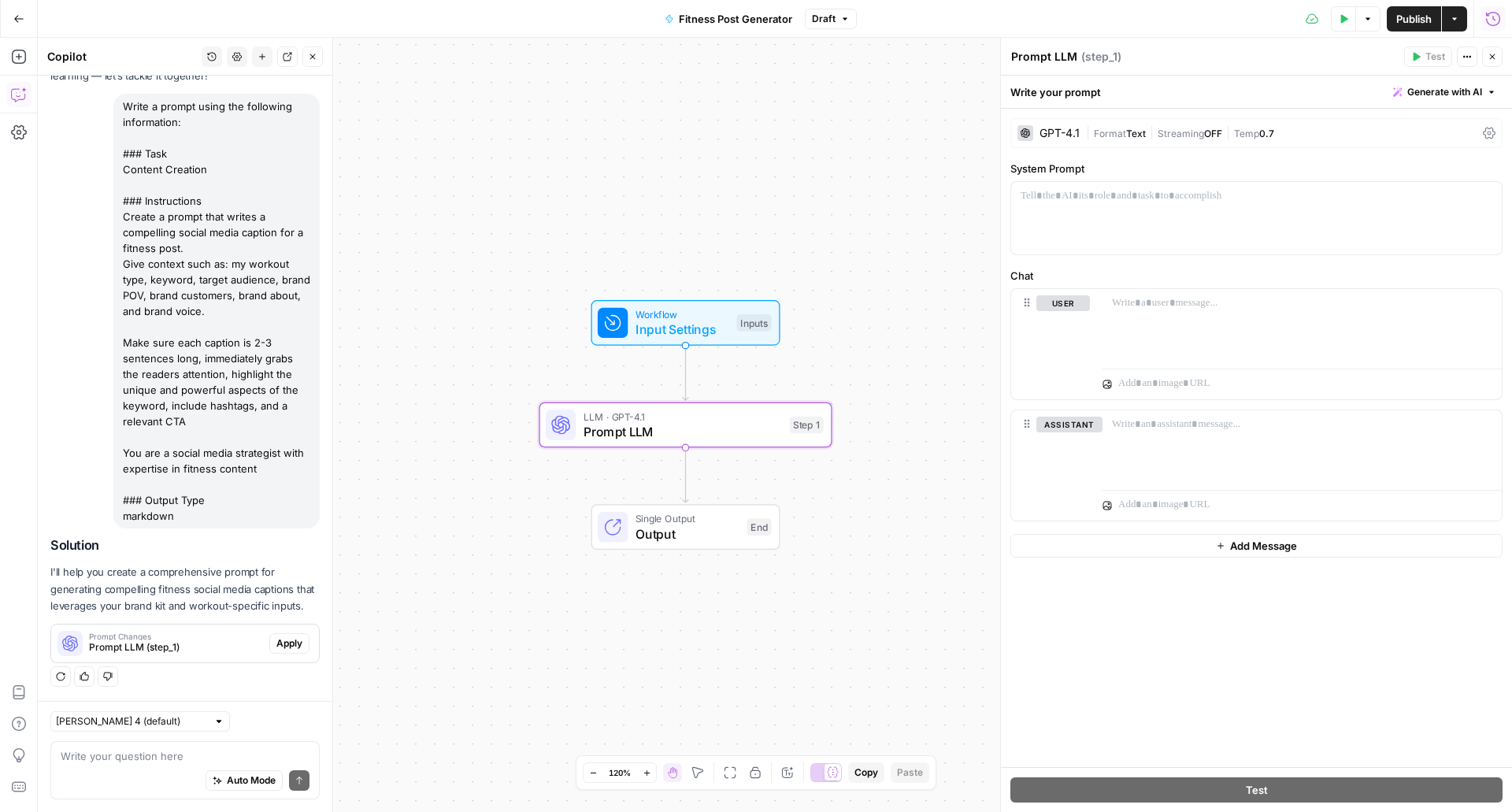
click at [281, 637] on span "Apply" at bounding box center [289, 643] width 26 height 14
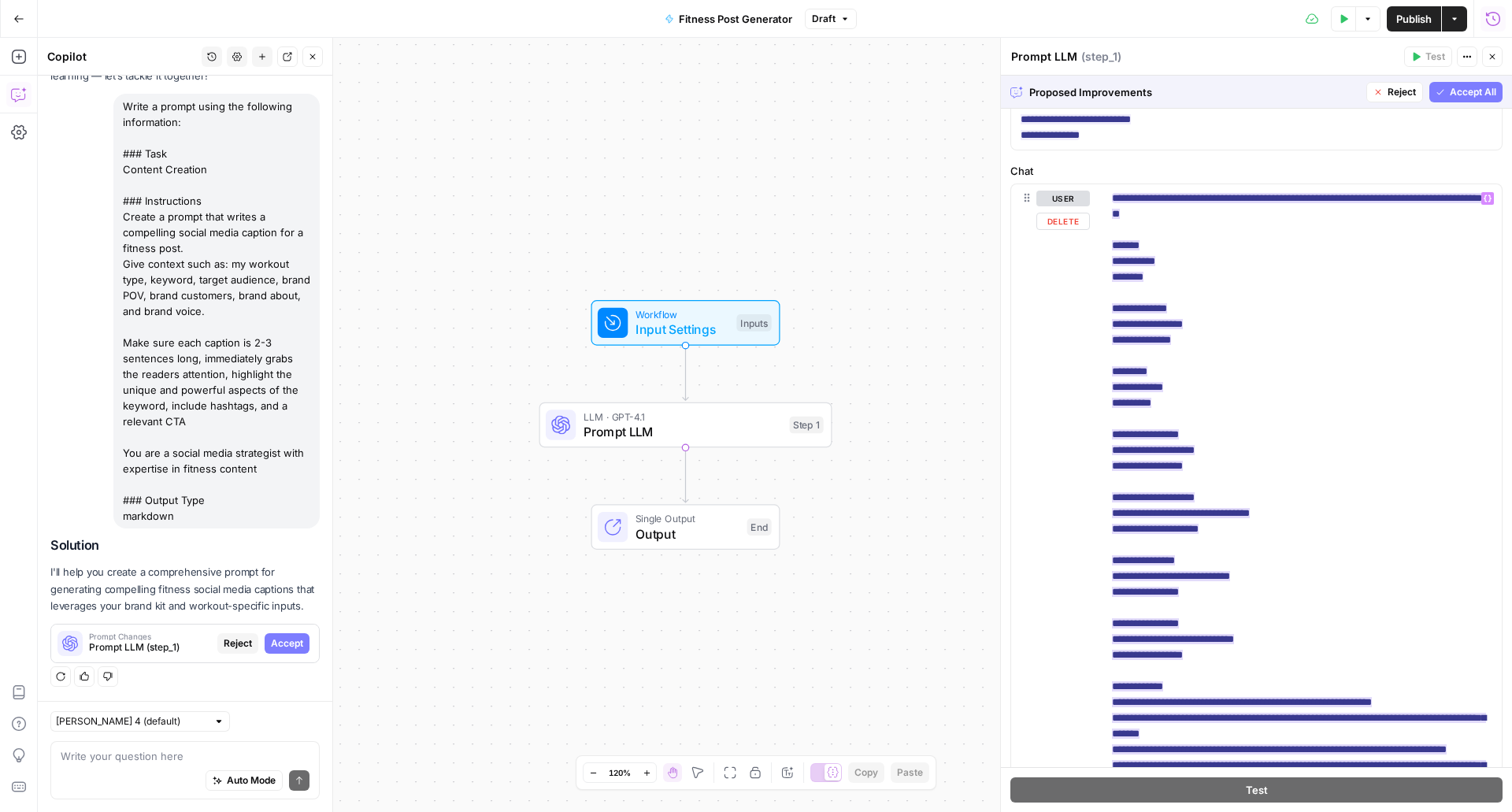
scroll to position [79, 0]
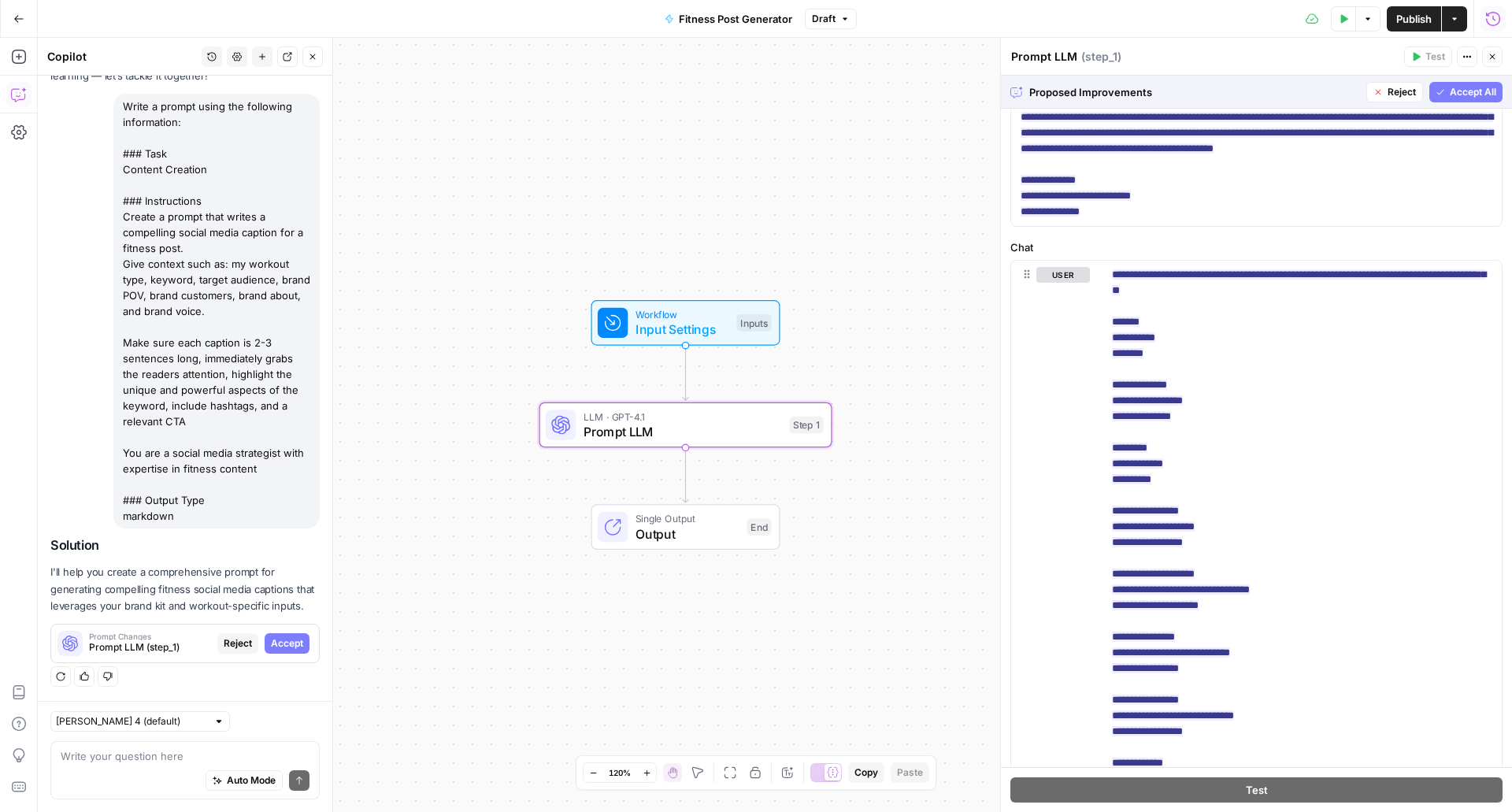
click at [283, 640] on span "Accept" at bounding box center [287, 643] width 33 height 14
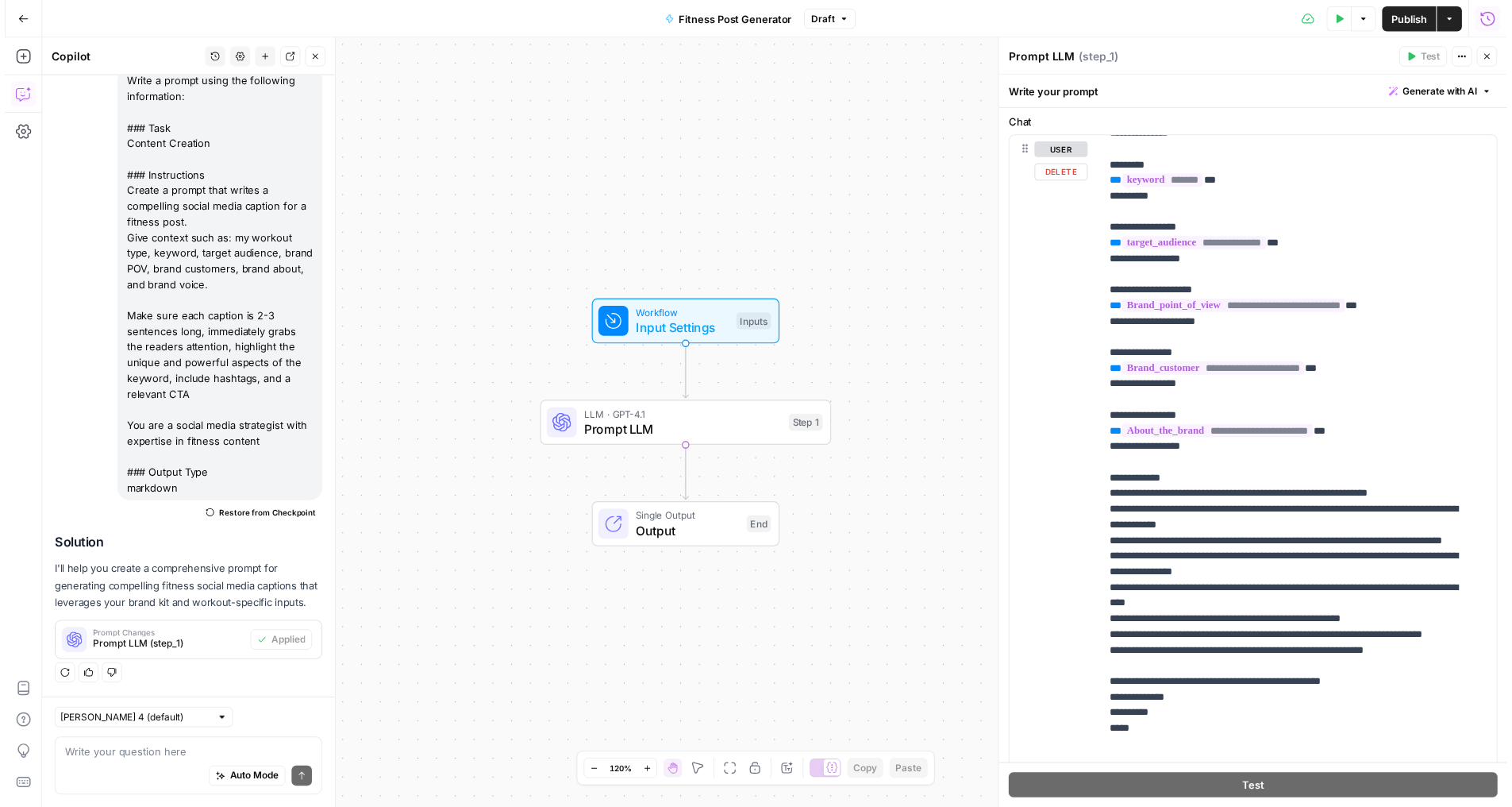
scroll to position [300, 0]
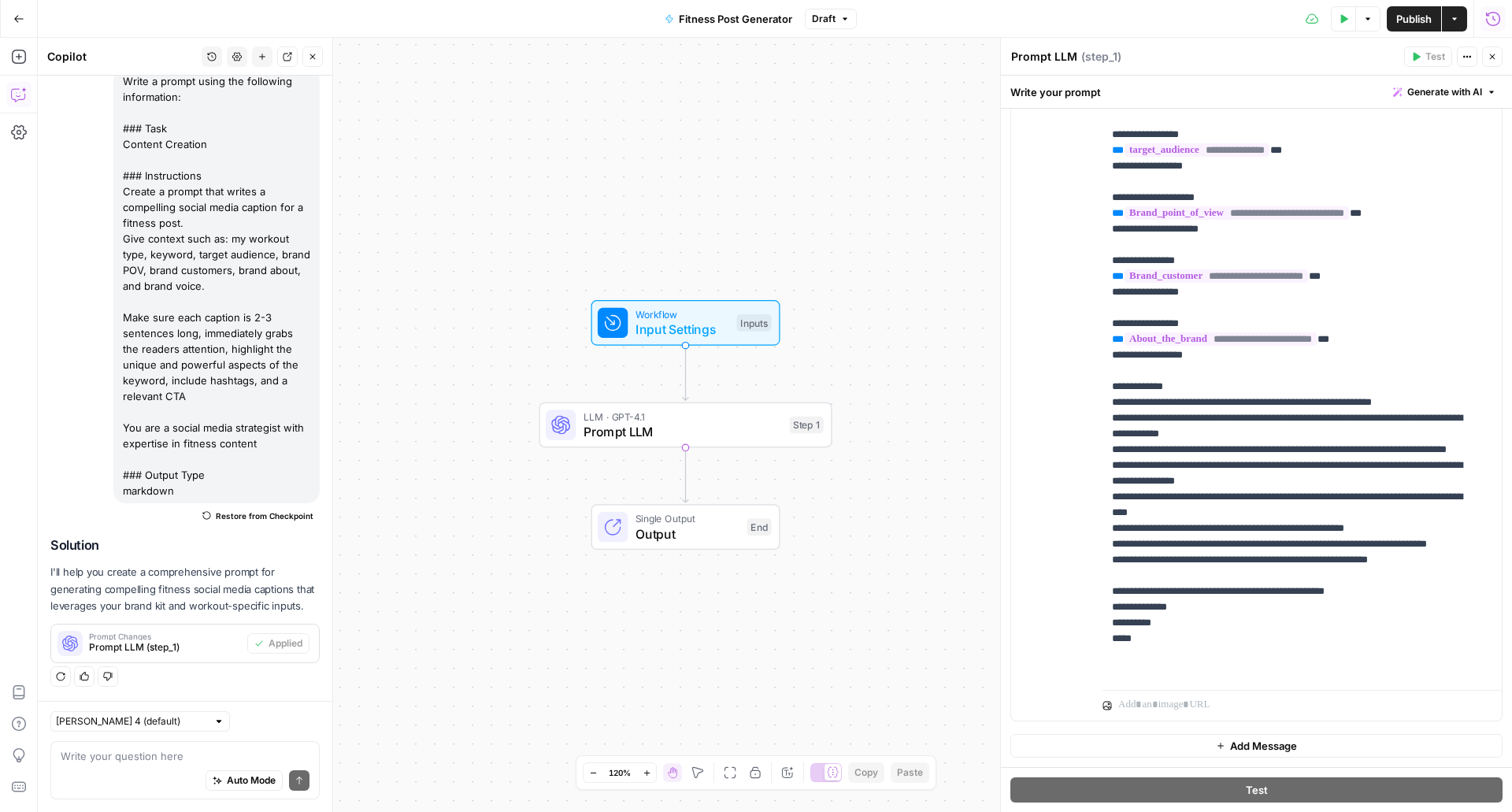
click at [1399, 23] on span "Publish" at bounding box center [1414, 19] width 35 height 16
click at [836, 240] on div "Workflow Input Settings Inputs LLM · GPT-4.1 Prompt LLM Step 1 Single Output Ou…" at bounding box center [775, 424] width 1475 height 774
click at [835, 26] on button "Version 2" at bounding box center [831, 19] width 71 height 21
click at [879, 206] on div "Workflow Input Settings Inputs LLM · GPT-4.1 Prompt LLM Step 1 Single Output Ou…" at bounding box center [775, 424] width 1475 height 774
click at [849, 26] on button "Version 2" at bounding box center [831, 19] width 71 height 21
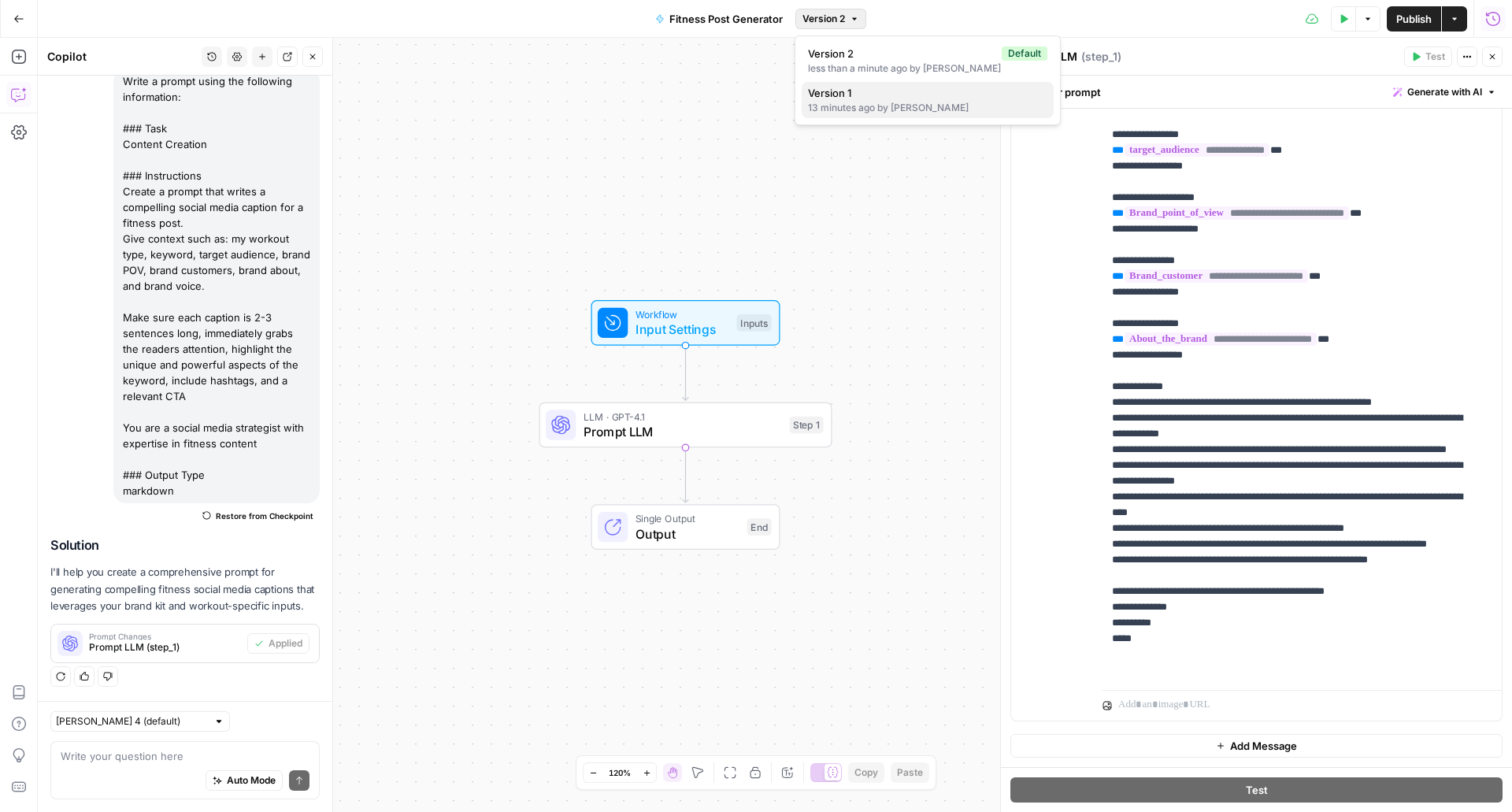
click at [843, 89] on span "Version 1" at bounding box center [925, 93] width 233 height 16
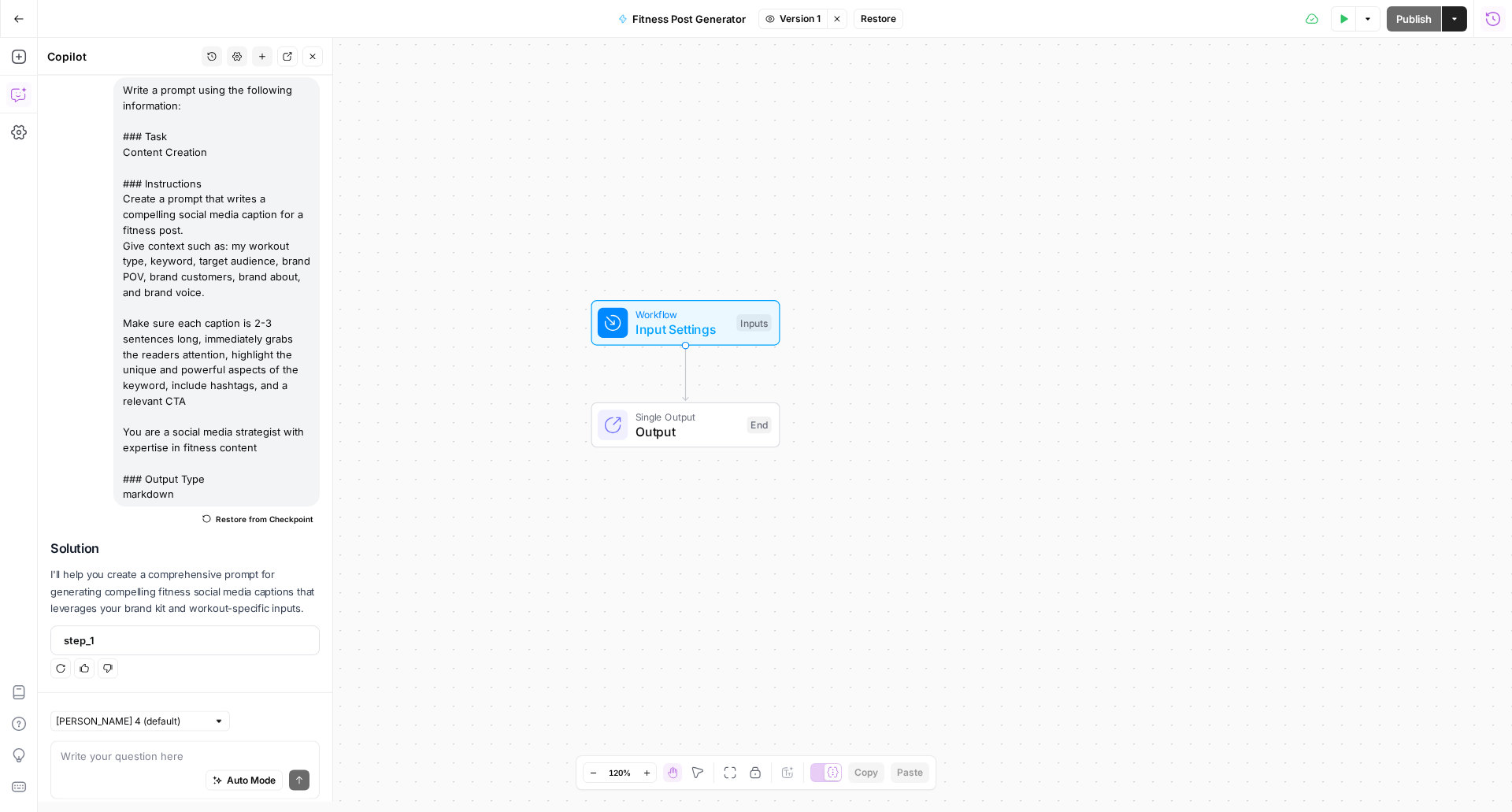
scroll to position [140, 0]
click at [807, 20] on span "Version 1" at bounding box center [799, 19] width 41 height 14
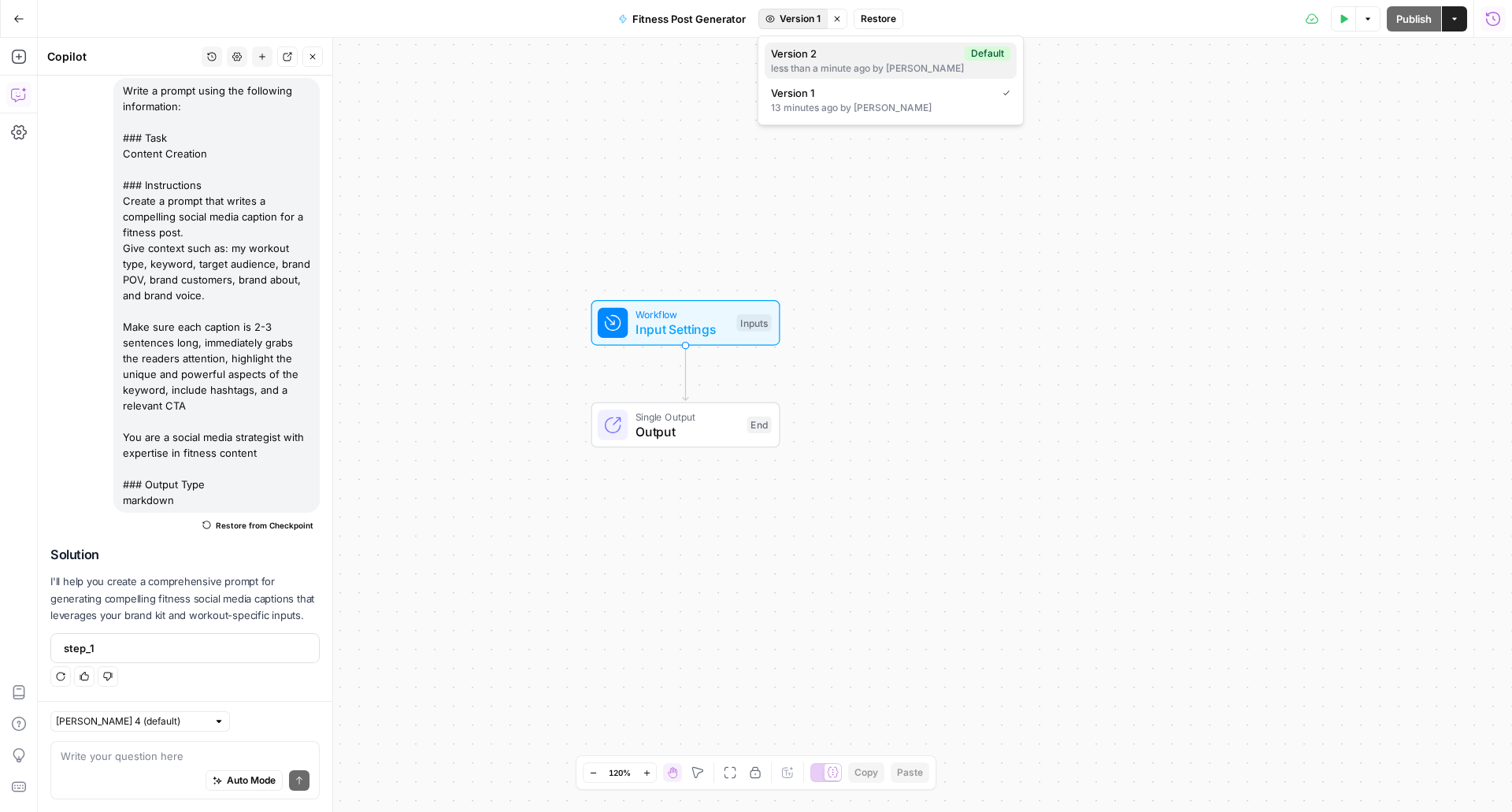
click at [803, 57] on span "Version 2" at bounding box center [864, 53] width 187 height 16
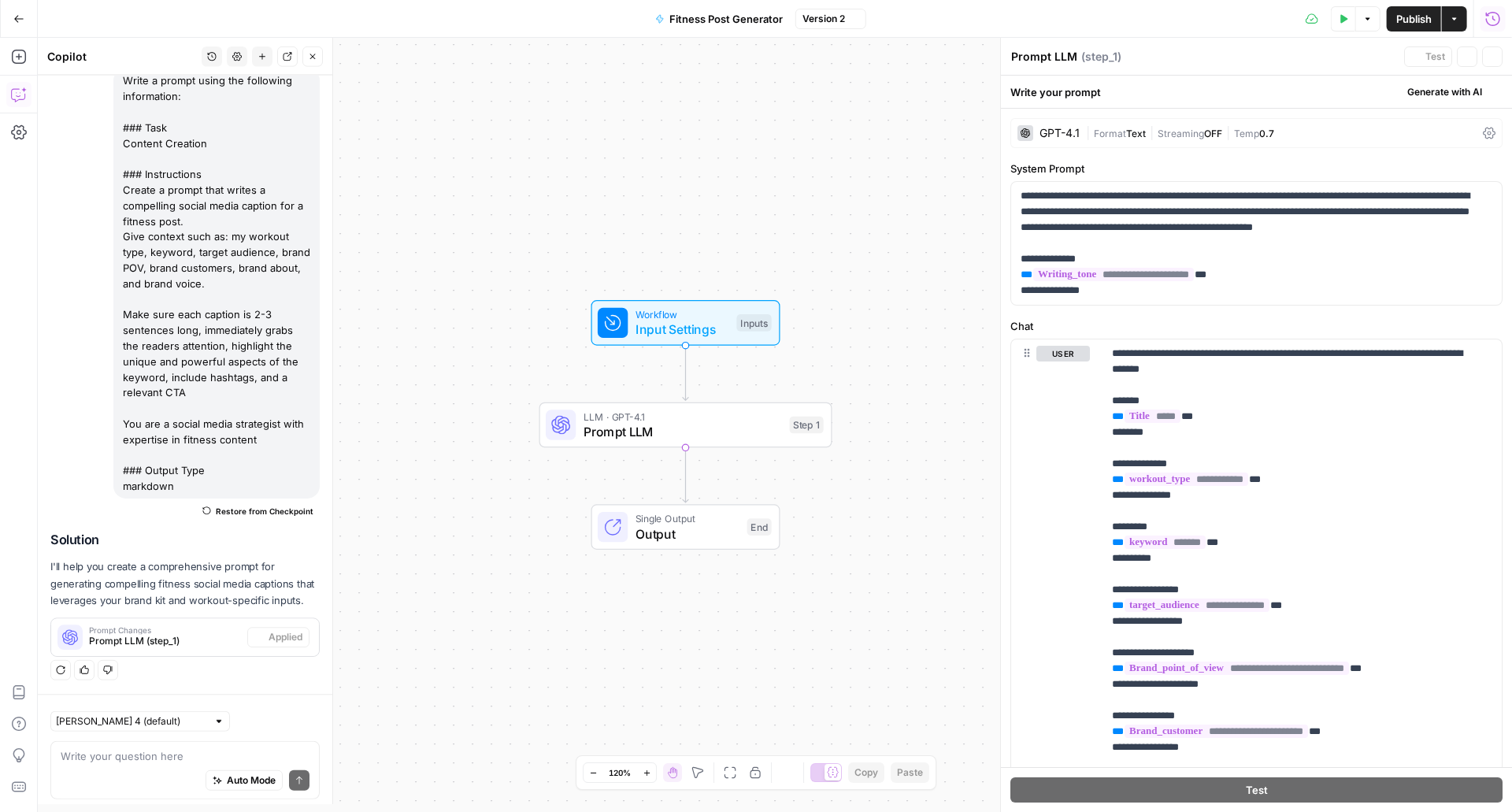
scroll to position [150, 0]
click at [312, 60] on icon "button" at bounding box center [312, 57] width 10 height 10
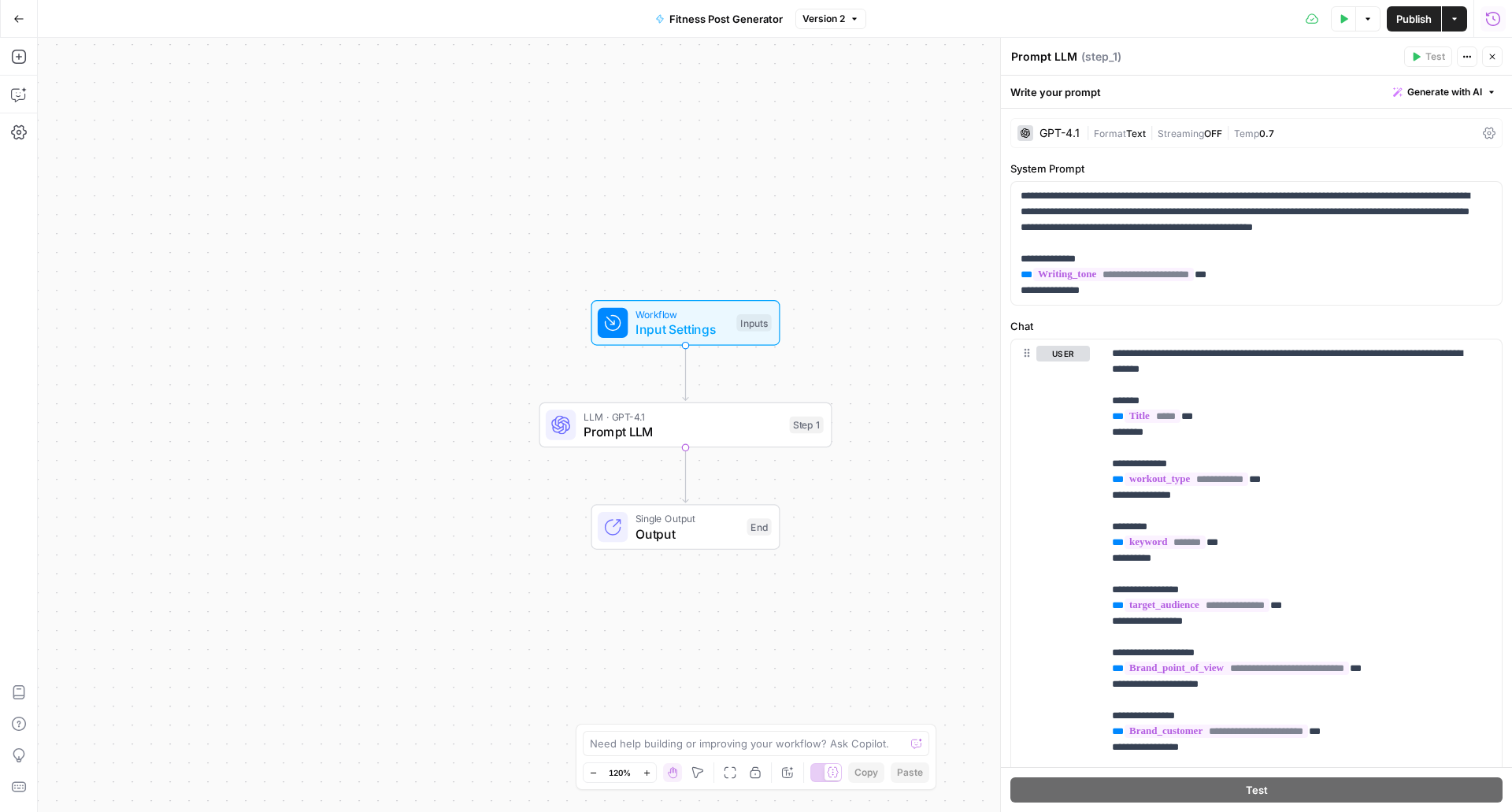
click at [1341, 22] on icon "button" at bounding box center [1345, 18] width 7 height 9
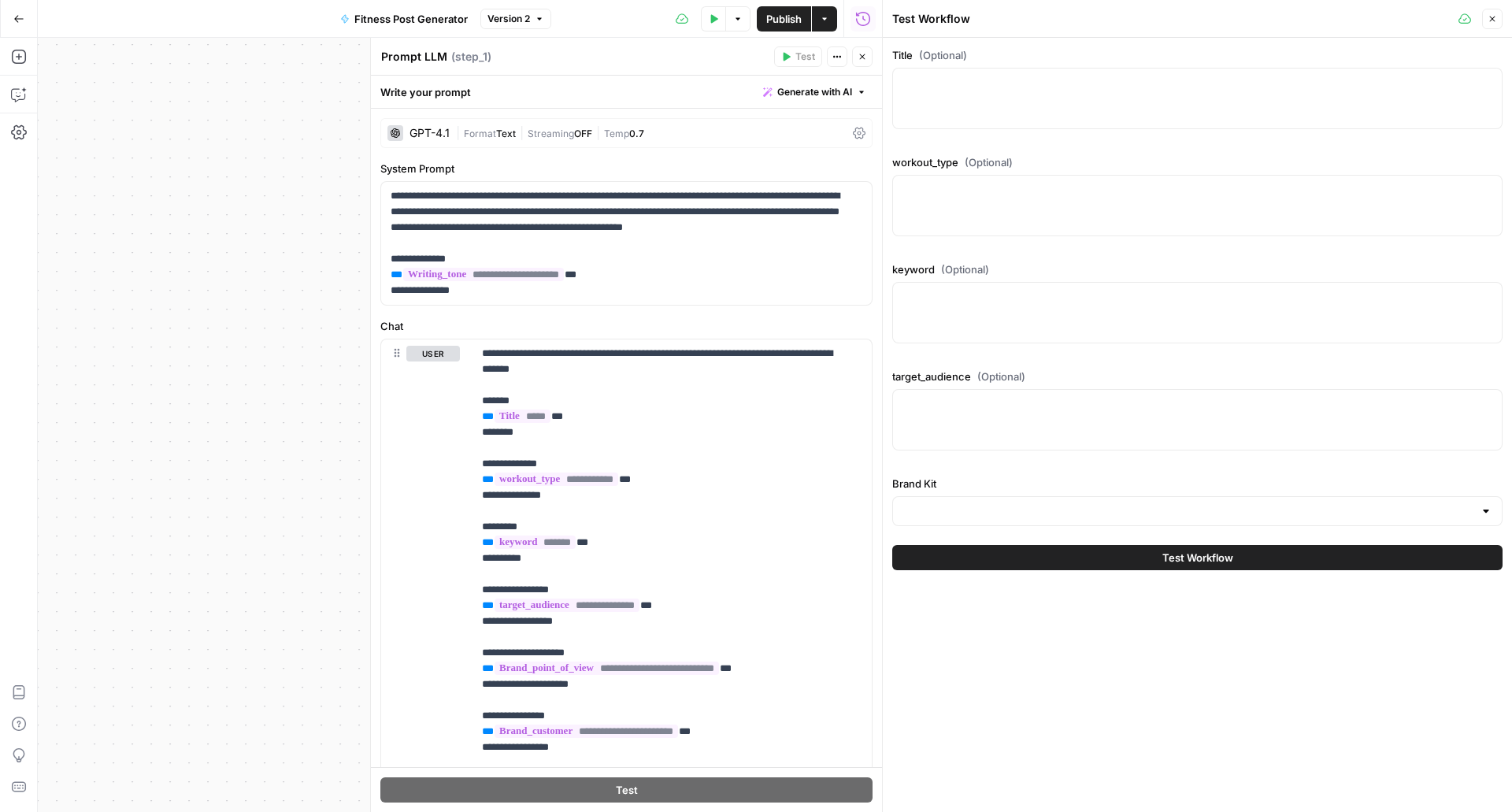
click at [1050, 127] on div at bounding box center [1197, 98] width 611 height 61
click at [1019, 78] on textarea "Title (Optional)" at bounding box center [1197, 83] width 590 height 16
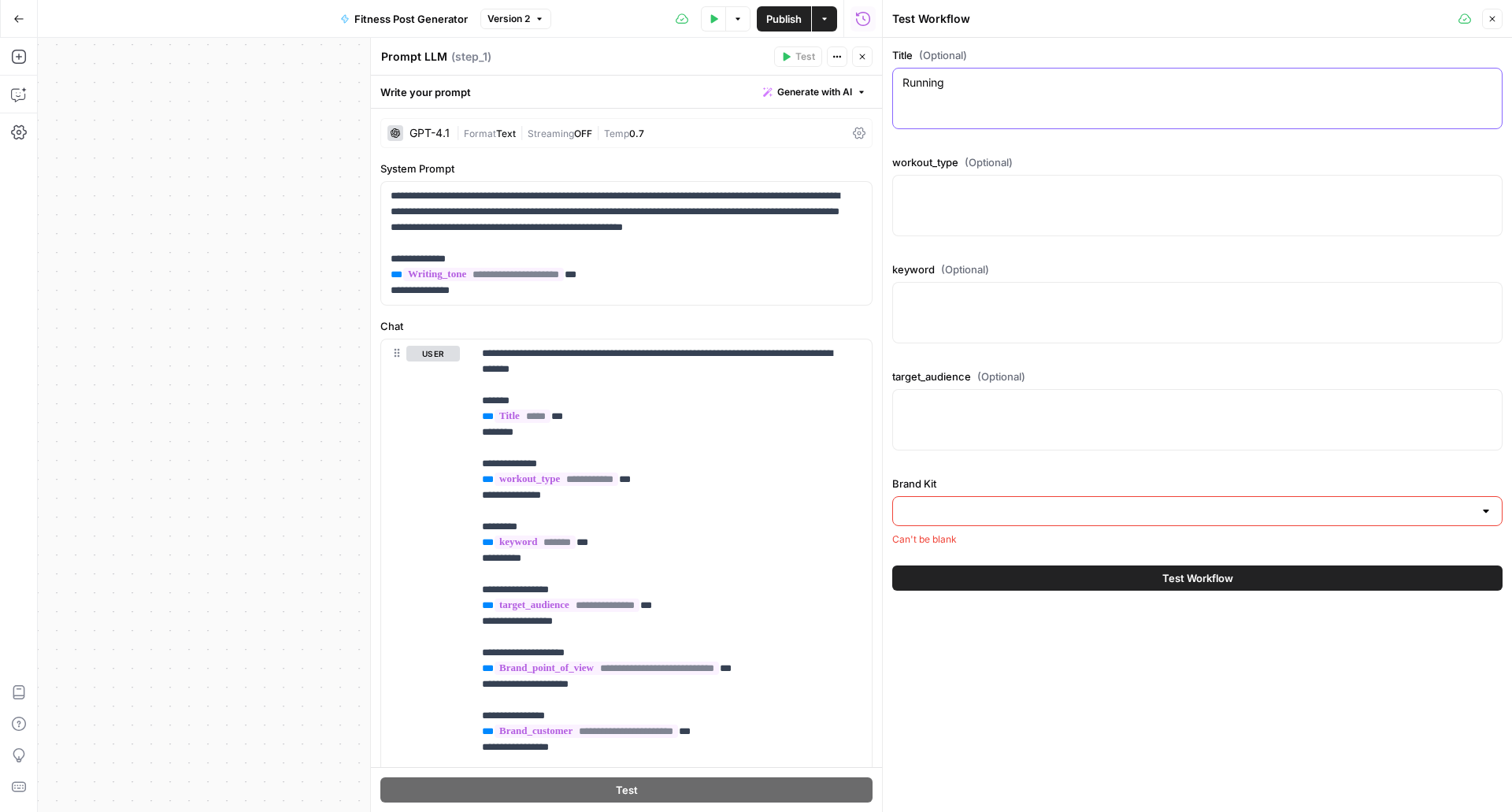
type textarea "Running"
click at [994, 197] on textarea "workout_type (Optional)" at bounding box center [1197, 190] width 590 height 16
type textarea "endurance cardio"
click at [1068, 288] on div at bounding box center [1197, 312] width 611 height 61
type textarea "marathon runners, fitness trainers"
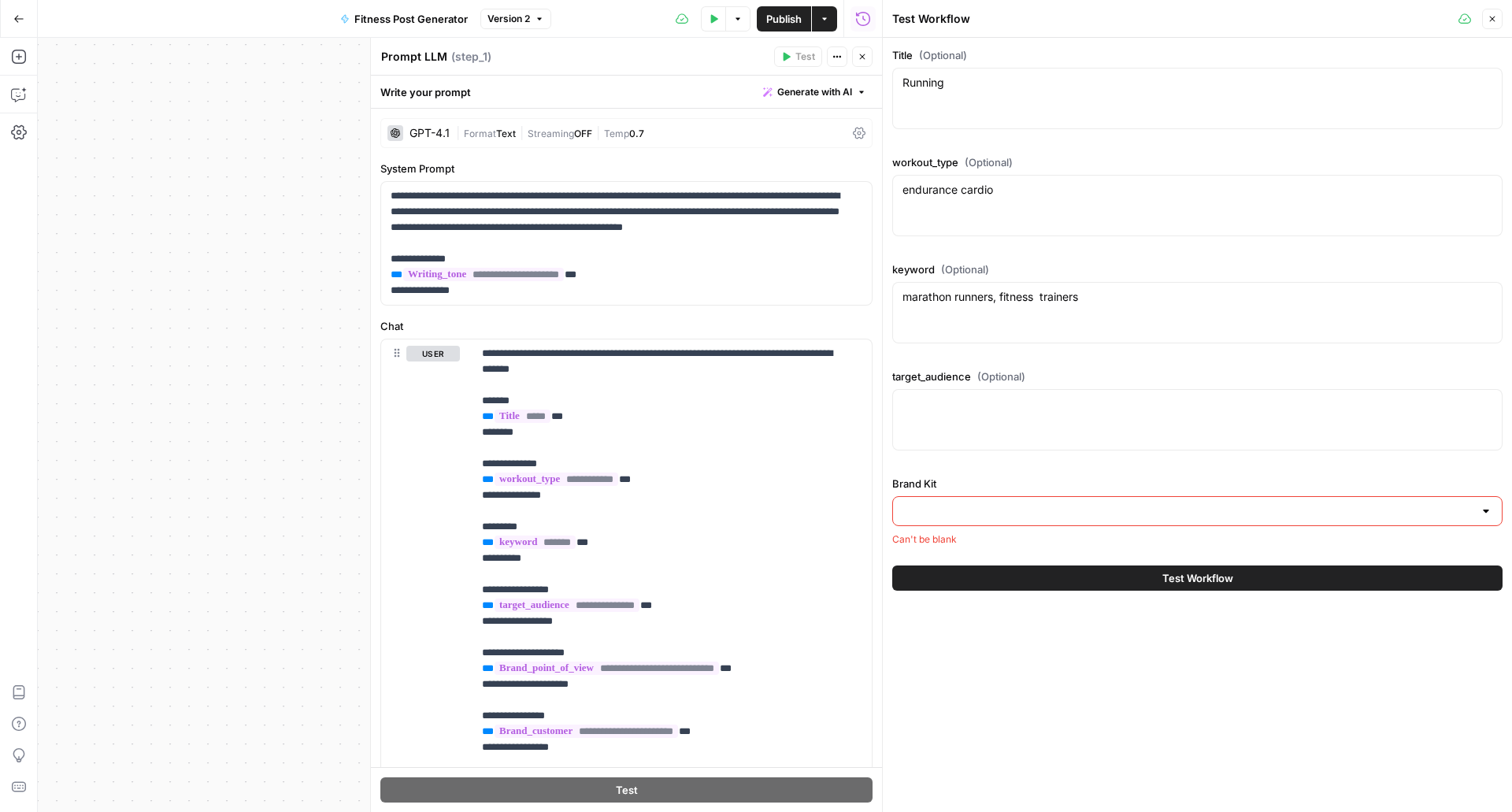
click at [1004, 438] on div at bounding box center [1197, 419] width 611 height 61
drag, startPoint x: 1090, startPoint y: 291, endPoint x: 998, endPoint y: 303, distance: 92.8
click at [1003, 301] on textarea "marathon runners, fitness trainers" at bounding box center [1197, 297] width 590 height 16
click at [919, 407] on textarea "target_audience (Optional)" at bounding box center [1197, 404] width 590 height 16
paste textarea "fitness enthusiasts"
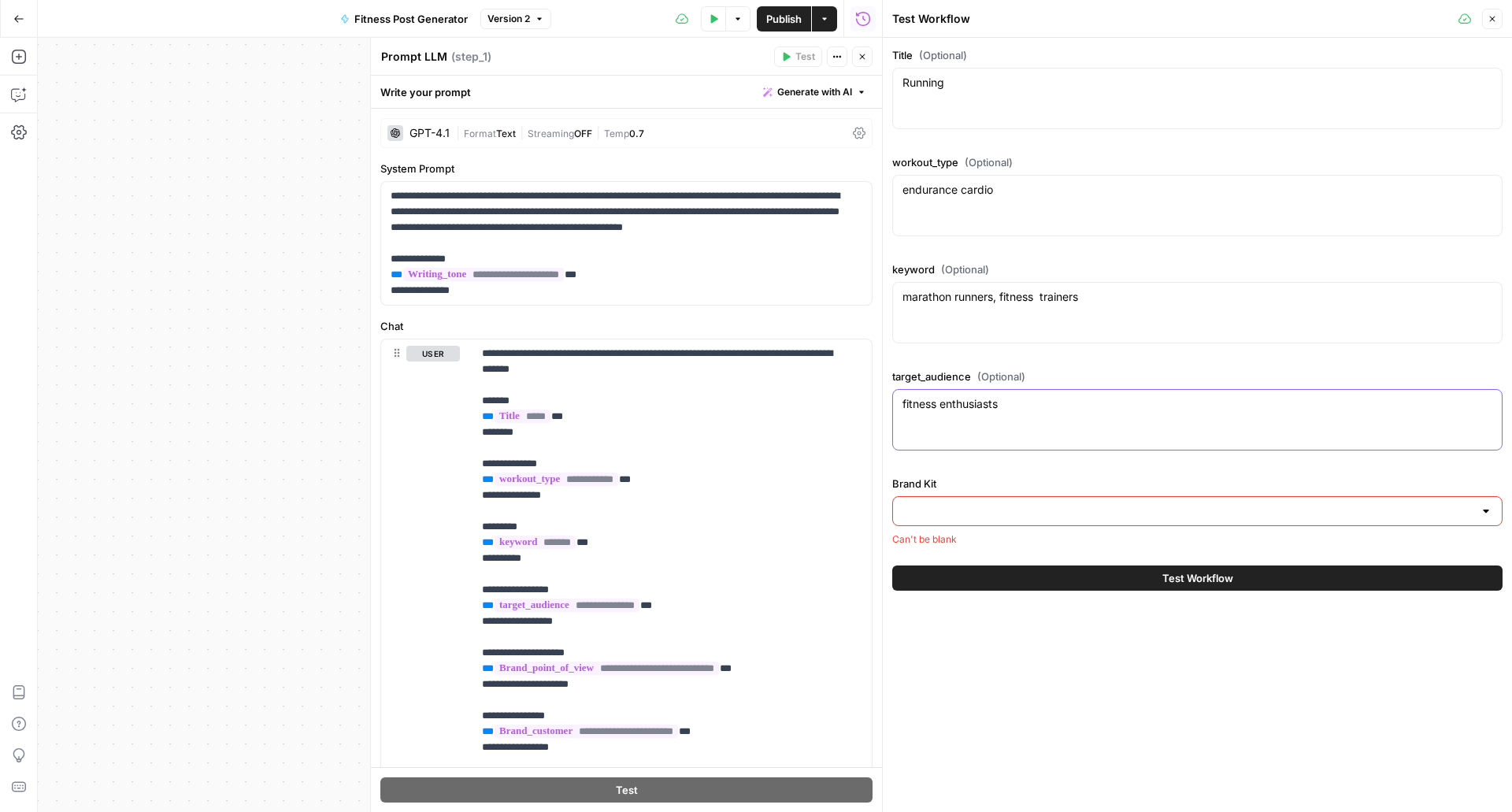
type textarea "fitness enthusiasts"
drag, startPoint x: 1008, startPoint y: 297, endPoint x: 1314, endPoint y: 296, distance: 306.0
click at [1314, 296] on textarea "marathon runners, fitness trainers" at bounding box center [1197, 297] width 590 height 16
type textarea "marathon runners"
click at [1180, 518] on input "Brand Kit" at bounding box center [1188, 511] width 571 height 16
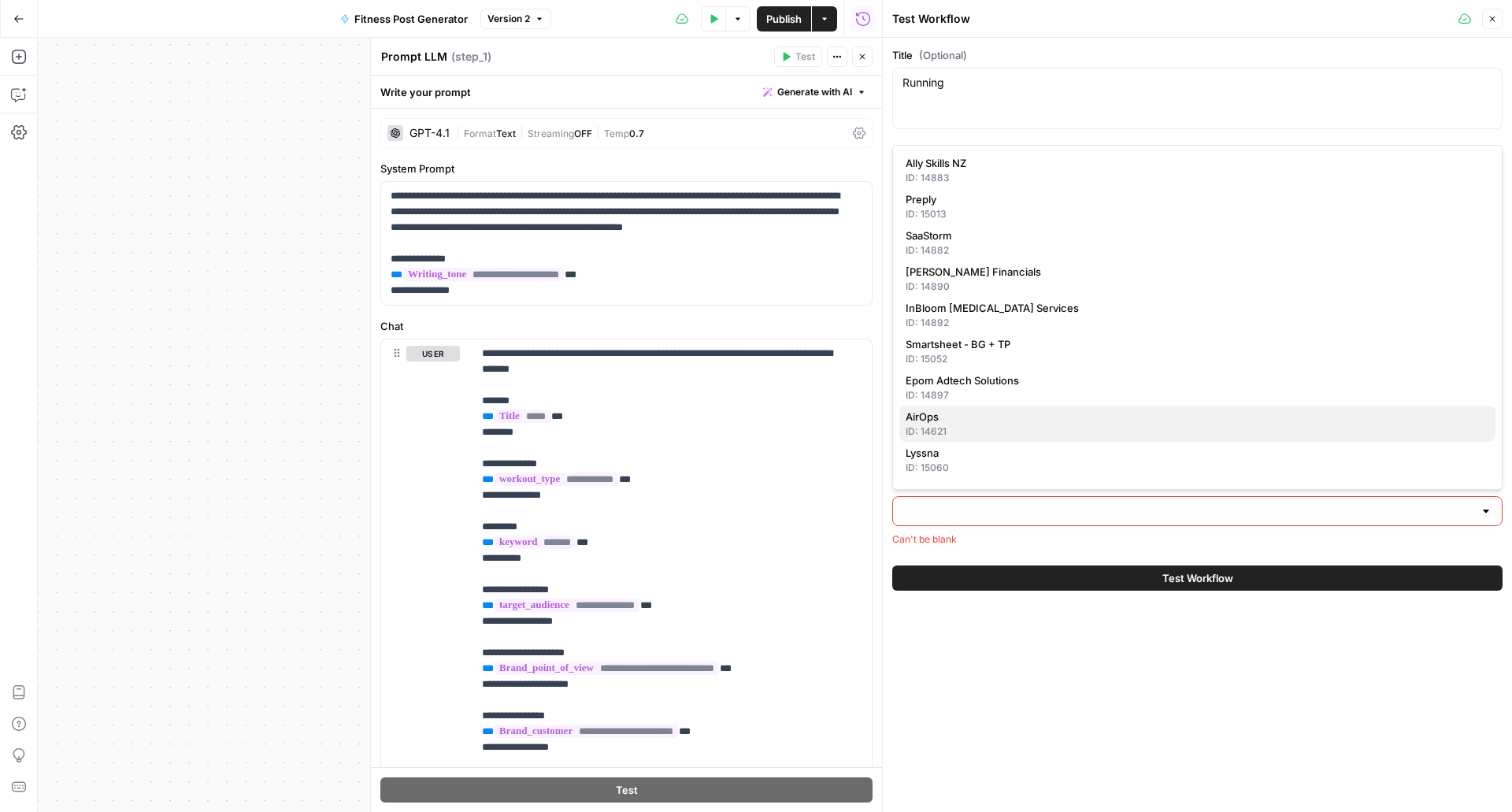
click at [973, 423] on span "AirOps" at bounding box center [1194, 417] width 577 height 16
type input "AirOps"
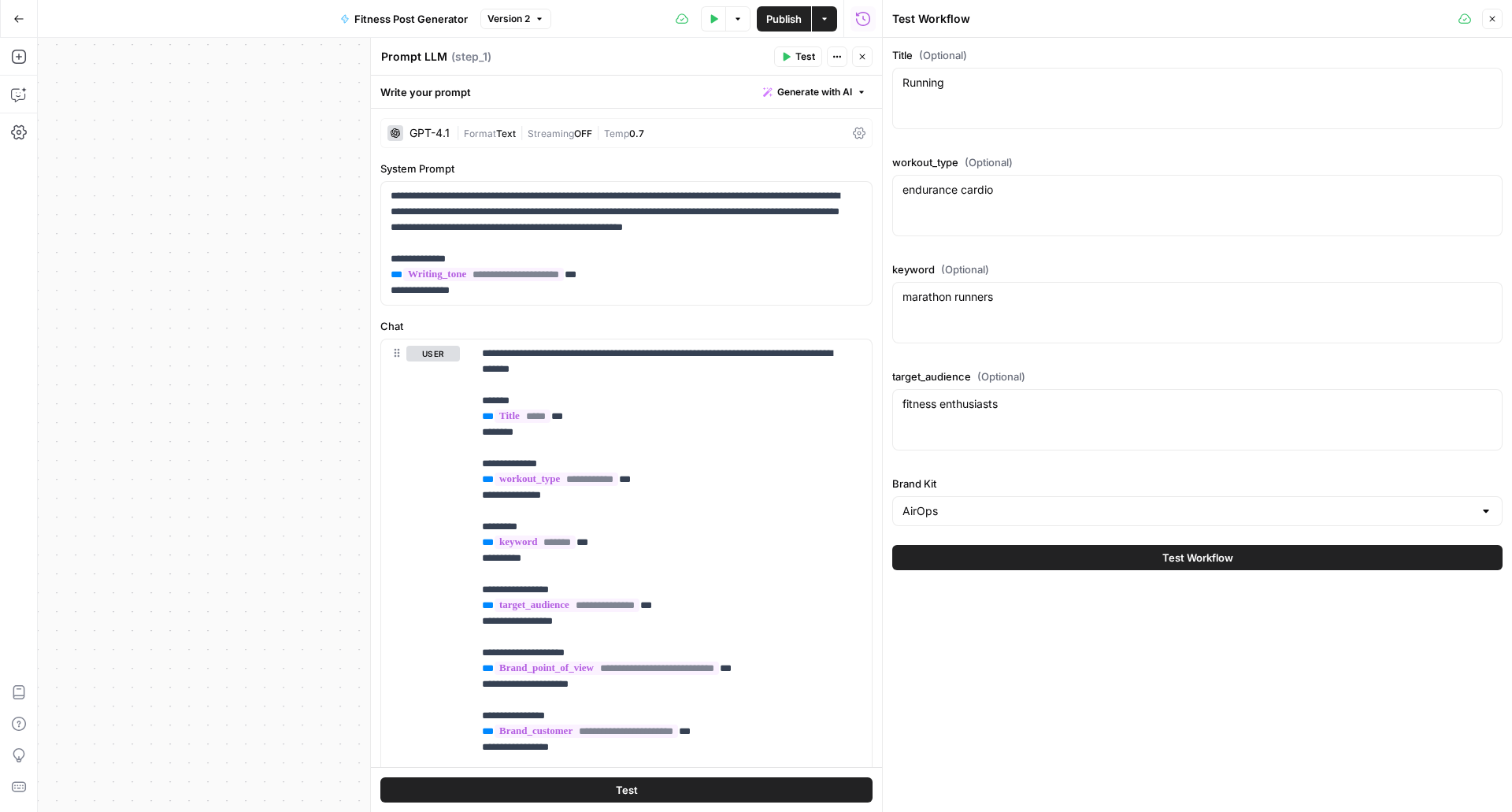
click at [1221, 555] on span "Test Workflow" at bounding box center [1197, 558] width 71 height 16
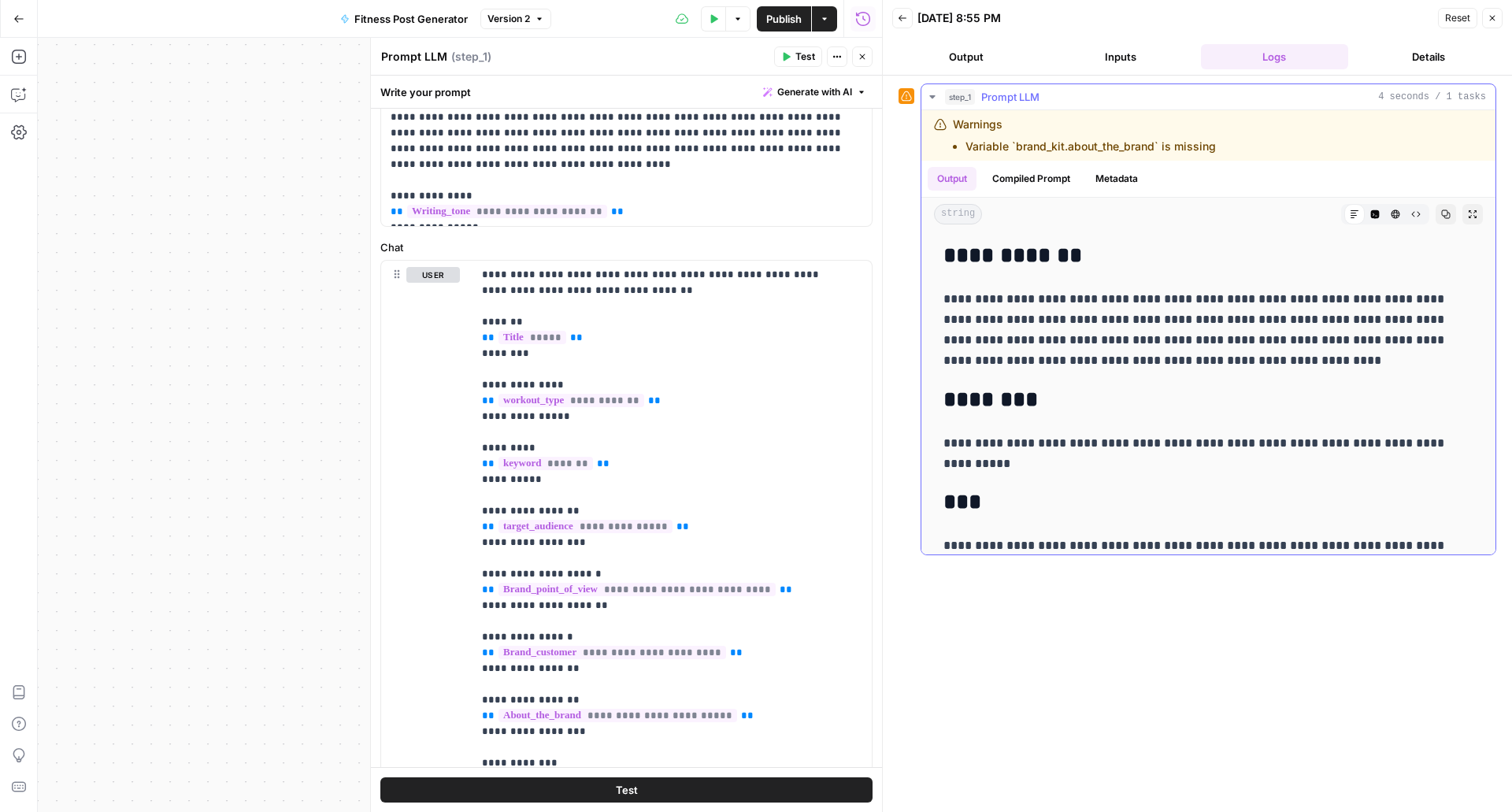
click at [1026, 150] on li "Variable `brand_kit.about_the_brand` is missing" at bounding box center [1090, 147] width 250 height 16
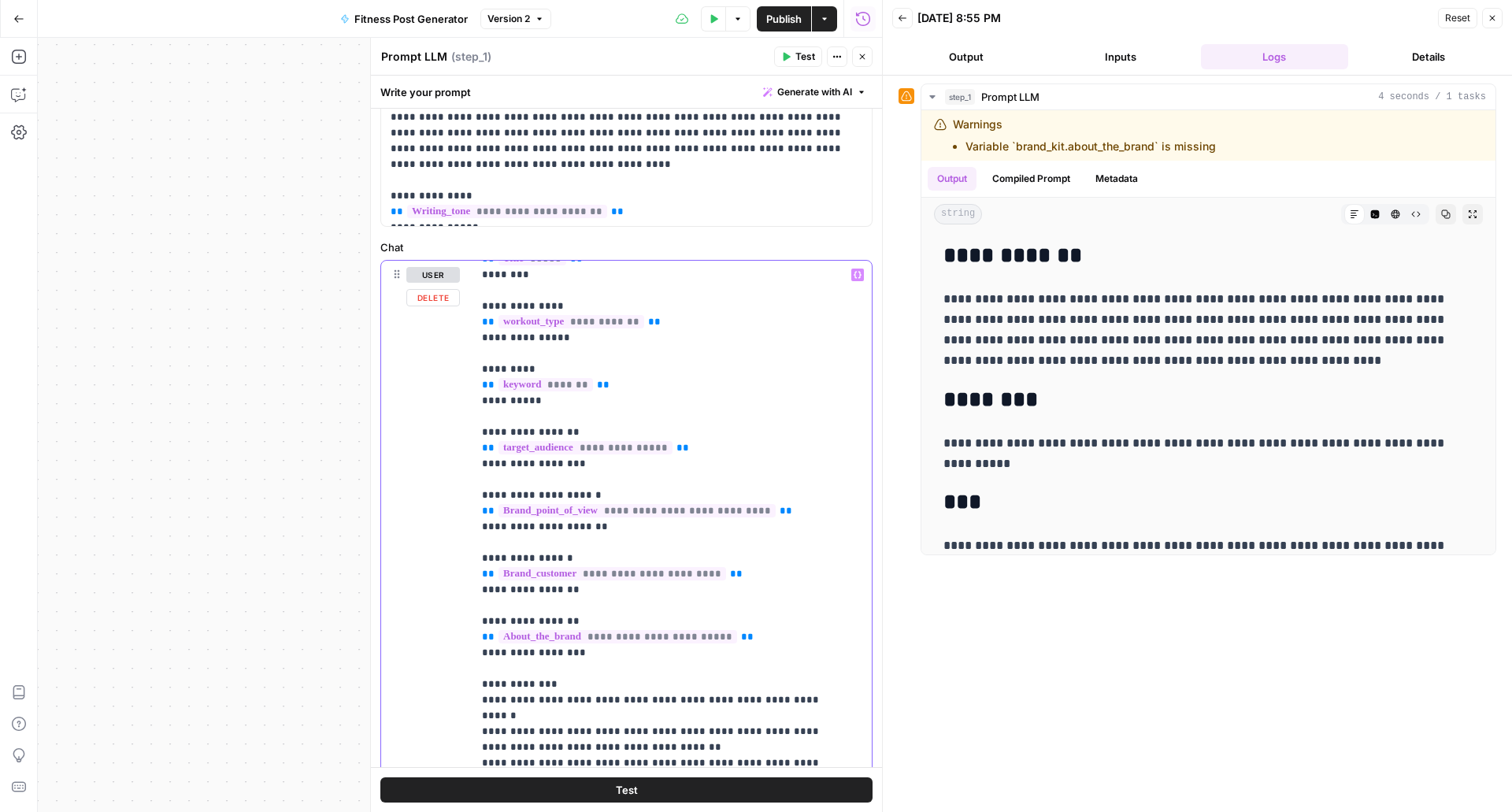
click at [670, 636] on span "**********" at bounding box center [617, 636] width 238 height 14
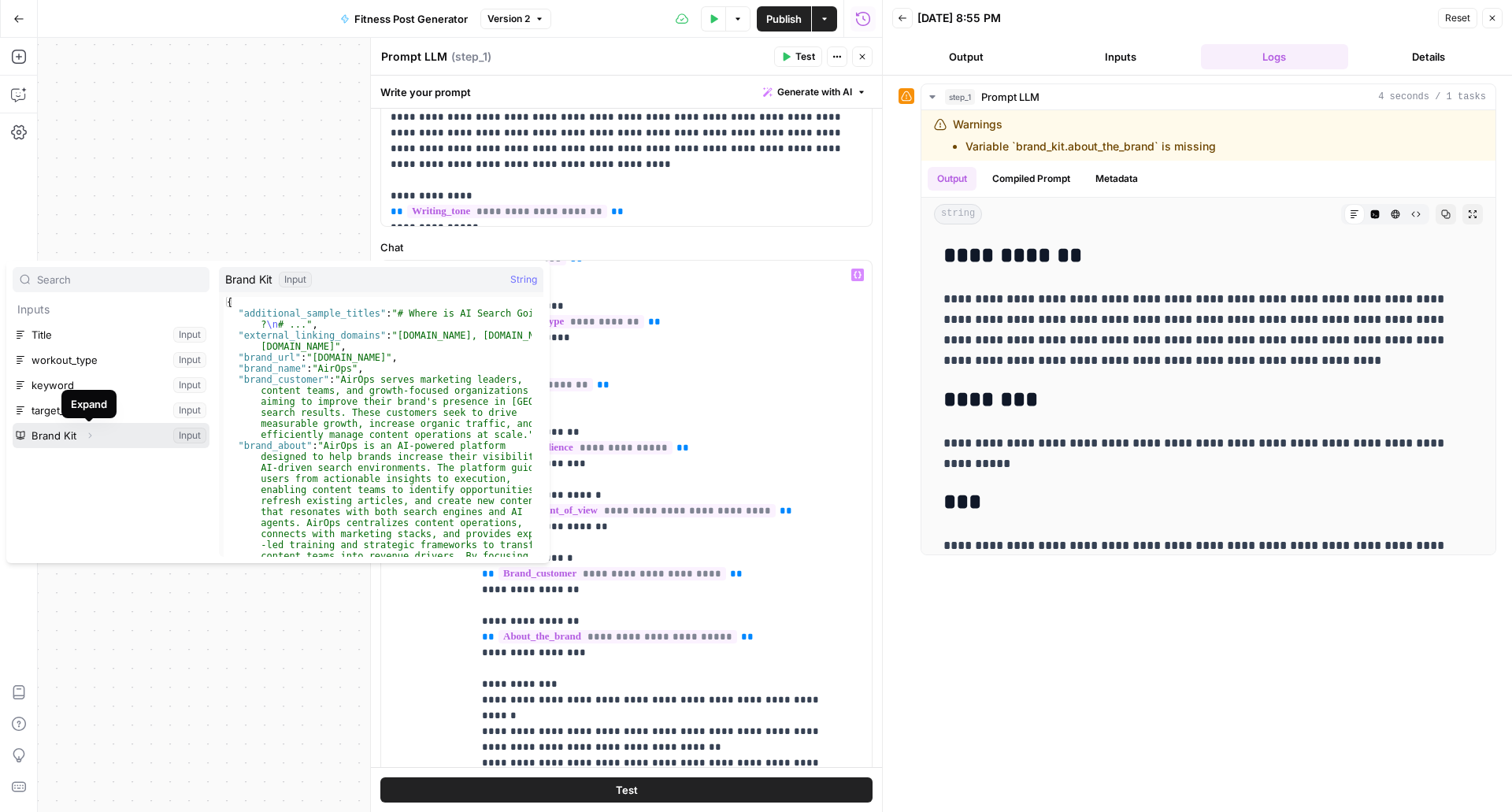
click at [88, 433] on icon "button" at bounding box center [90, 435] width 10 height 10
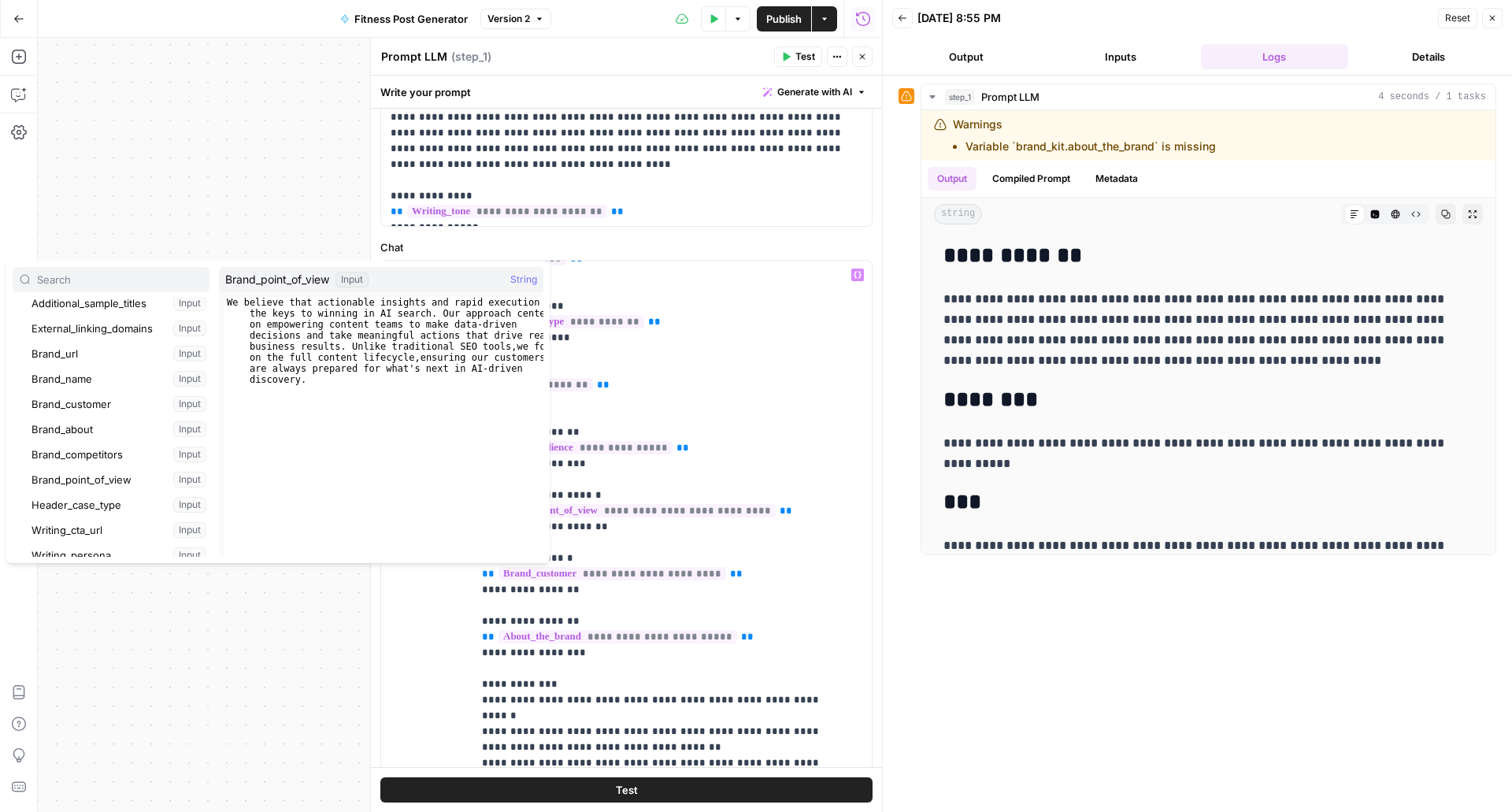
scroll to position [236, 0]
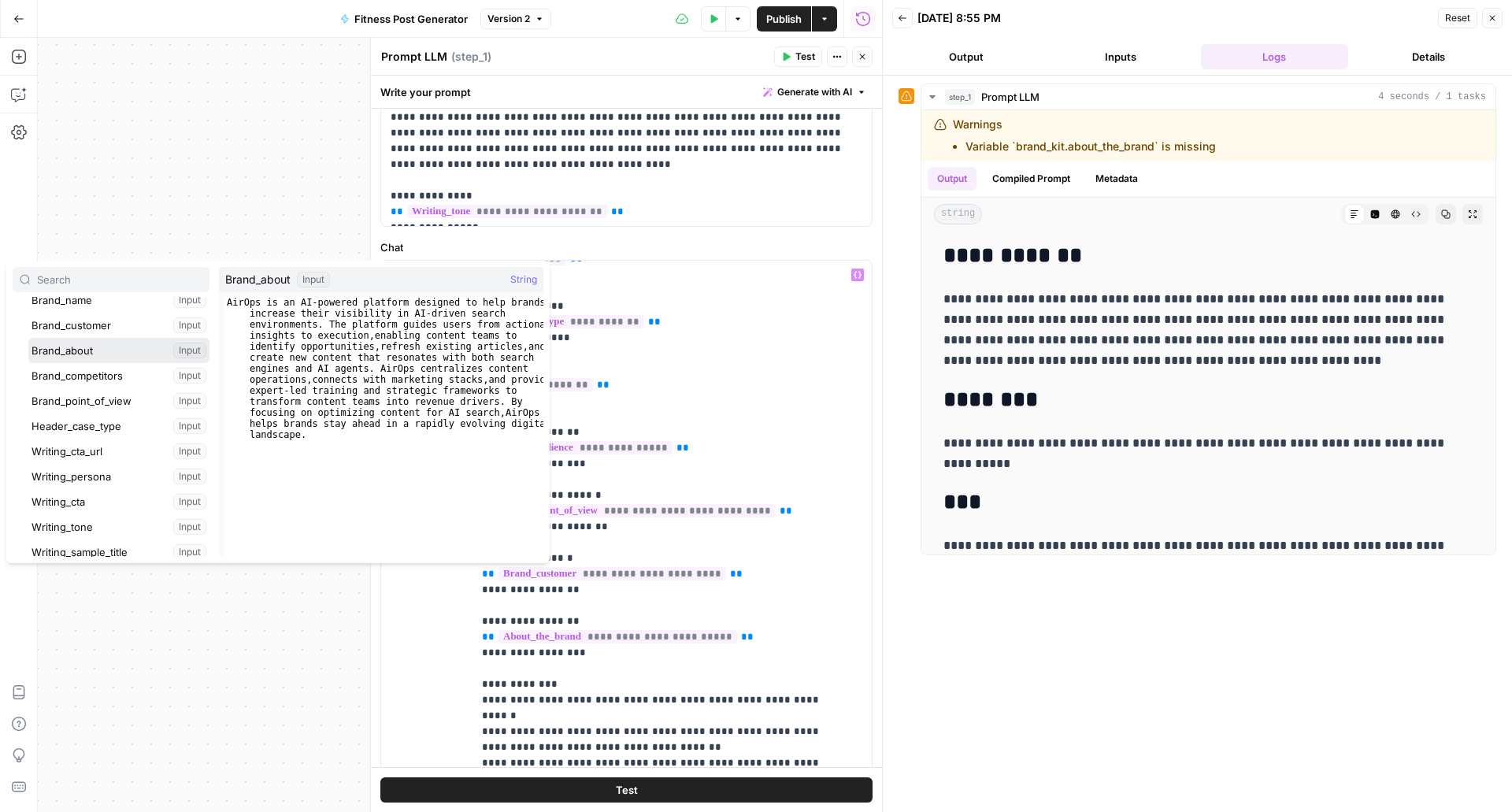
click at [116, 354] on button "Select variable Brand_about" at bounding box center [119, 351] width 181 height 25
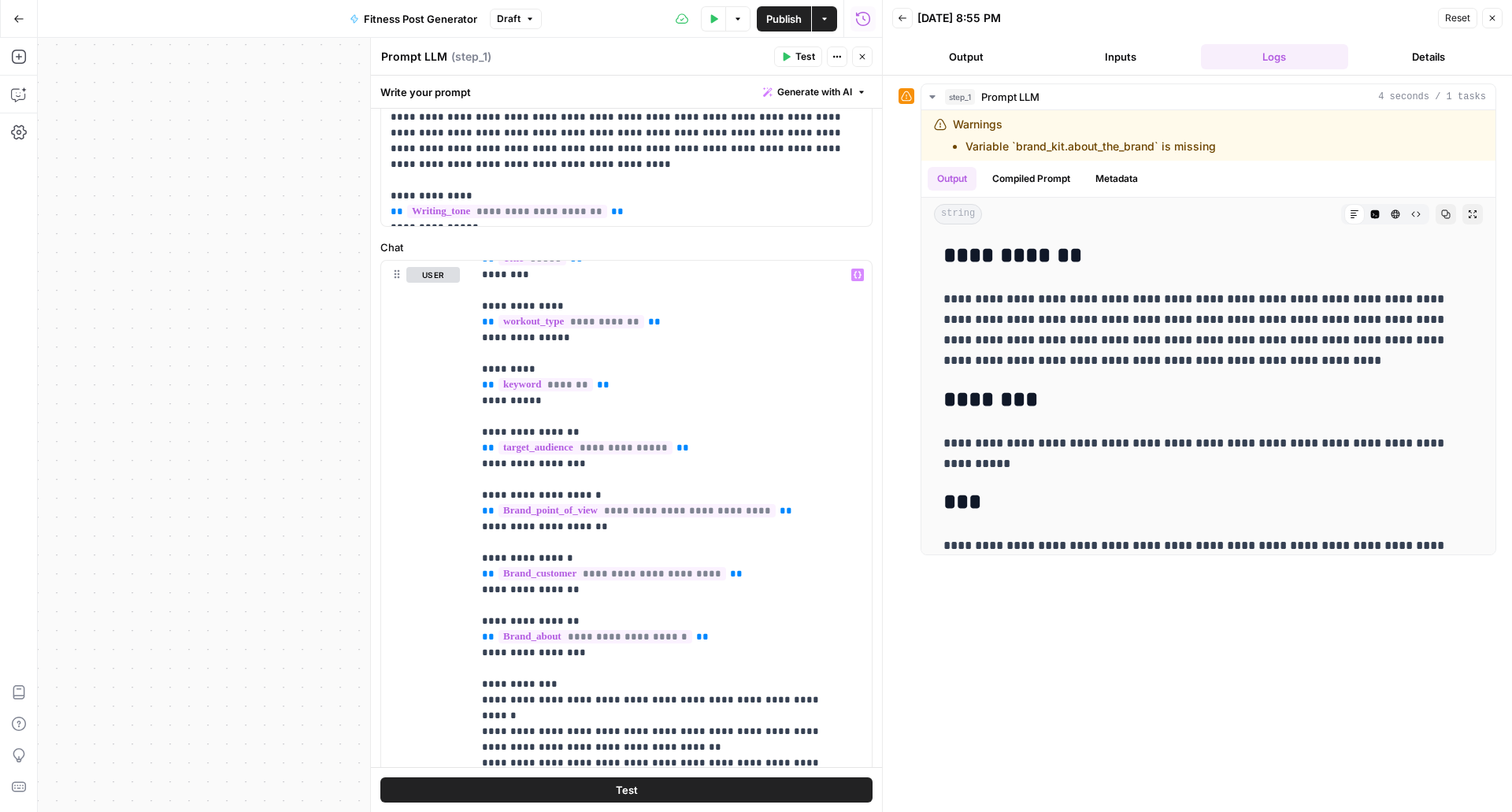
click at [803, 53] on span "Test" at bounding box center [805, 57] width 20 height 14
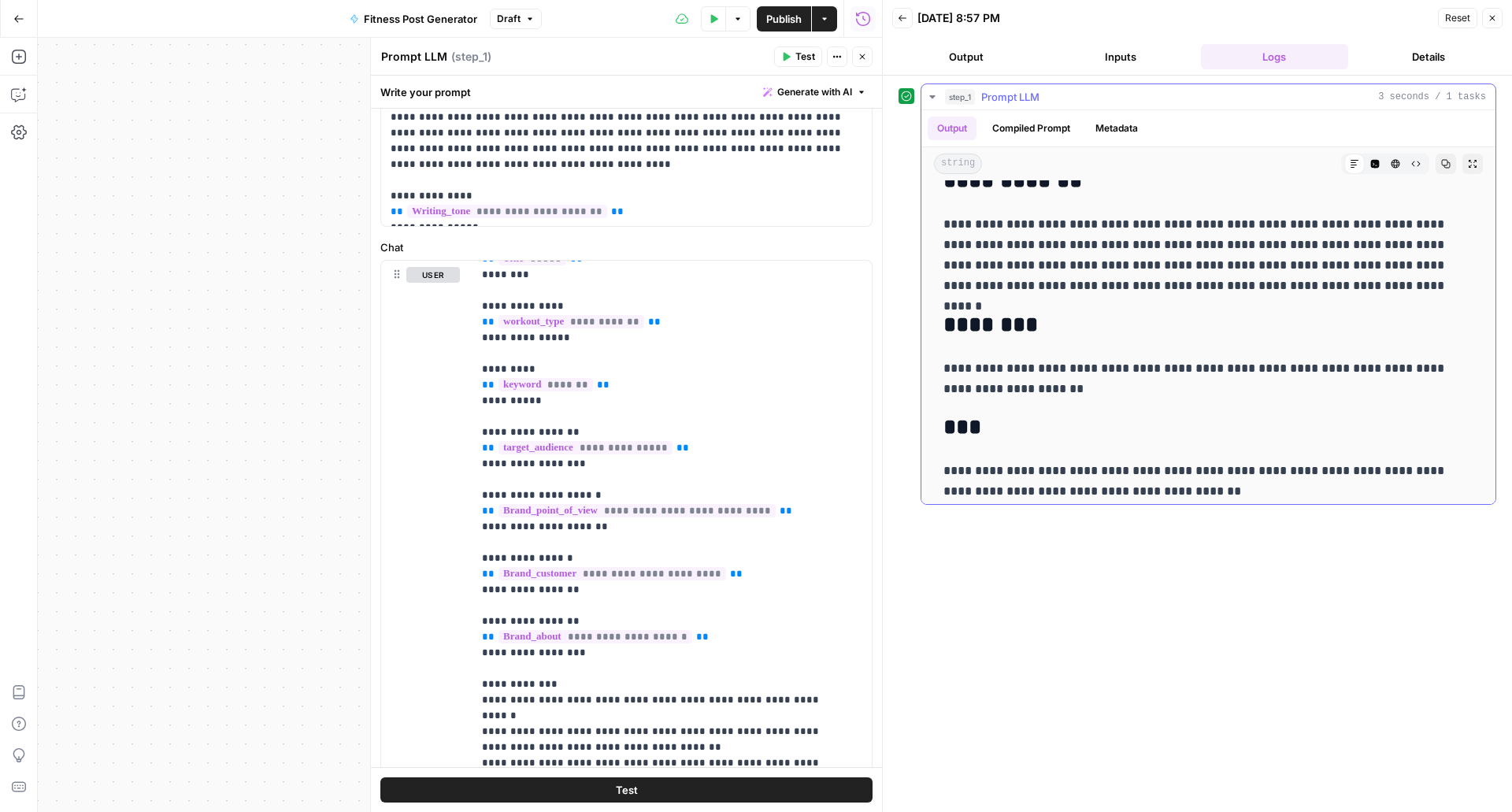
scroll to position [34, 0]
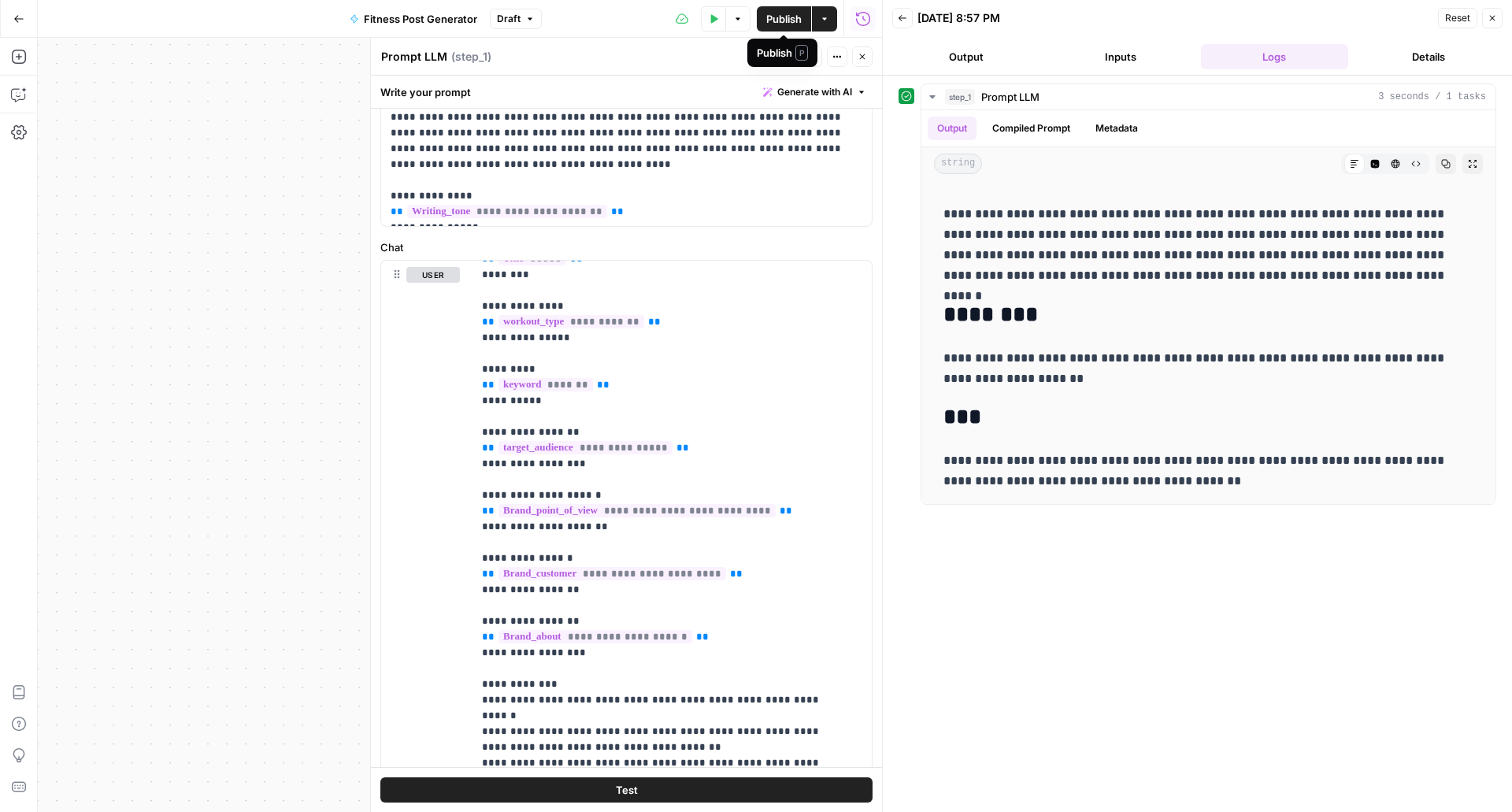
click at [791, 23] on span "Publish" at bounding box center [783, 19] width 35 height 16
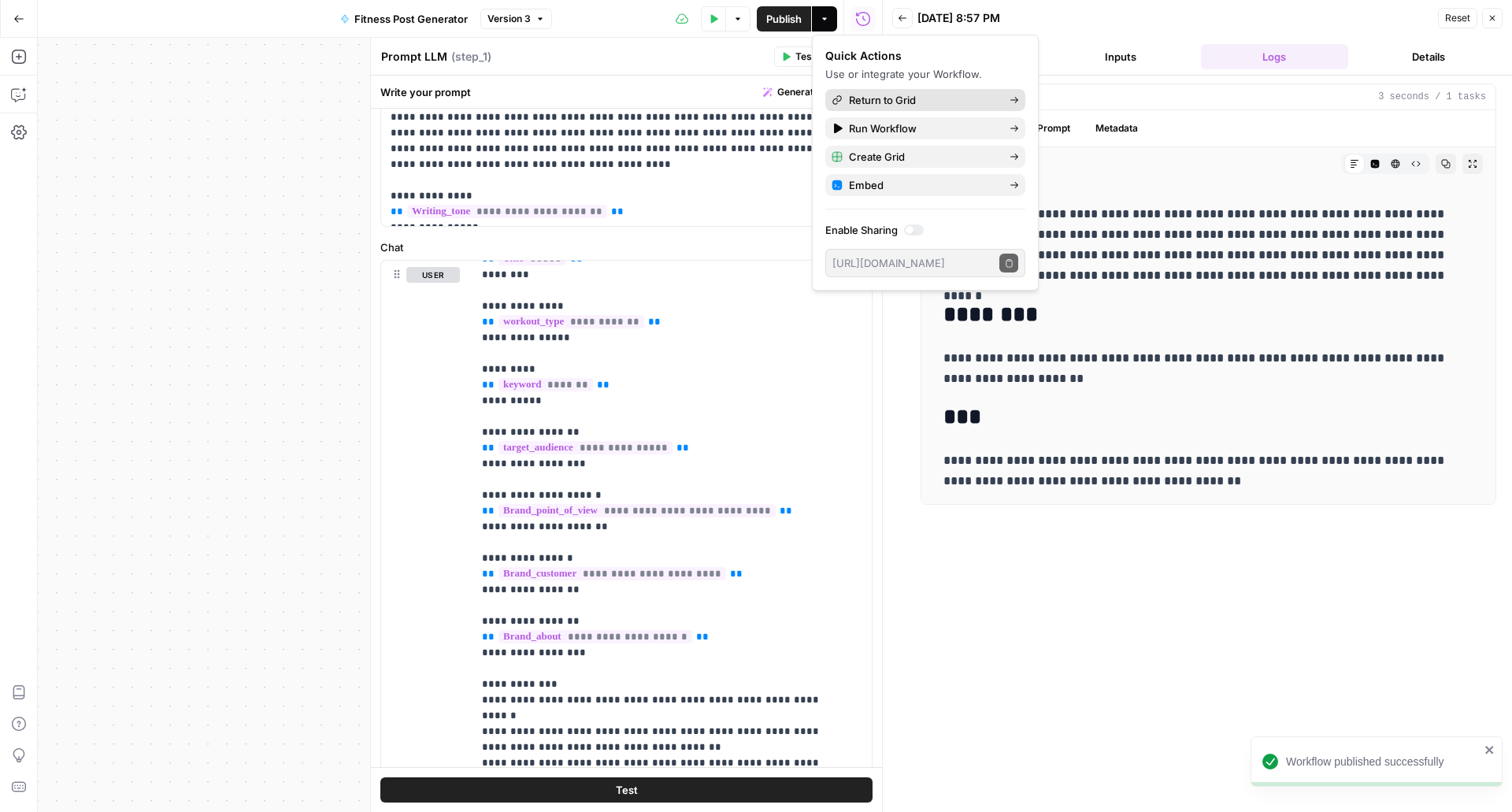
click at [899, 102] on span "Return to Grid" at bounding box center [923, 100] width 148 height 16
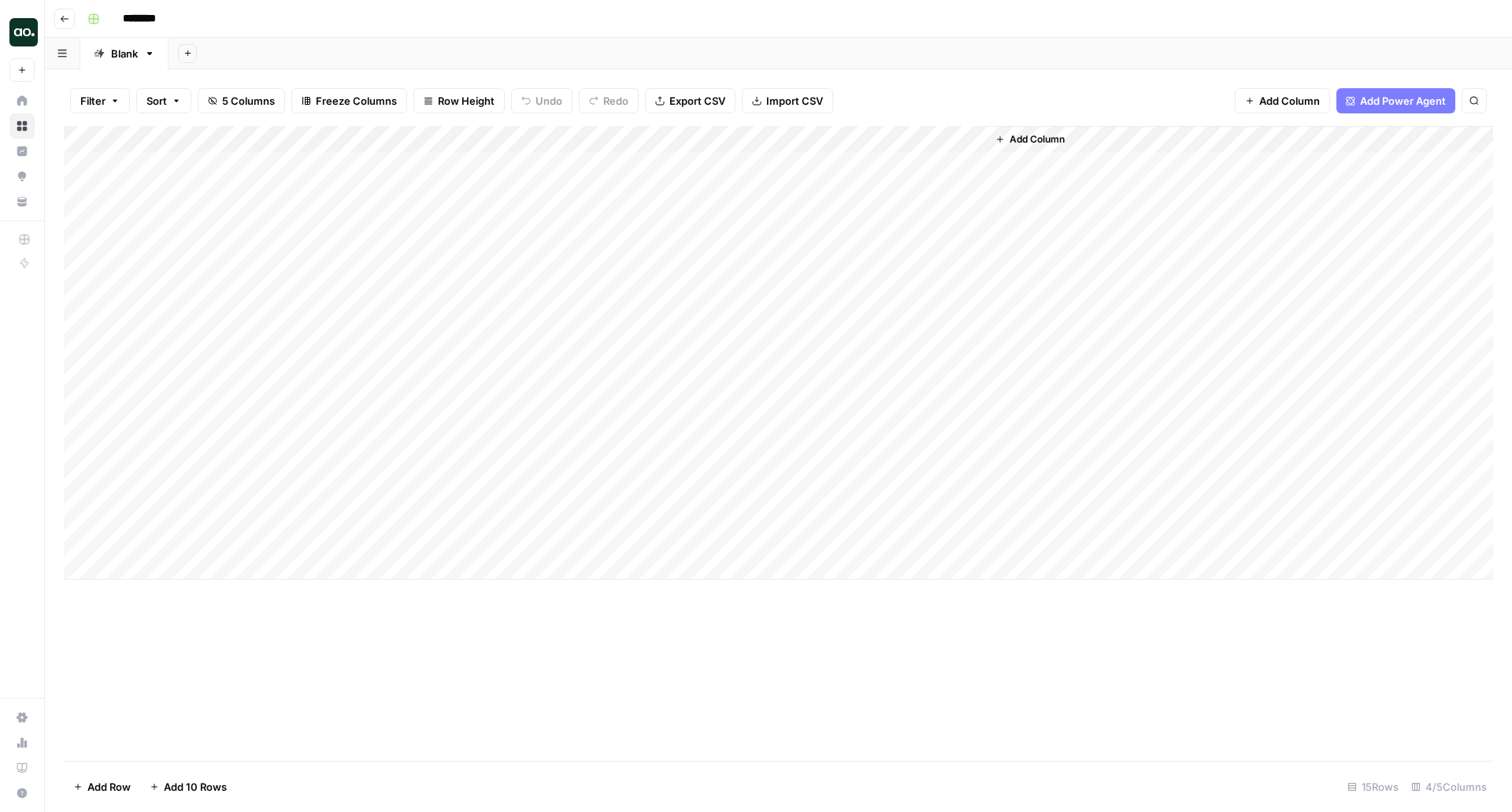
click at [890, 165] on div "Add Column" at bounding box center [778, 352] width 1429 height 453
click at [893, 161] on div "Add Column" at bounding box center [778, 352] width 1429 height 453
click at [968, 137] on div "Add Column" at bounding box center [778, 352] width 1429 height 453
click at [901, 164] on div "Add Column" at bounding box center [778, 352] width 1429 height 453
click at [887, 164] on div "Add Column" at bounding box center [778, 352] width 1429 height 453
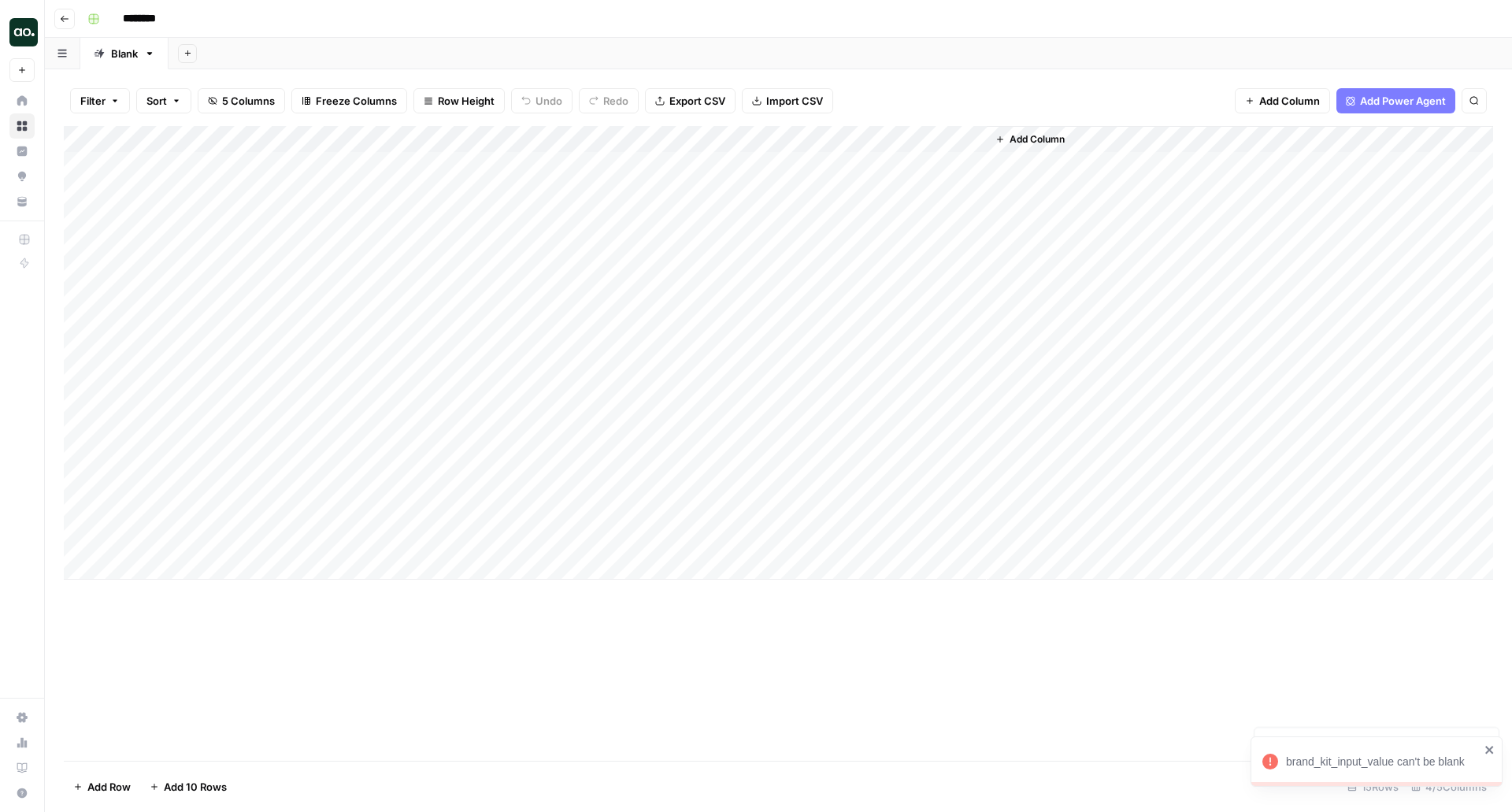
drag, startPoint x: 890, startPoint y: 164, endPoint x: 874, endPoint y: 166, distance: 16.1
click at [874, 166] on div at bounding box center [893, 165] width 189 height 29
click at [975, 171] on div at bounding box center [893, 165] width 189 height 29
click at [954, 140] on div "Add Column" at bounding box center [778, 352] width 1429 height 453
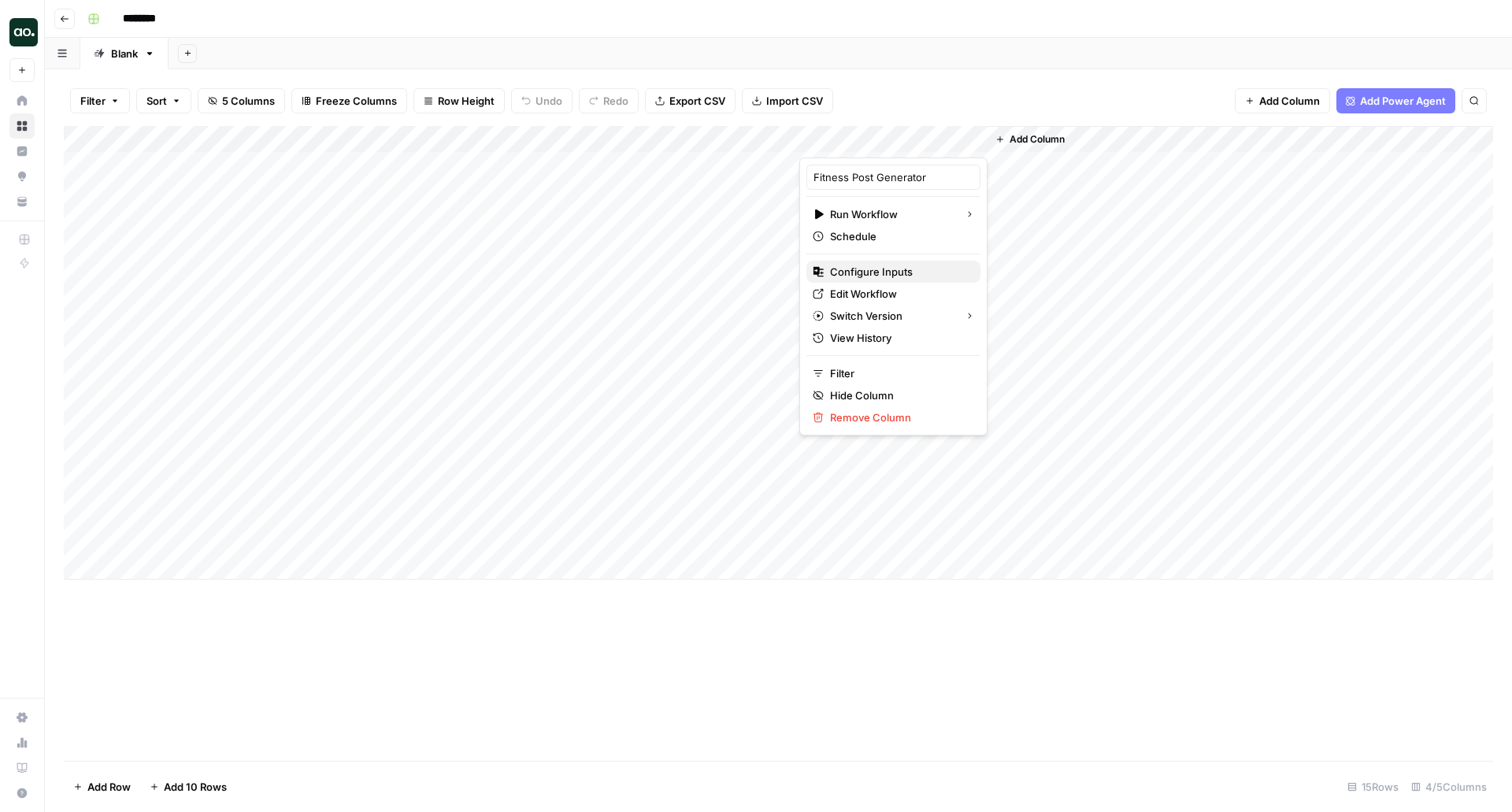
click at [938, 268] on span "Configure Inputs" at bounding box center [898, 272] width 138 height 16
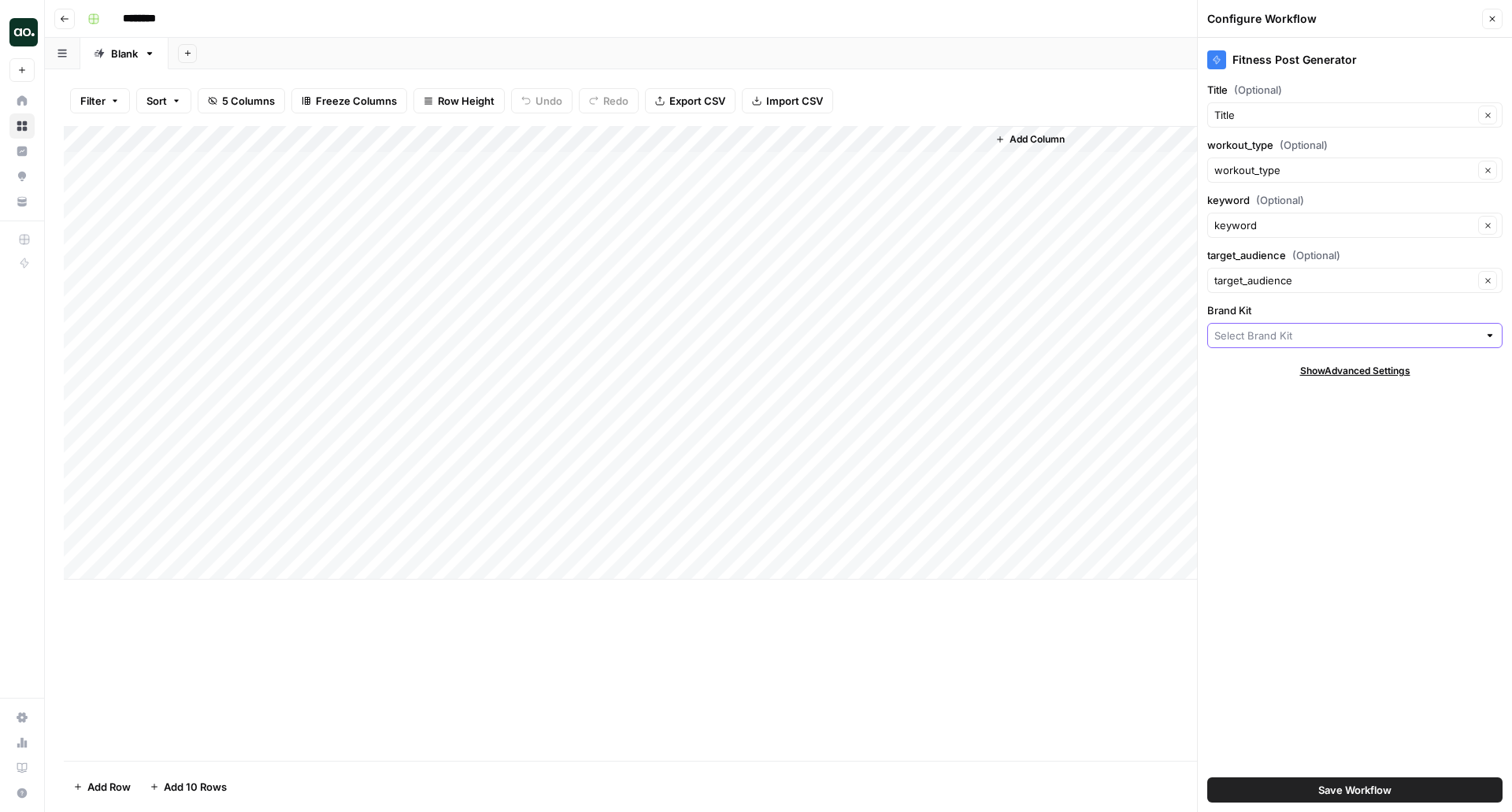
click at [1314, 342] on input "Brand Kit" at bounding box center [1346, 335] width 264 height 16
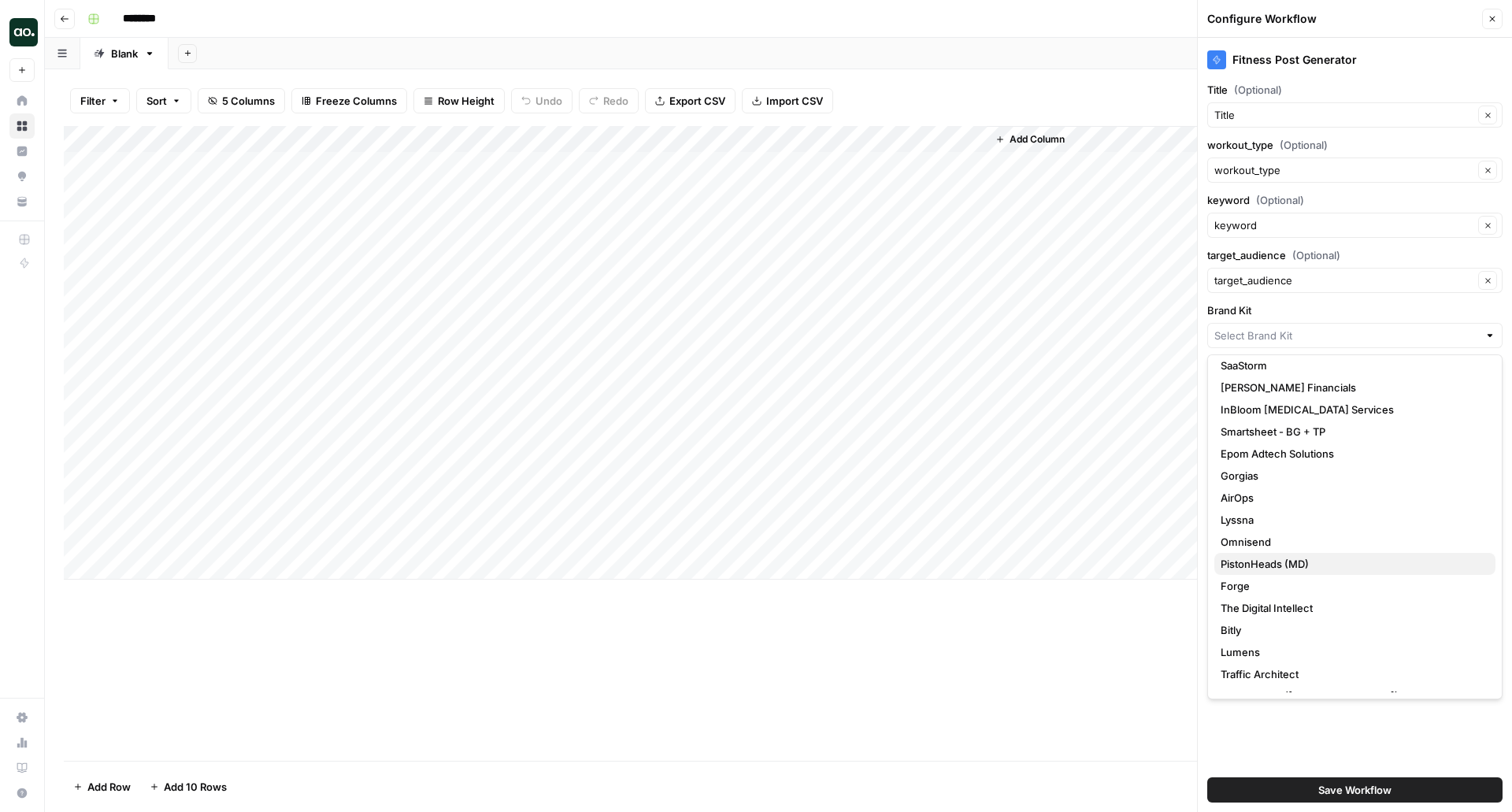
scroll to position [79, 0]
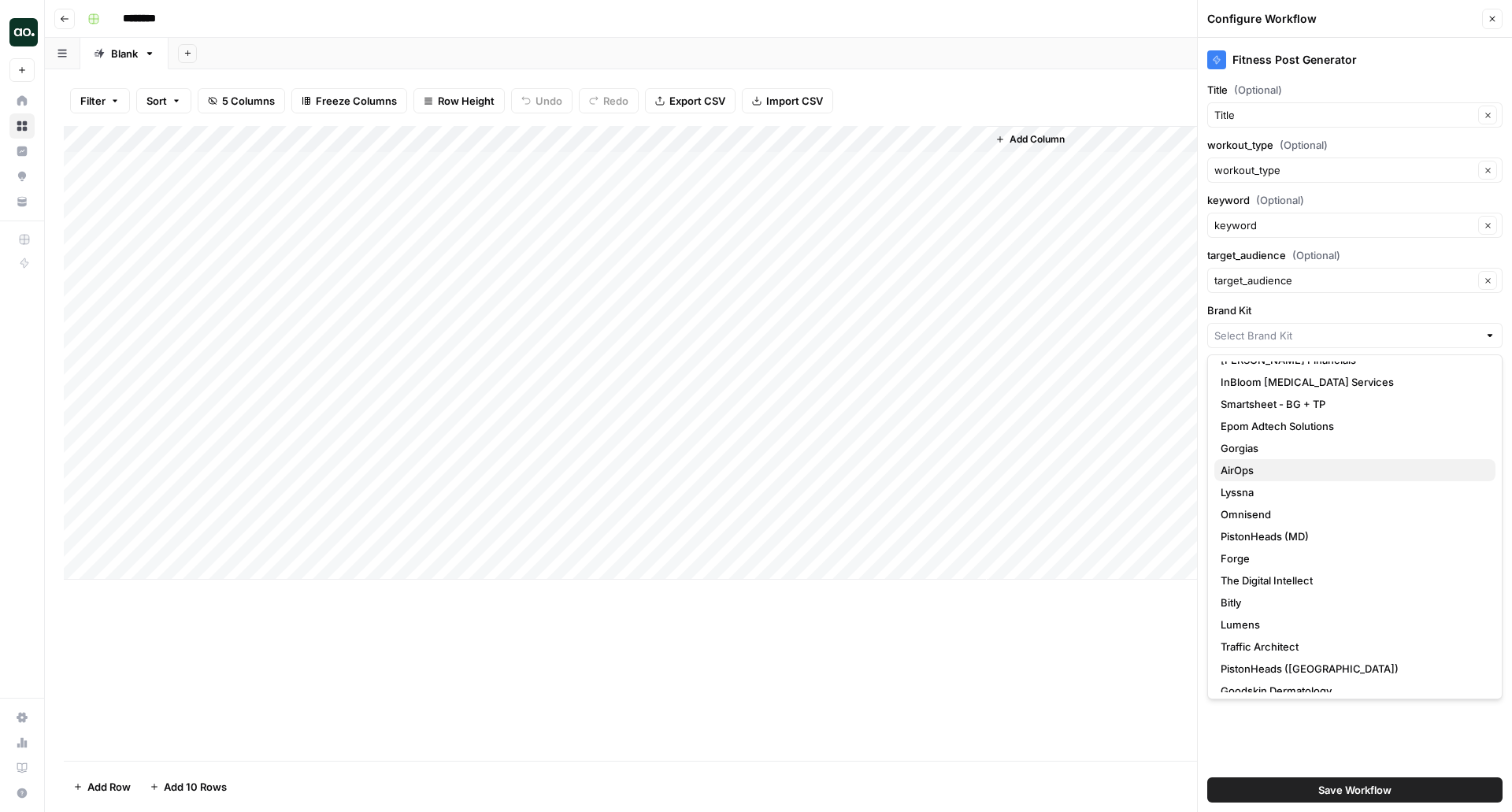
click at [1296, 468] on span "AirOps" at bounding box center [1351, 470] width 262 height 16
type input "AirOps"
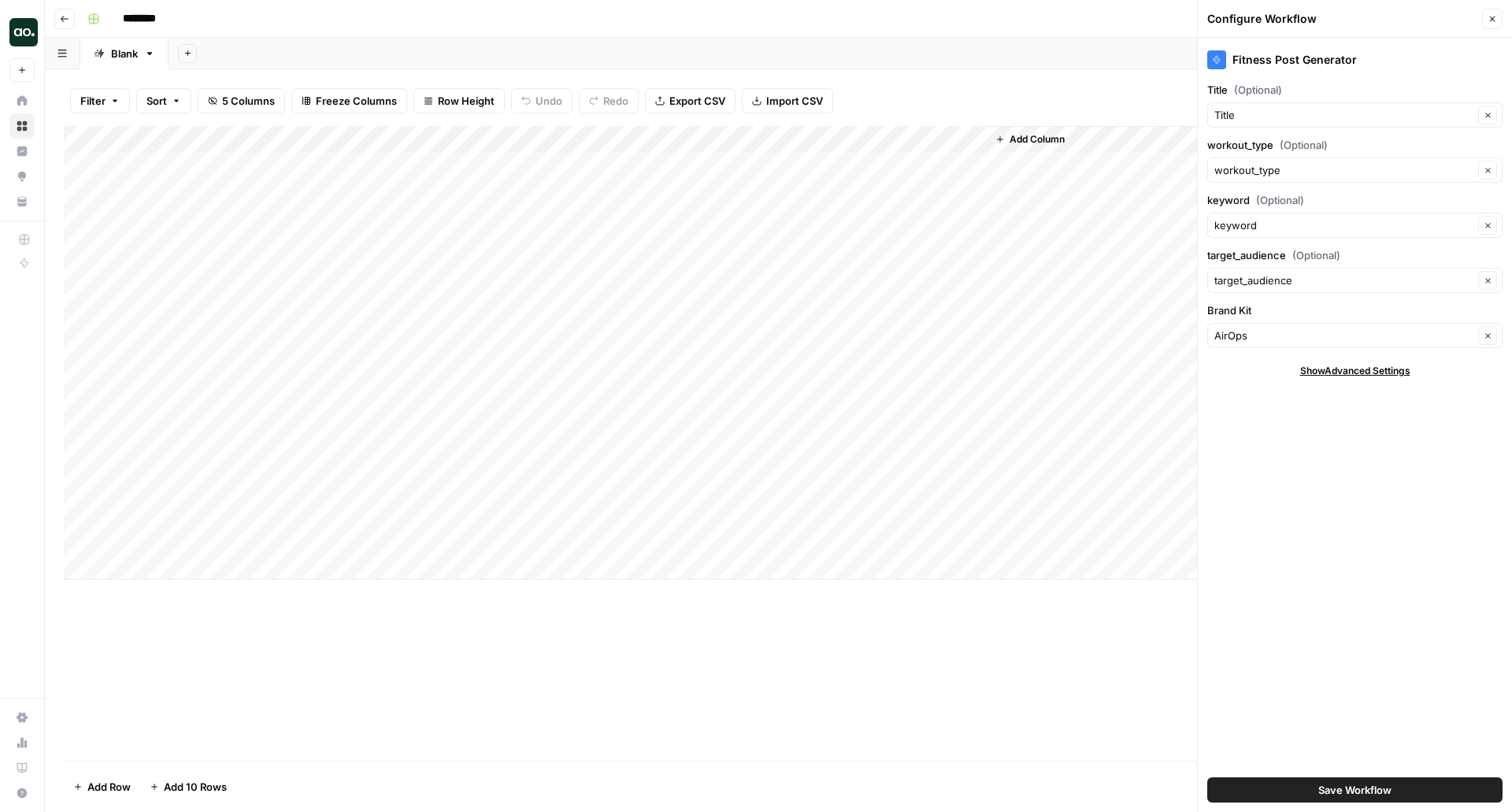
click at [1367, 789] on span "Save Workflow" at bounding box center [1355, 790] width 73 height 16
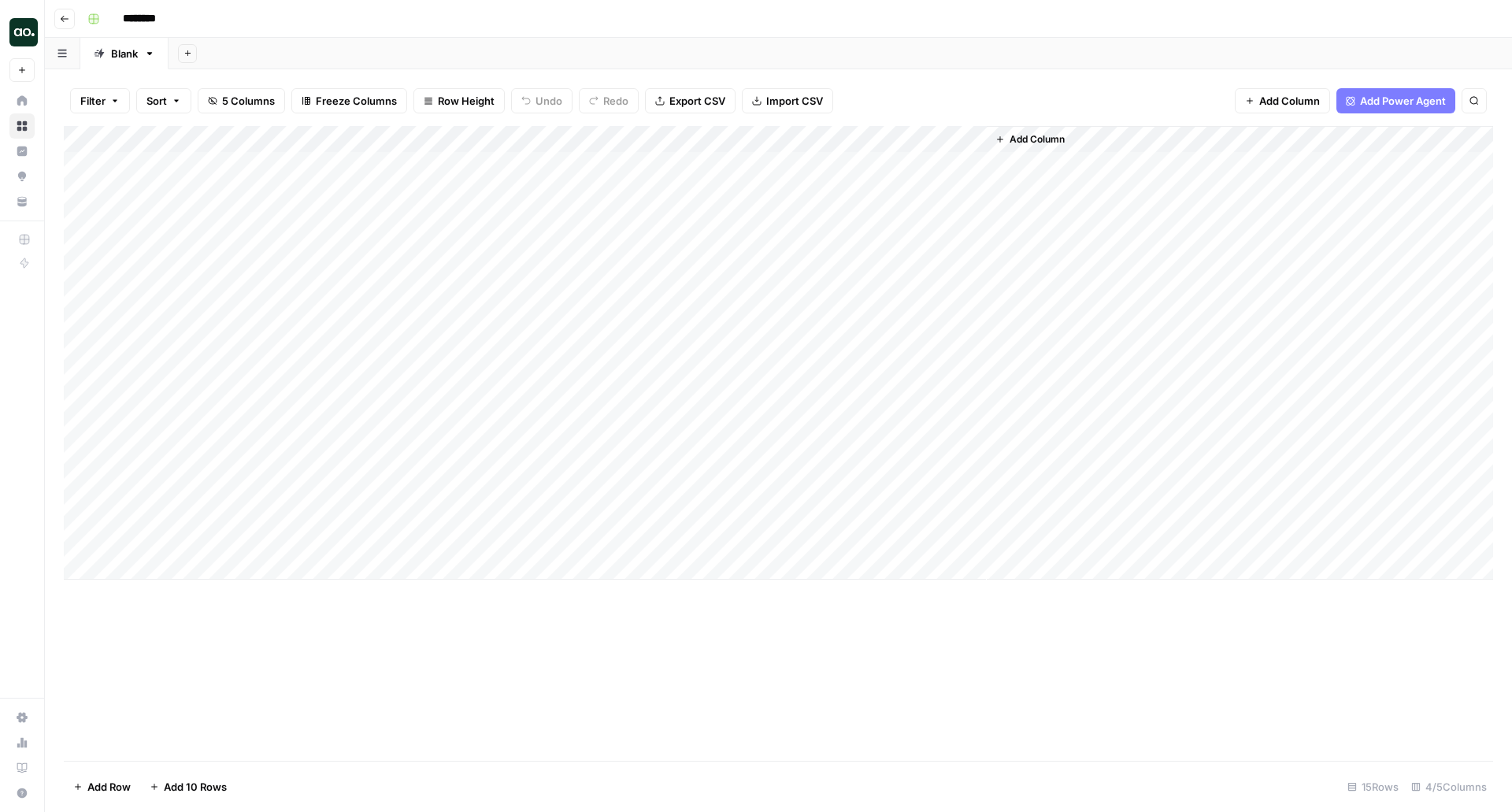
click at [887, 164] on div "Add Column" at bounding box center [778, 352] width 1429 height 453
click at [1066, 166] on div "Add Column" at bounding box center [778, 352] width 1429 height 453
click at [1113, 164] on div "Add Column" at bounding box center [778, 352] width 1429 height 453
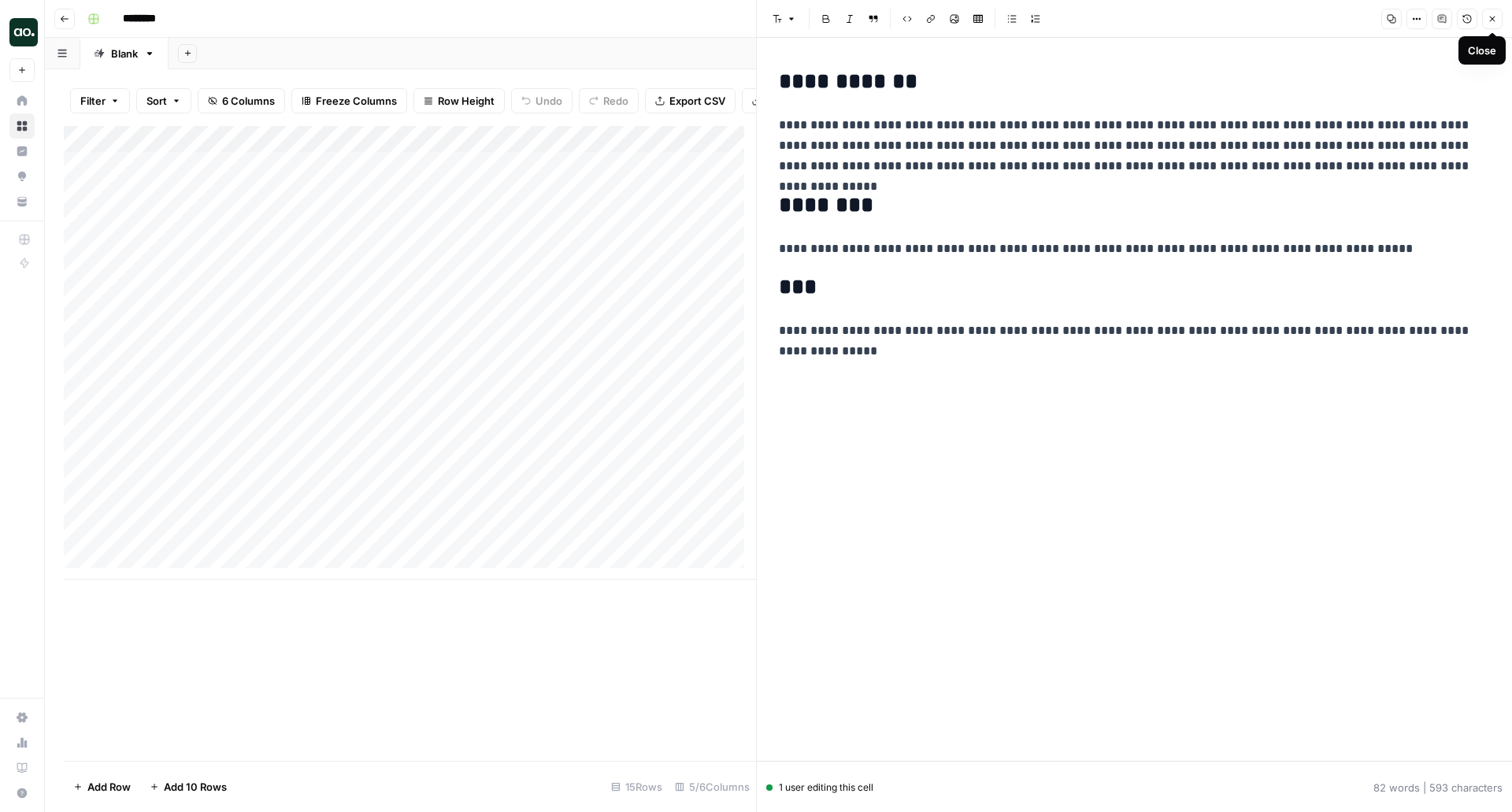
click at [1500, 25] on button "Close" at bounding box center [1492, 19] width 21 height 21
